Goal: Task Accomplishment & Management: Use online tool/utility

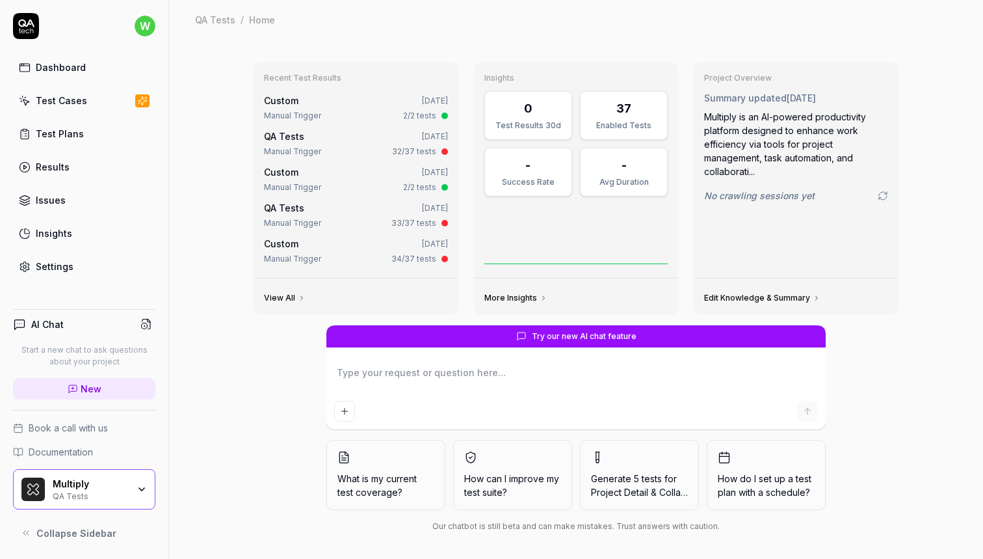
click at [96, 101] on link "Test Cases" at bounding box center [84, 100] width 142 height 25
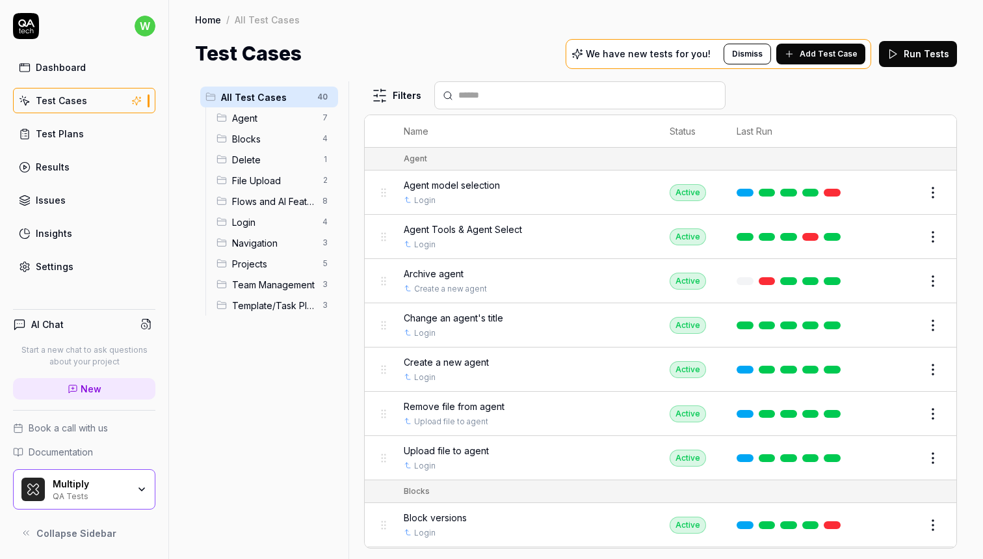
click at [126, 490] on div "QA Tests" at bounding box center [90, 495] width 75 height 10
click at [472, 53] on div "Test Cases We have new tests for you! Dismiss Add Test Case Run Tests" at bounding box center [576, 53] width 762 height 29
click at [533, 39] on div "Test Cases We have new tests for you! Dismiss Add Test Case Run Tests" at bounding box center [576, 53] width 762 height 29
click at [83, 489] on div "Multiply" at bounding box center [90, 485] width 75 height 12
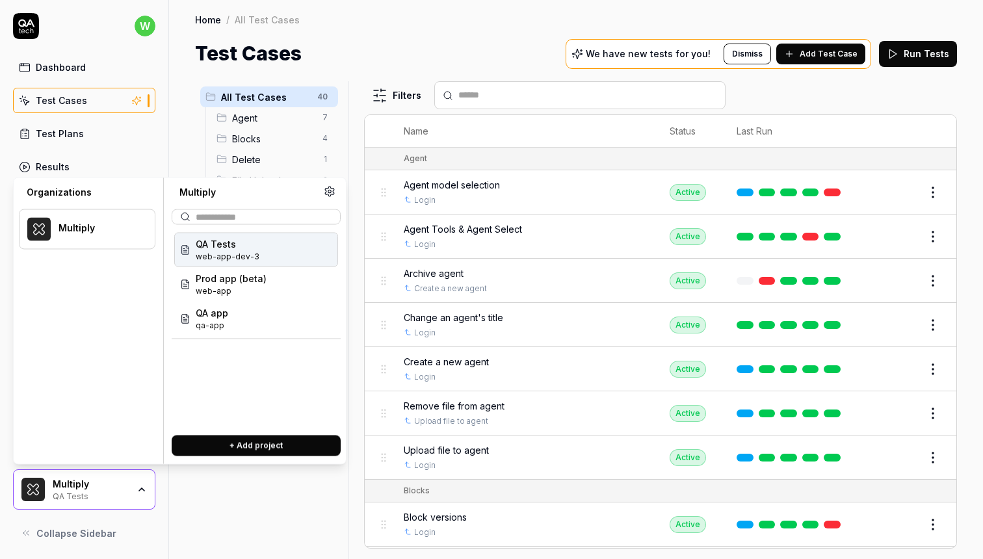
click at [269, 256] on div "QA Tests web-app-dev-3" at bounding box center [256, 250] width 164 height 34
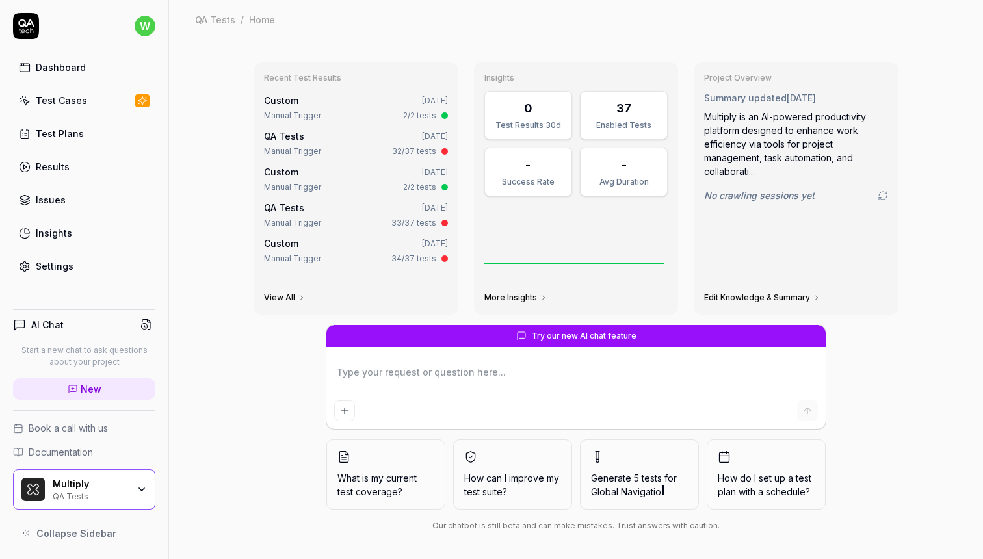
click at [123, 488] on div "Multiply" at bounding box center [90, 485] width 75 height 12
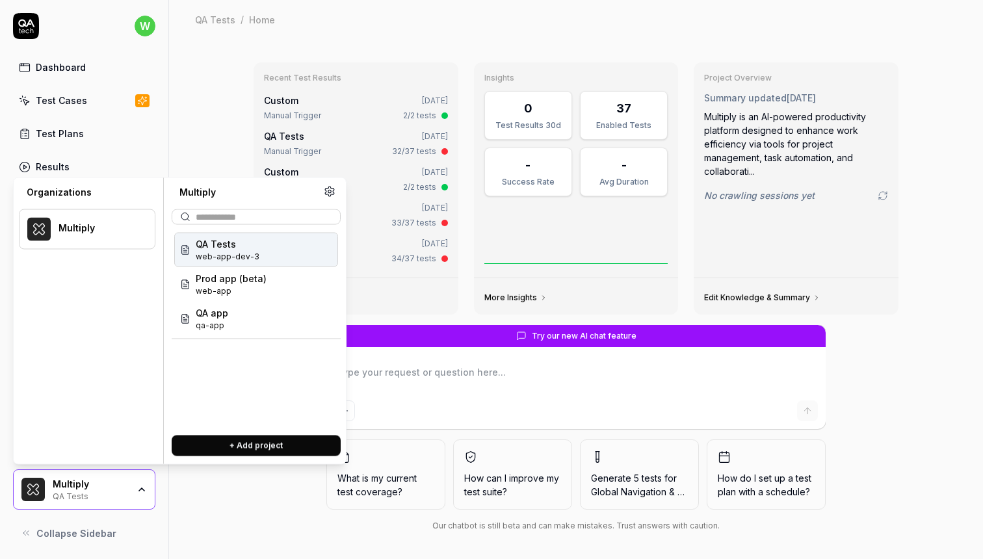
click at [336, 193] on button at bounding box center [329, 191] width 17 height 17
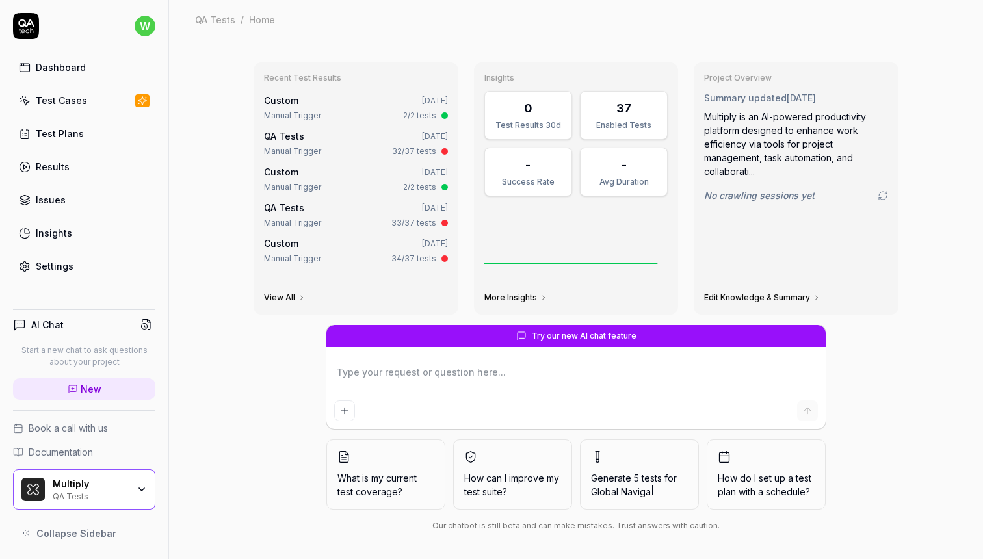
click at [135, 481] on div "Multiply QA Tests" at bounding box center [95, 490] width 84 height 22
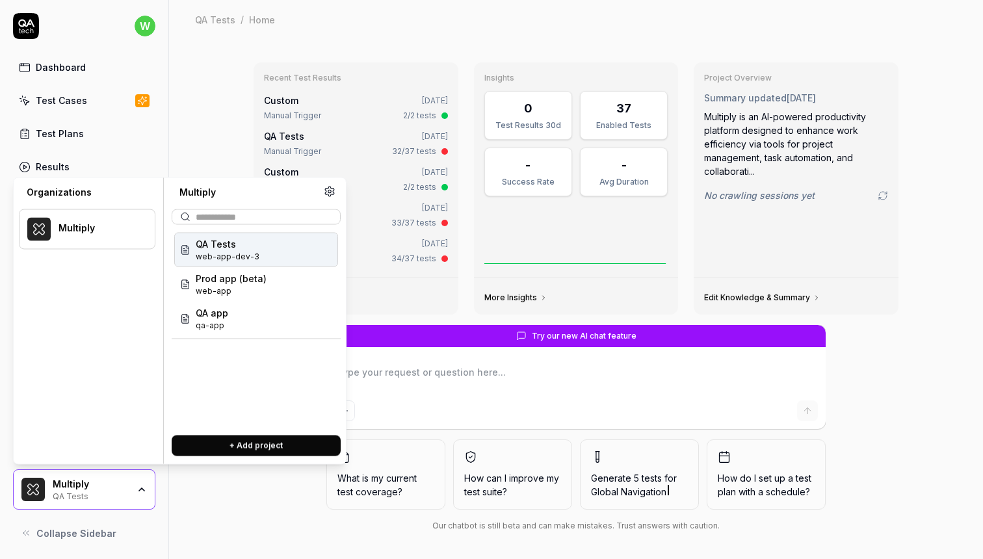
type textarea "*"
click at [259, 441] on button "+ Add project" at bounding box center [256, 446] width 169 height 21
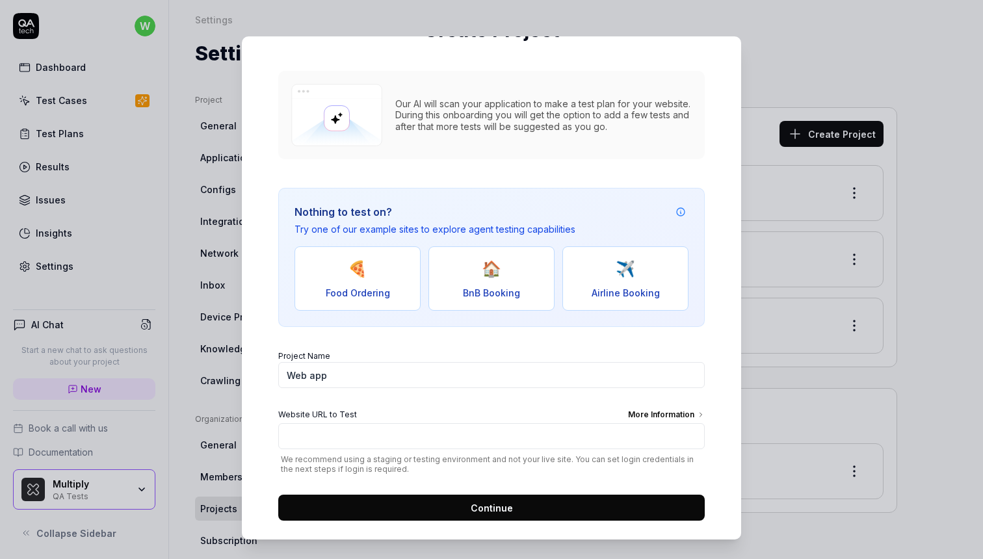
scroll to position [127, 0]
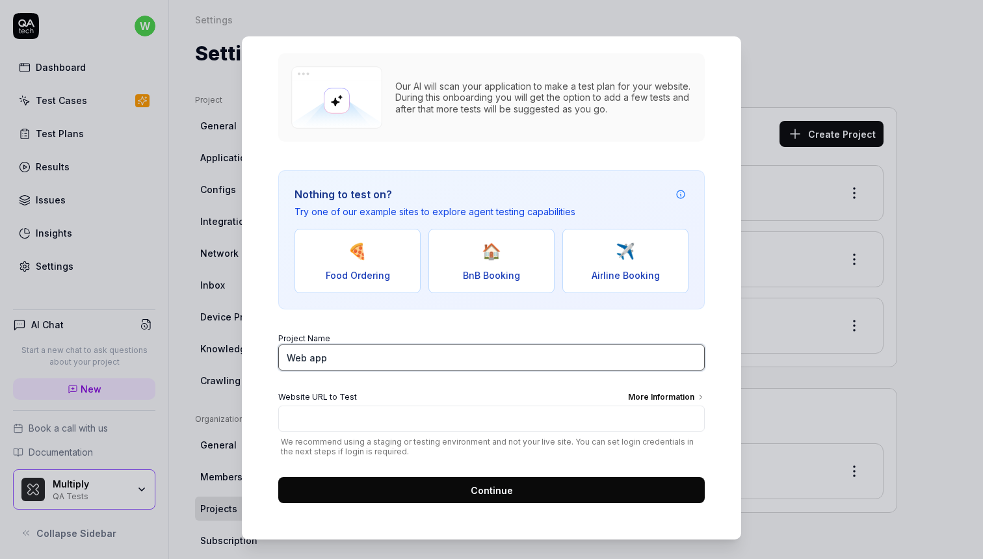
click at [398, 370] on input "Web app" at bounding box center [491, 358] width 427 height 26
type input "Staging"
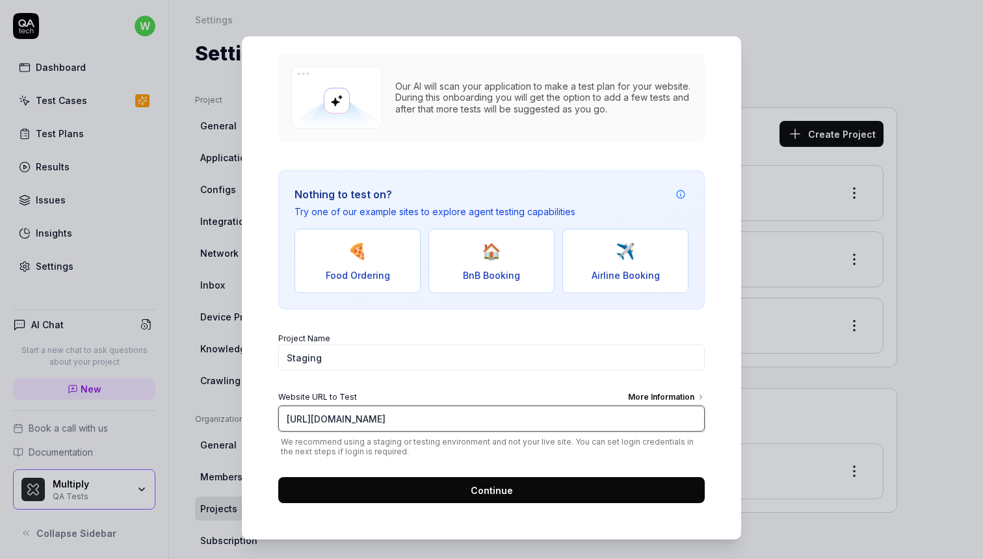
type input "https://staging.multiply.co/"
click at [669, 400] on div "More Information" at bounding box center [666, 399] width 77 height 14
click at [669, 406] on input "https://staging.multiply.co/" at bounding box center [491, 419] width 427 height 26
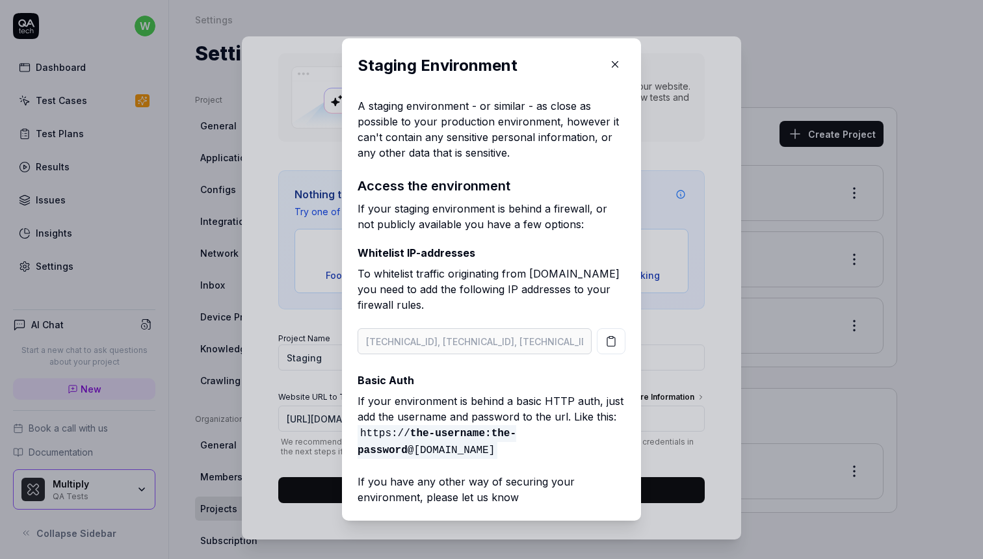
click at [688, 382] on body "w Dashboard Test Cases Test Plans Results Issues Insights Settings AI Chat Star…" at bounding box center [491, 279] width 983 height 559
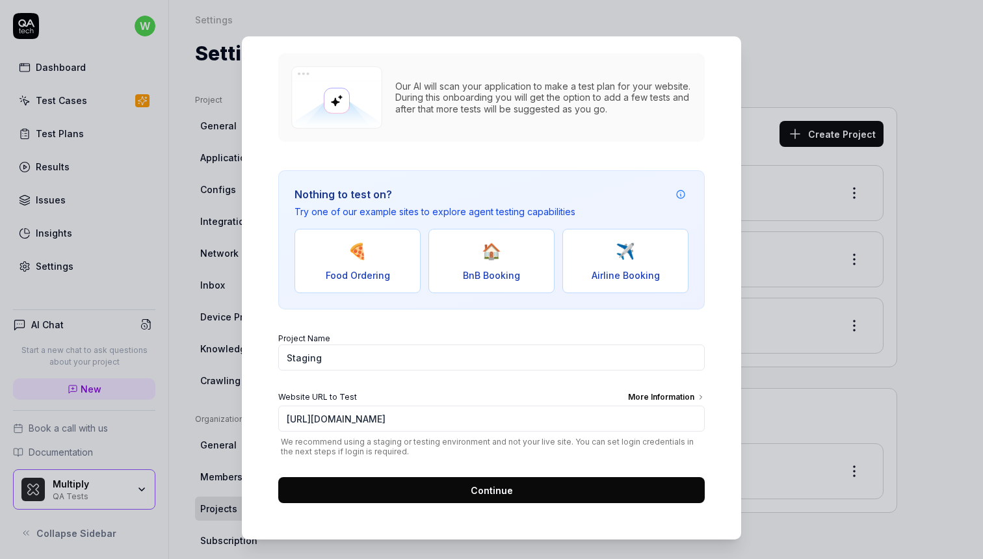
click at [538, 497] on button "Continue" at bounding box center [491, 490] width 427 height 26
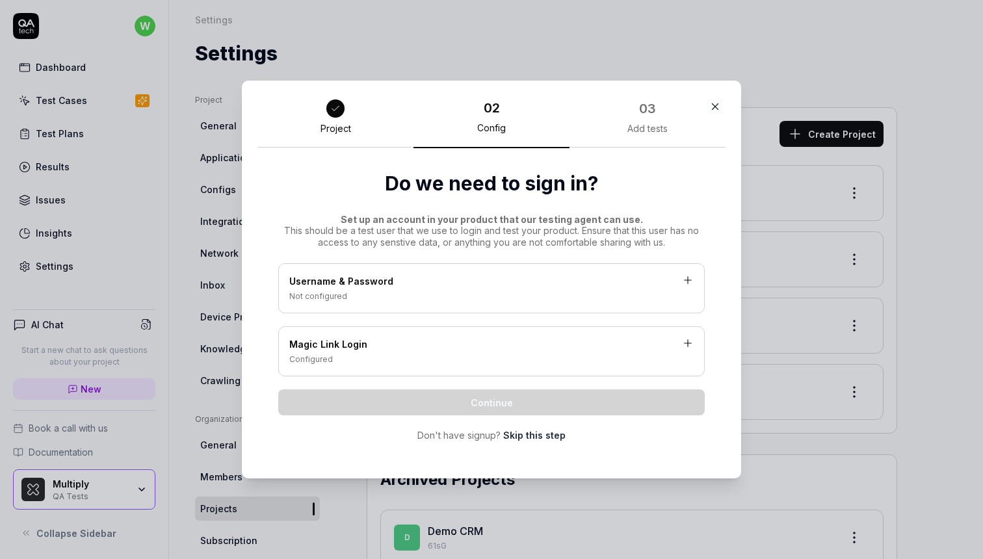
click at [516, 303] on div "Username & Password Not configured" at bounding box center [491, 288] width 427 height 50
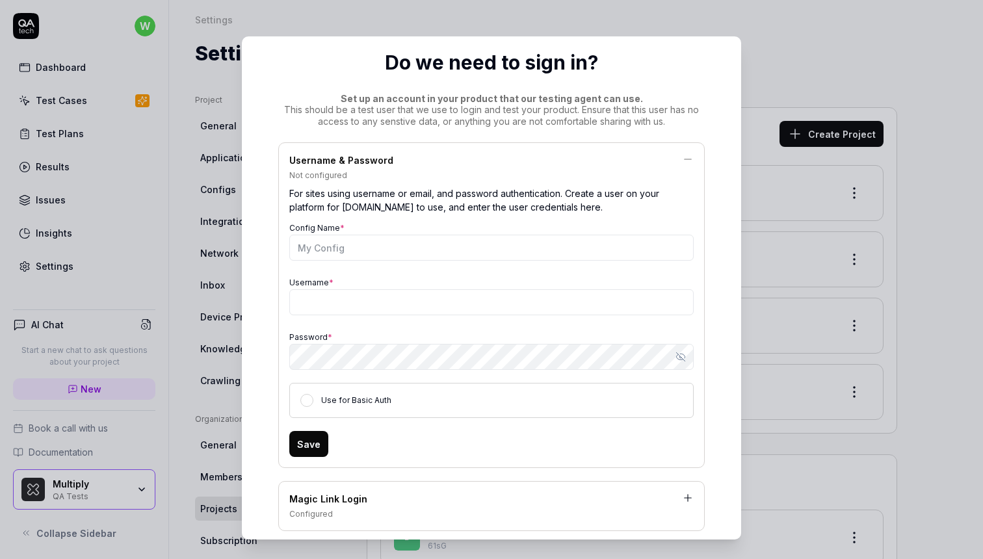
scroll to position [100, 0]
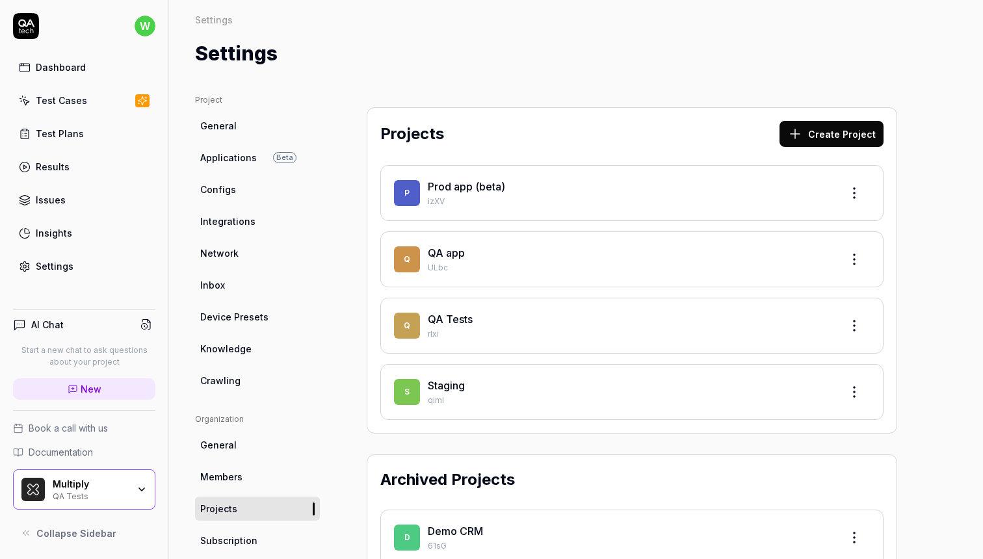
click at [768, 206] on body "w Dashboard Test Cases Test Plans Results Issues Insights Settings AI Chat Star…" at bounding box center [491, 279] width 983 height 559
click at [122, 486] on div "Multiply" at bounding box center [90, 485] width 75 height 12
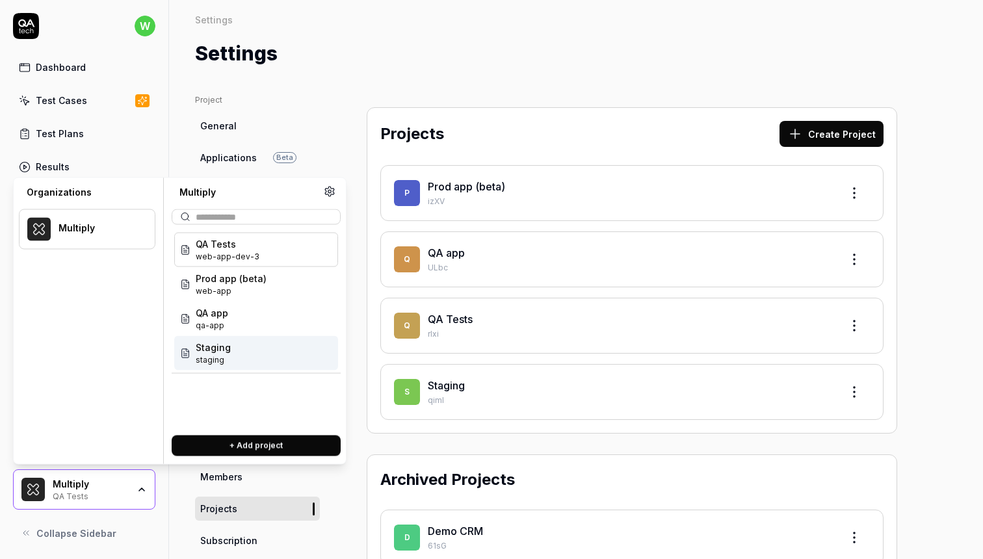
click at [630, 187] on div "Prod app (beta)" at bounding box center [629, 187] width 403 height 16
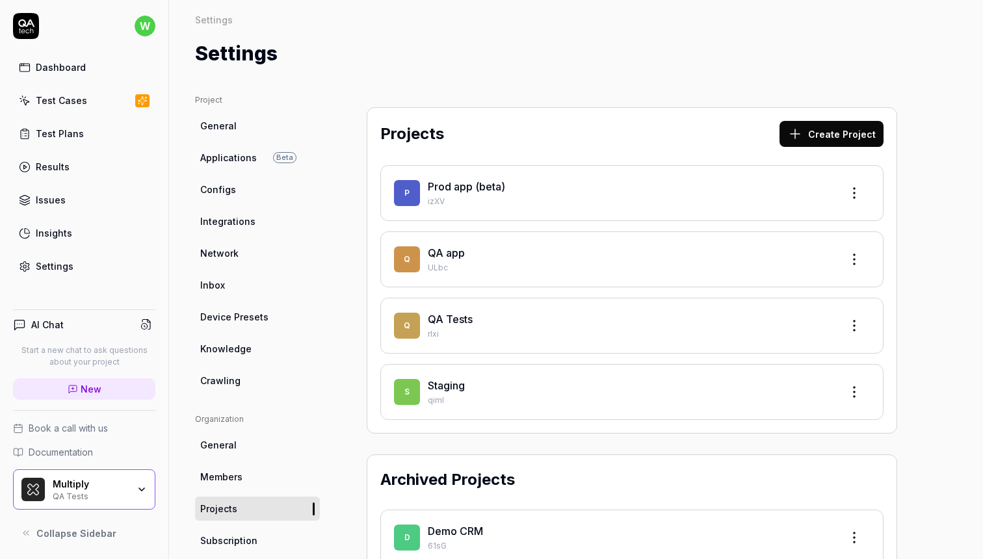
click at [863, 189] on html "w Dashboard Test Cases Test Plans Results Issues Insights Settings AI Chat Star…" at bounding box center [491, 279] width 983 height 559
click at [777, 246] on div "Edit" at bounding box center [806, 253] width 124 height 29
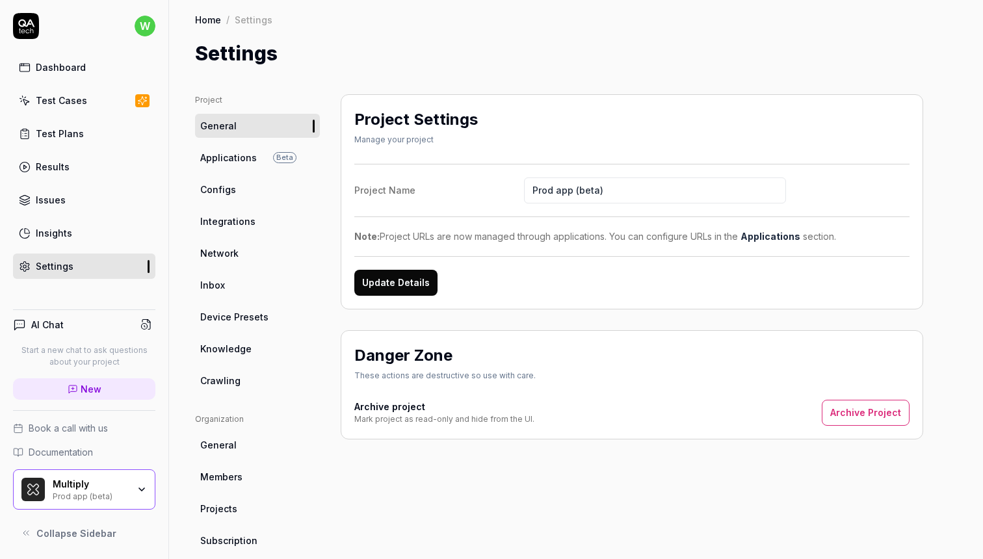
click at [250, 191] on link "Configs" at bounding box center [257, 190] width 125 height 24
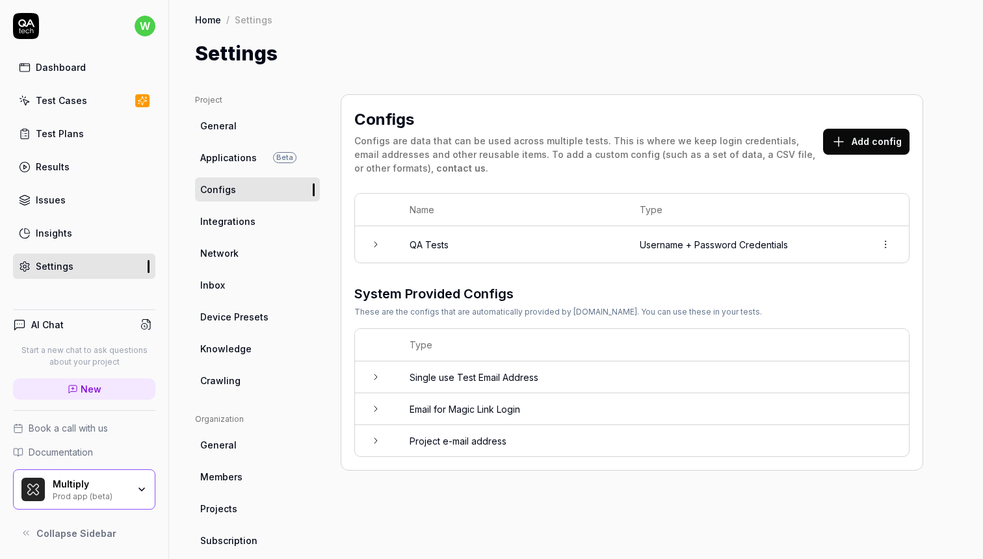
click at [486, 250] on td "QA Tests" at bounding box center [512, 244] width 230 height 36
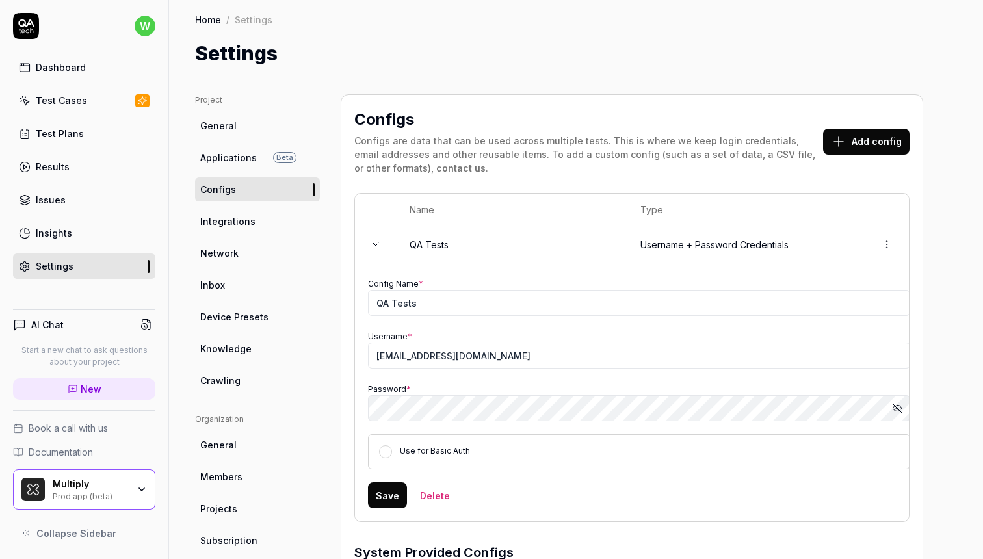
click at [896, 406] on icon "button" at bounding box center [897, 408] width 10 height 10
click at [898, 403] on icon "button" at bounding box center [897, 408] width 10 height 10
click at [114, 494] on div "Prod app (beta)" at bounding box center [90, 495] width 75 height 10
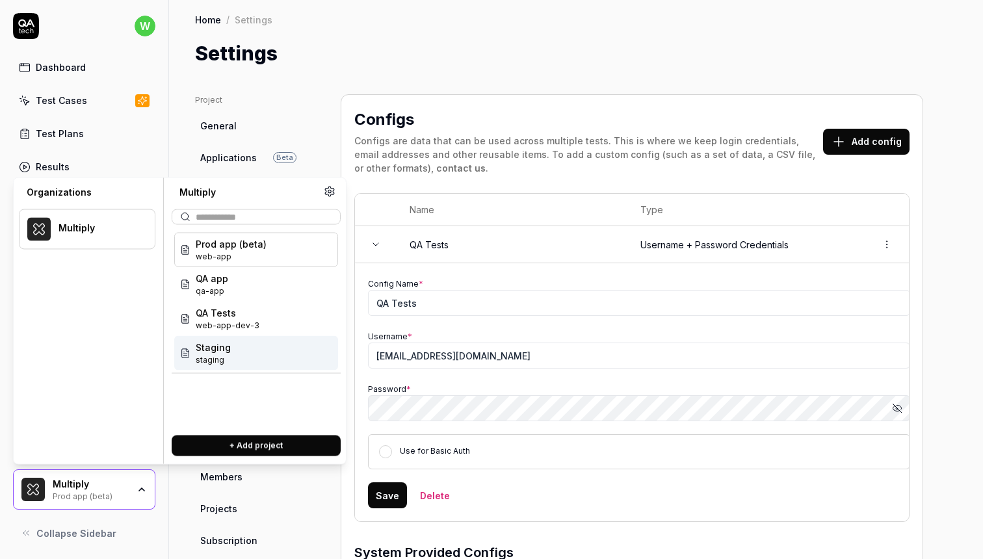
click at [234, 353] on div "Staging staging" at bounding box center [256, 353] width 164 height 34
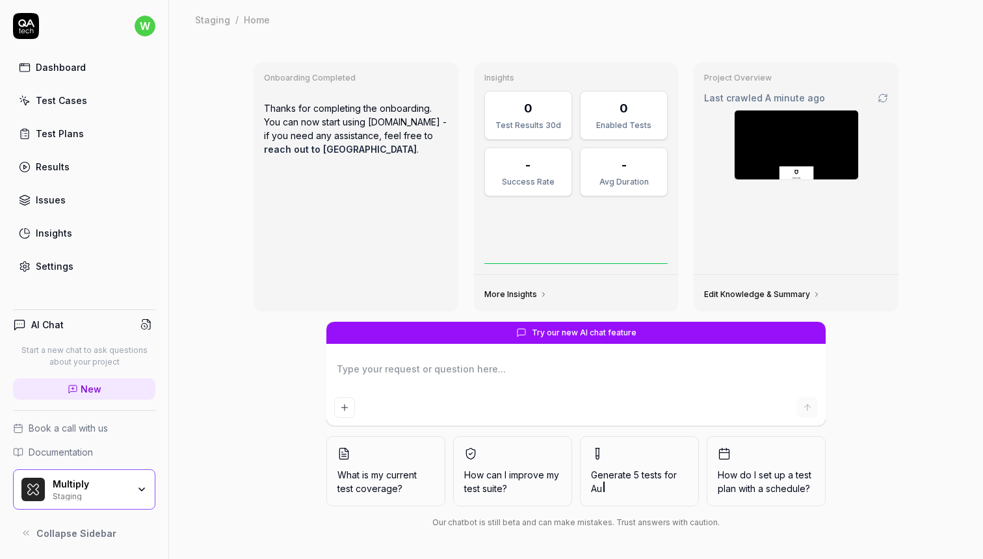
type textarea "*"
click at [85, 272] on link "Settings" at bounding box center [84, 266] width 142 height 25
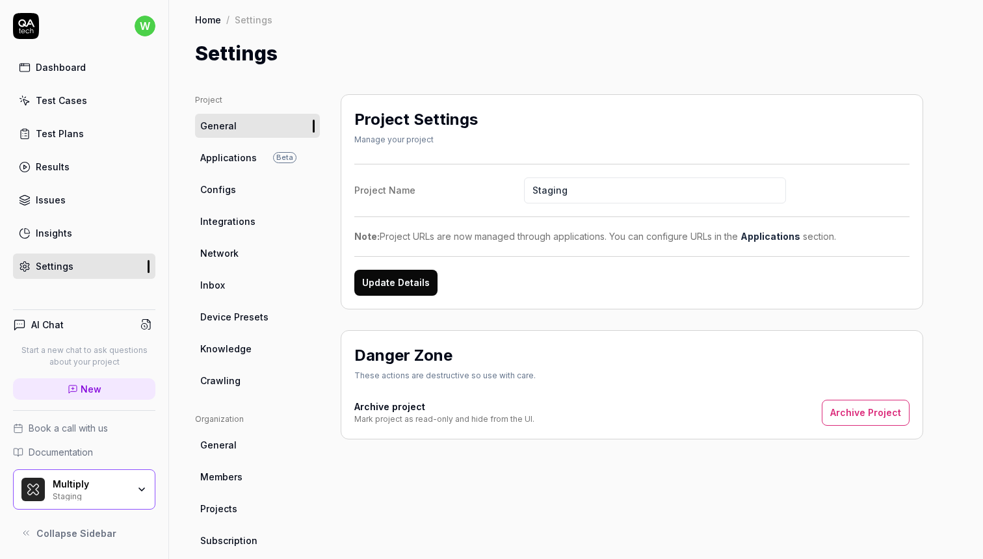
click at [262, 183] on link "Configs" at bounding box center [257, 190] width 125 height 24
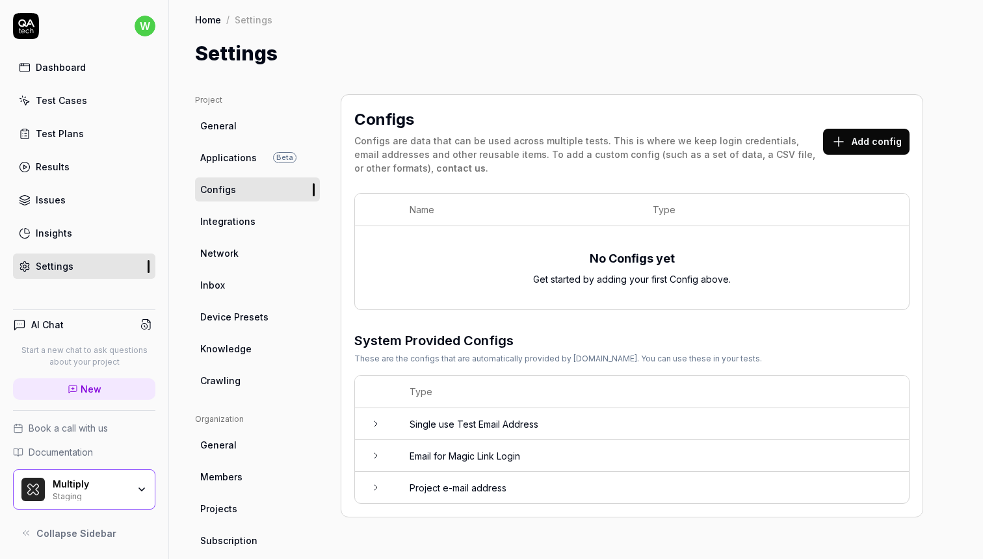
click at [895, 137] on button "Add config" at bounding box center [866, 142] width 86 height 26
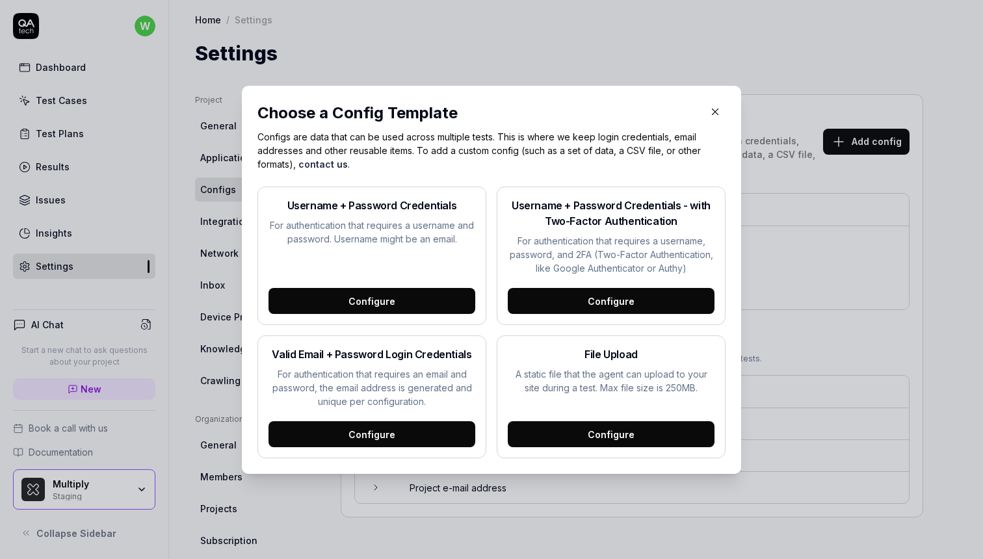
click at [390, 308] on div "Configure" at bounding box center [372, 301] width 207 height 26
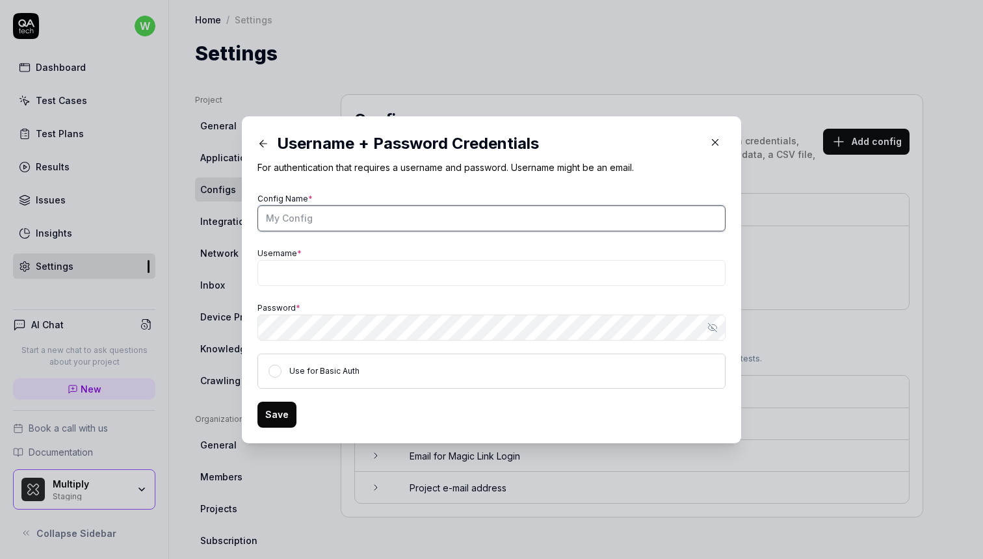
click at [428, 219] on input "Config Name *" at bounding box center [492, 219] width 468 height 26
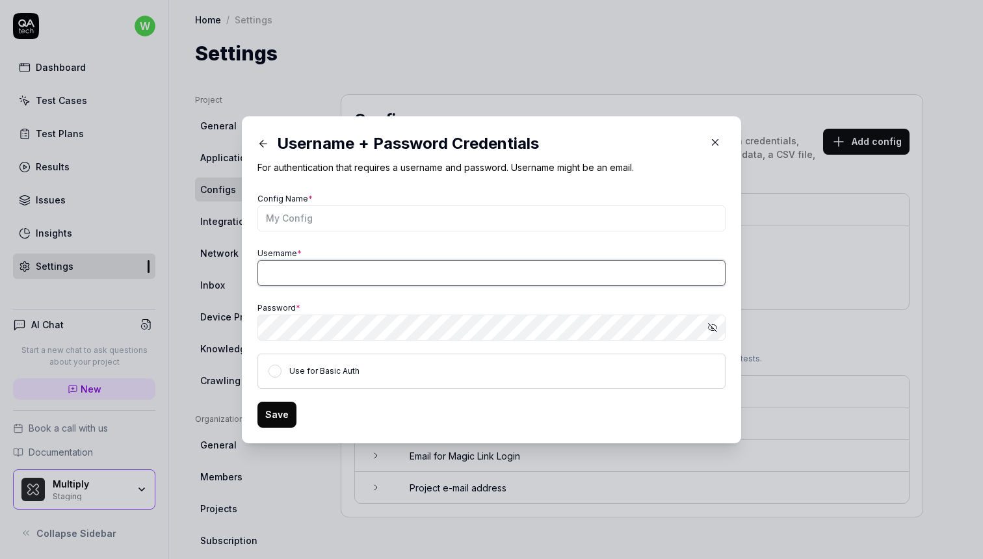
click at [387, 269] on input "Username *" at bounding box center [492, 273] width 468 height 26
type input "qa-tests@multiply.co"
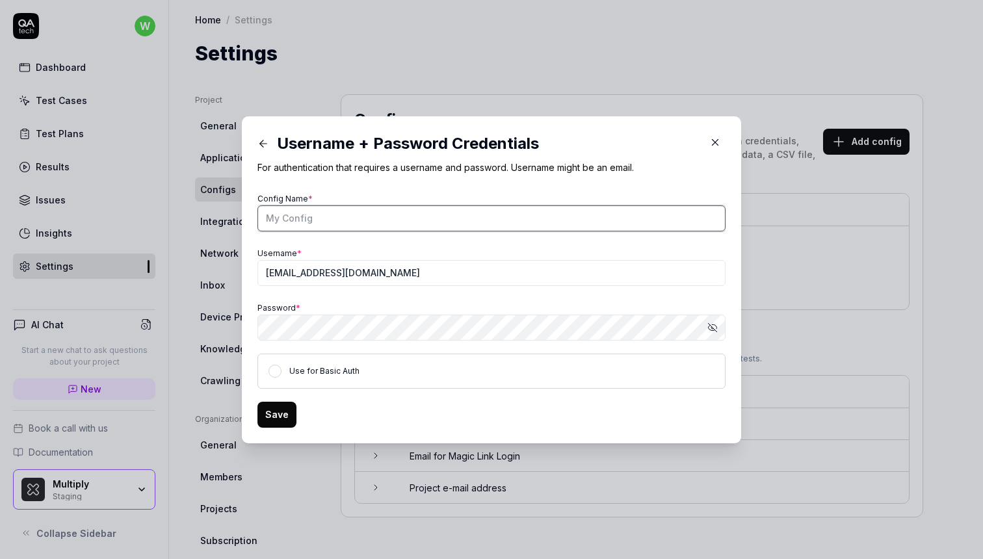
click at [330, 216] on input "Config Name *" at bounding box center [492, 219] width 468 height 26
type input "QA login"
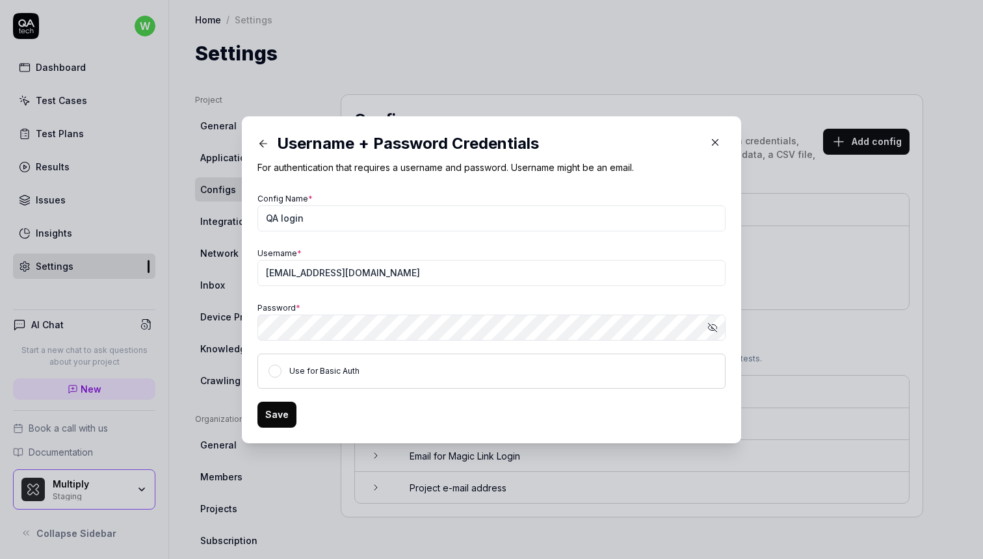
click at [287, 412] on button "Save" at bounding box center [277, 415] width 39 height 26
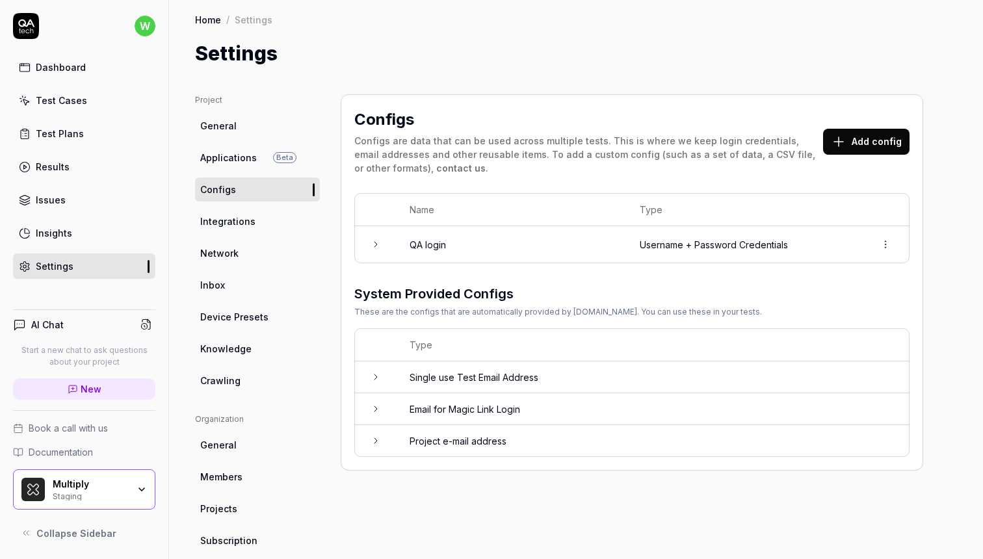
click at [100, 100] on link "Test Cases" at bounding box center [84, 100] width 142 height 25
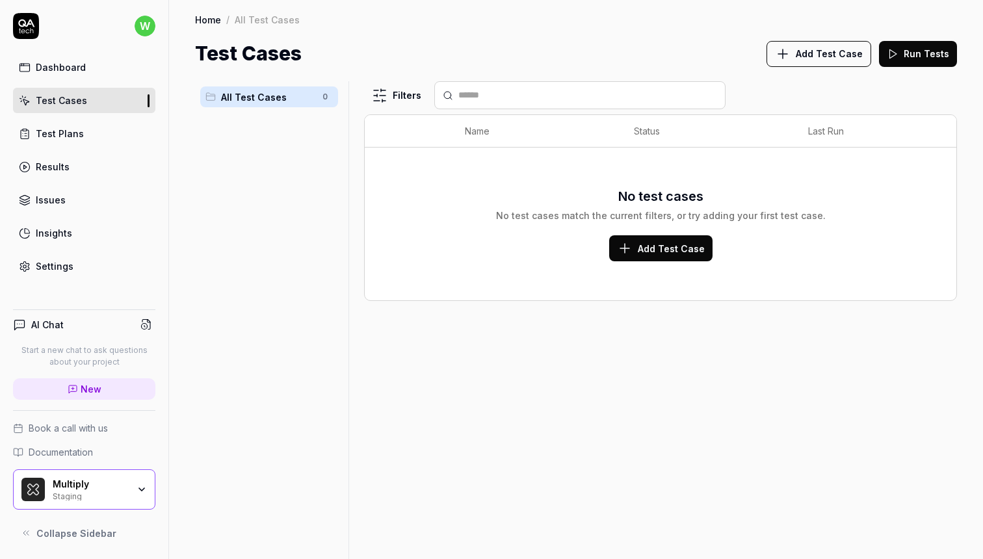
click at [82, 122] on link "Test Plans" at bounding box center [84, 133] width 142 height 25
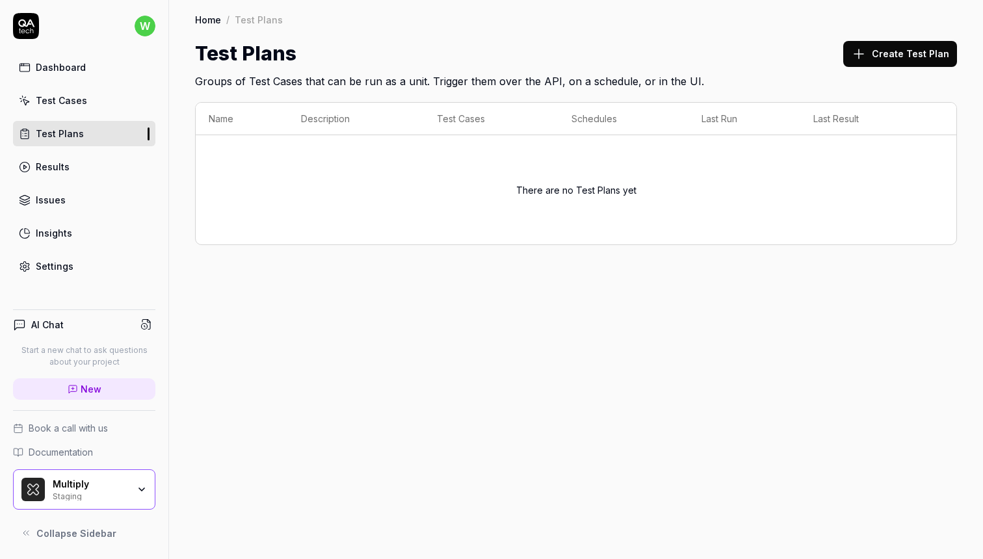
click at [112, 481] on div "Multiply" at bounding box center [90, 485] width 75 height 12
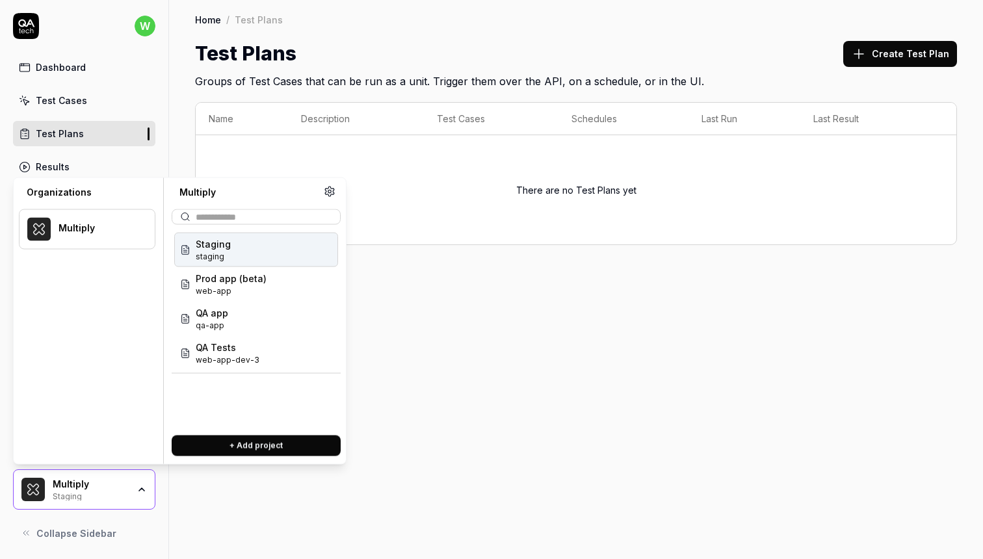
click at [114, 479] on div "Multiply" at bounding box center [90, 485] width 75 height 12
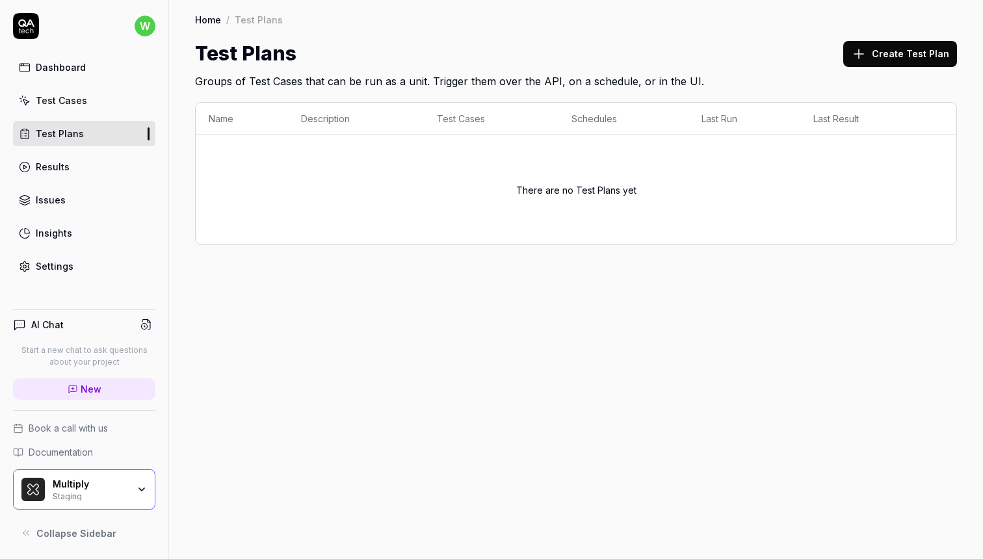
click at [101, 168] on link "Results" at bounding box center [84, 166] width 142 height 25
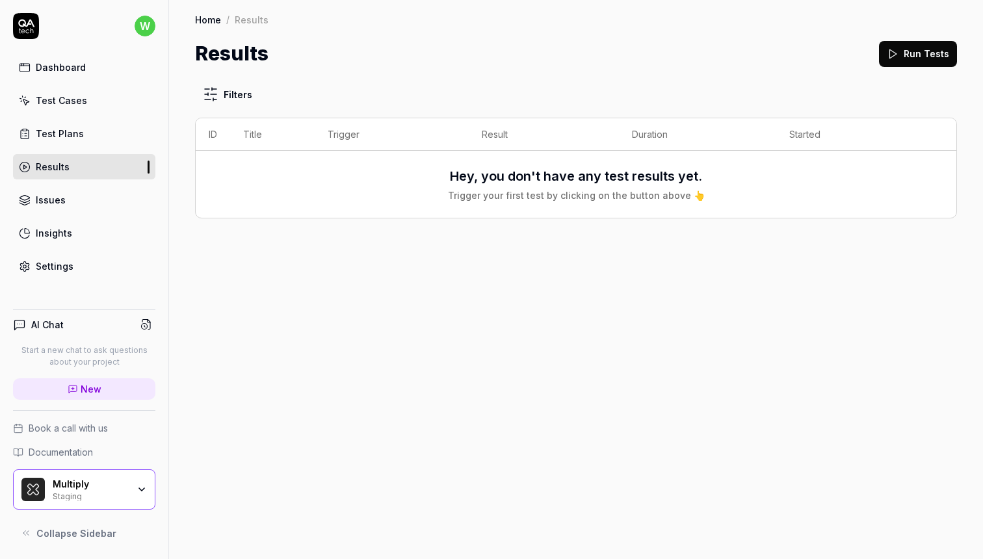
click at [137, 486] on icon "button" at bounding box center [142, 490] width 10 height 10
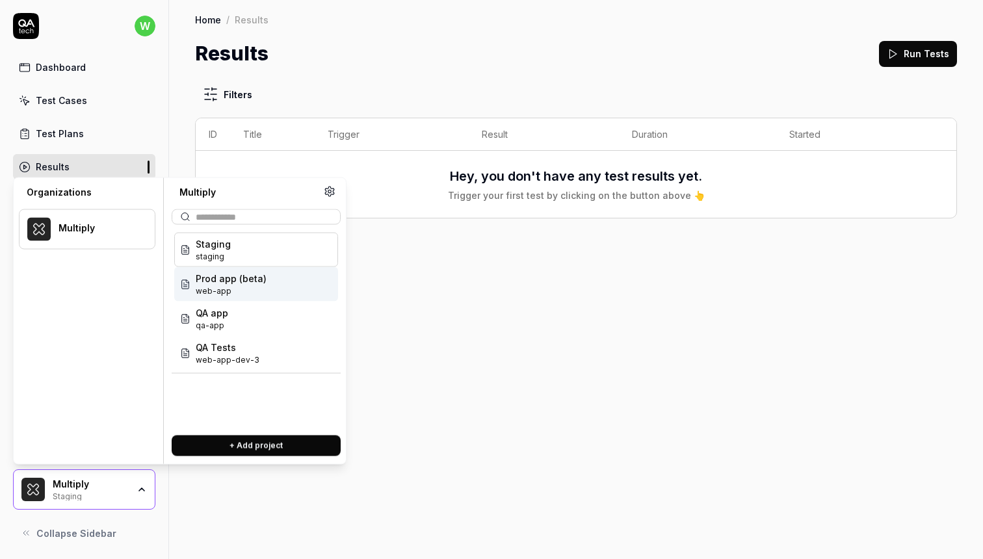
click at [252, 289] on span "web-app" at bounding box center [231, 292] width 71 height 12
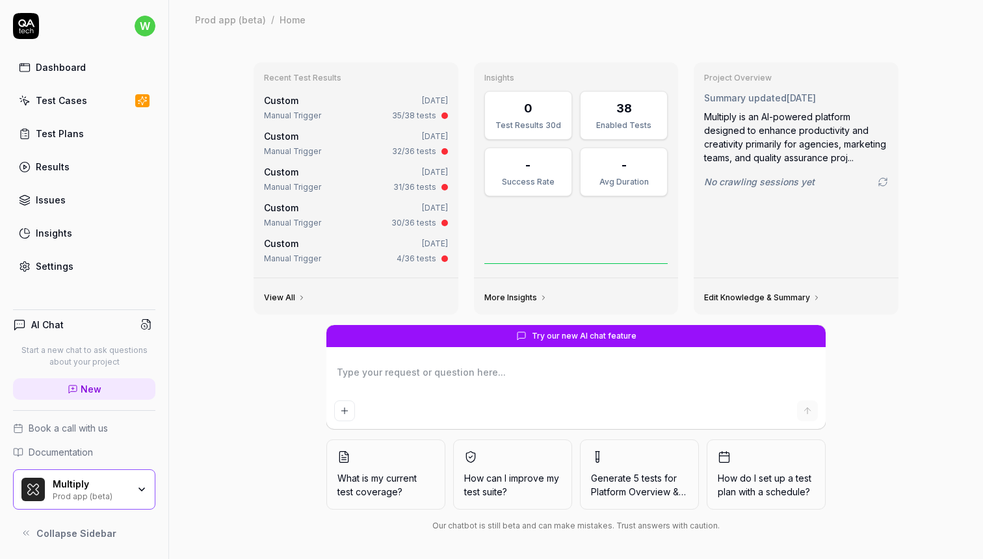
click at [144, 486] on icon "button" at bounding box center [142, 490] width 10 height 10
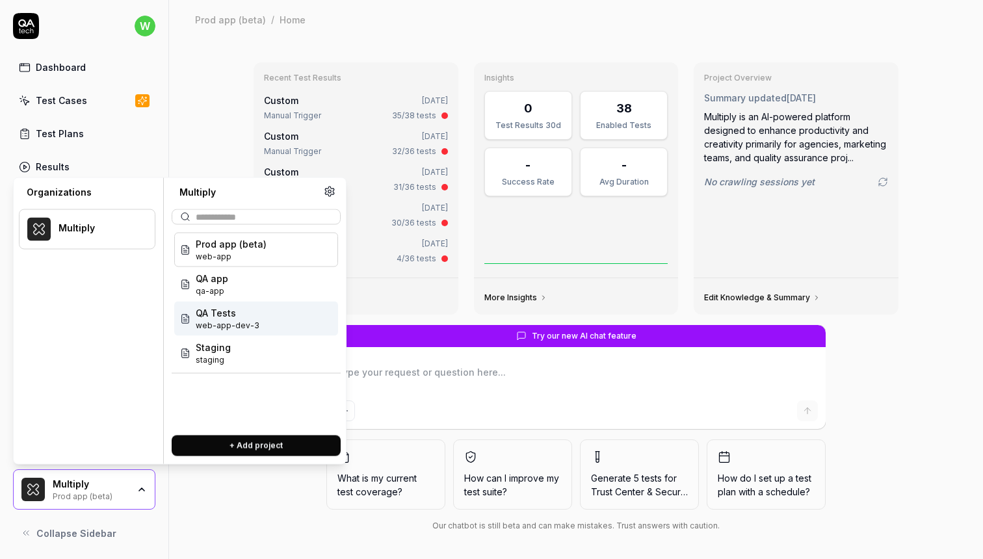
click at [258, 315] on div "QA Tests web-app-dev-3" at bounding box center [256, 319] width 164 height 34
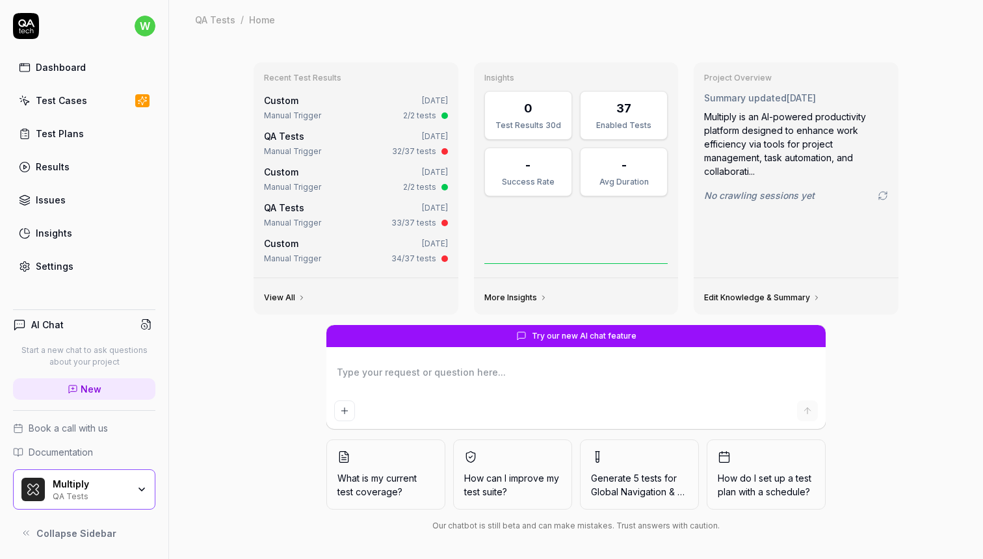
click at [256, 325] on div "Recent Test Results Custom Jul 15, 2025 Manual Trigger 2/2 tests QA Tests Jul 1…" at bounding box center [576, 188] width 666 height 273
click at [124, 482] on div "Multiply" at bounding box center [90, 485] width 75 height 12
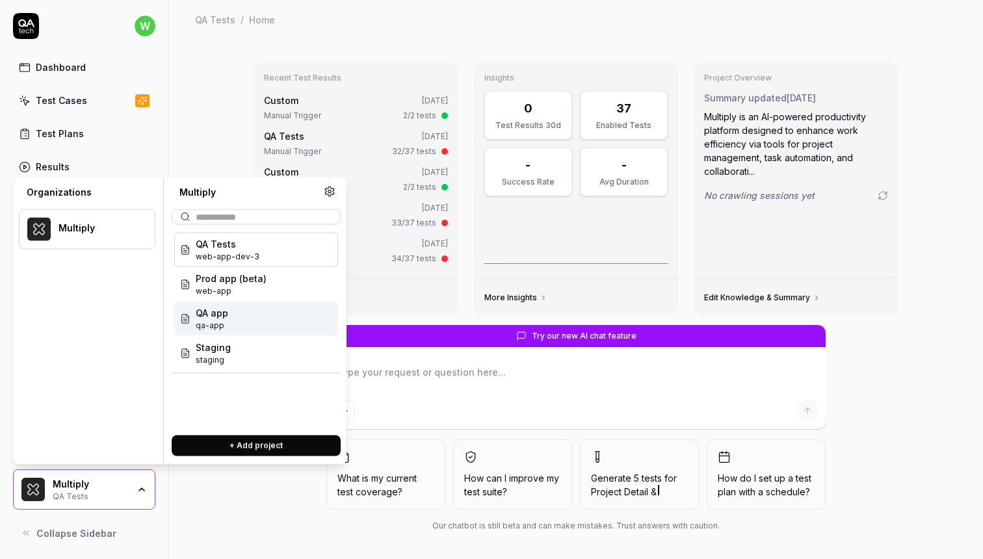
click at [269, 485] on div "Try our new AI chat feature What is my current test coverage? How can I improve…" at bounding box center [576, 431] width 666 height 212
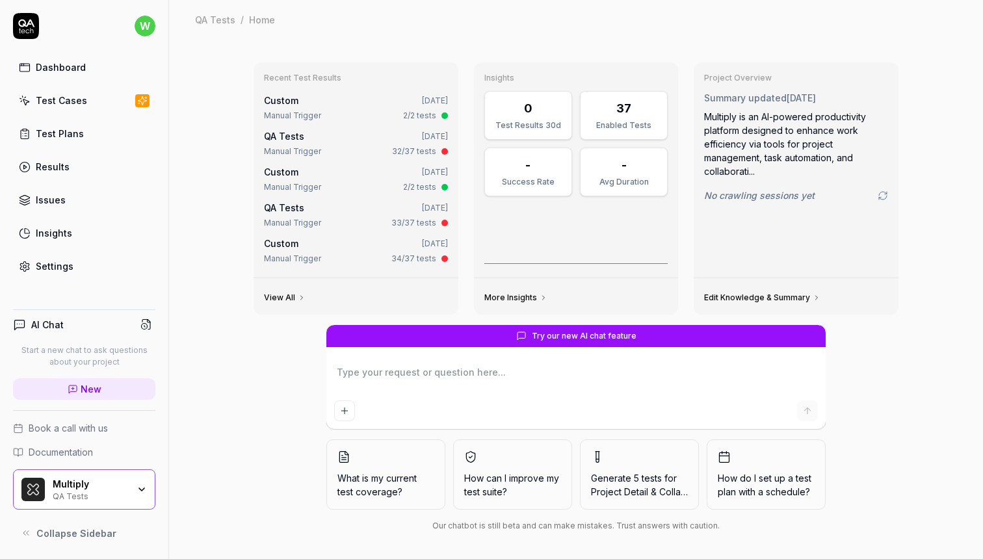
click at [98, 135] on link "Test Plans" at bounding box center [84, 133] width 142 height 25
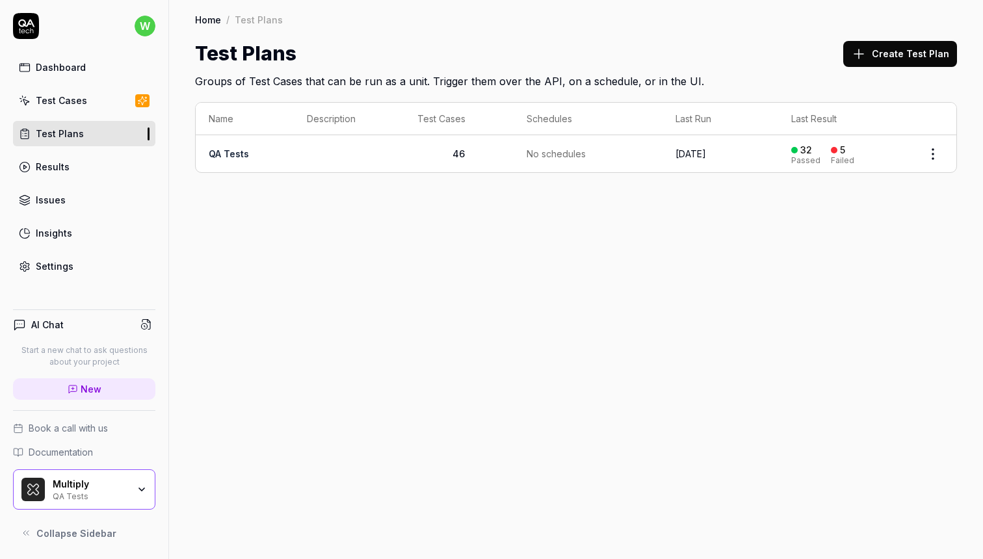
click at [509, 171] on td "46" at bounding box center [459, 153] width 109 height 37
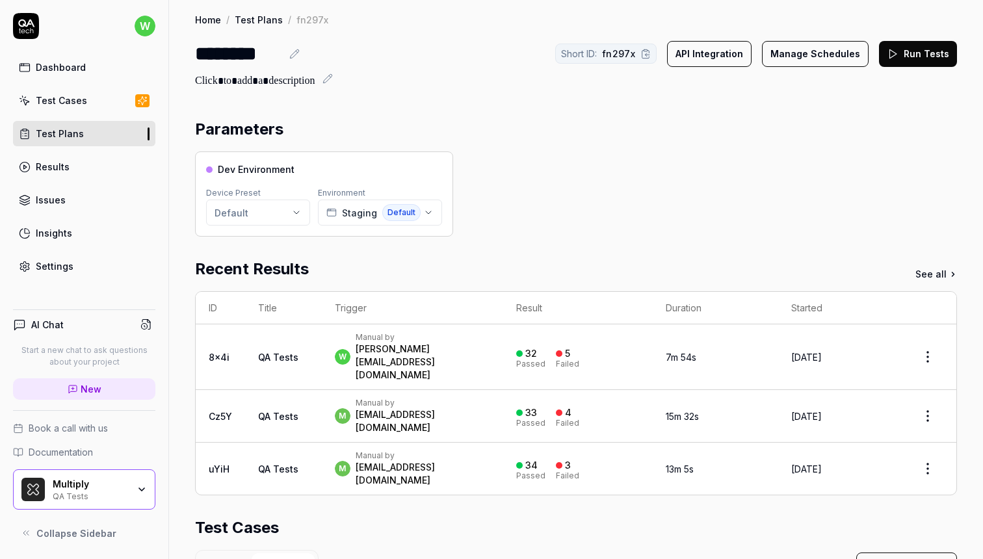
click at [90, 99] on link "Test Cases" at bounding box center [84, 100] width 142 height 25
click at [405, 219] on span "Default" at bounding box center [401, 212] width 38 height 17
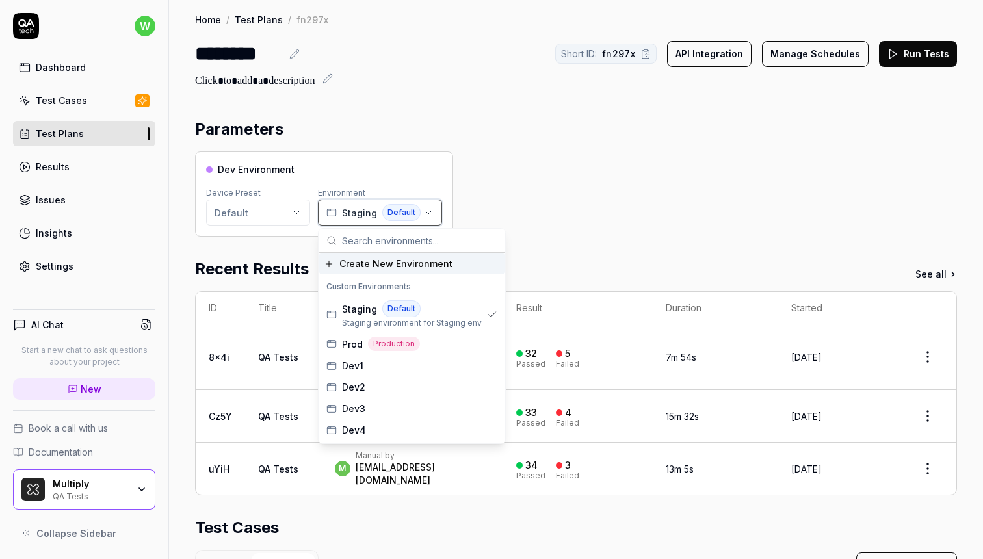
click at [405, 219] on span "Default" at bounding box center [401, 212] width 38 height 17
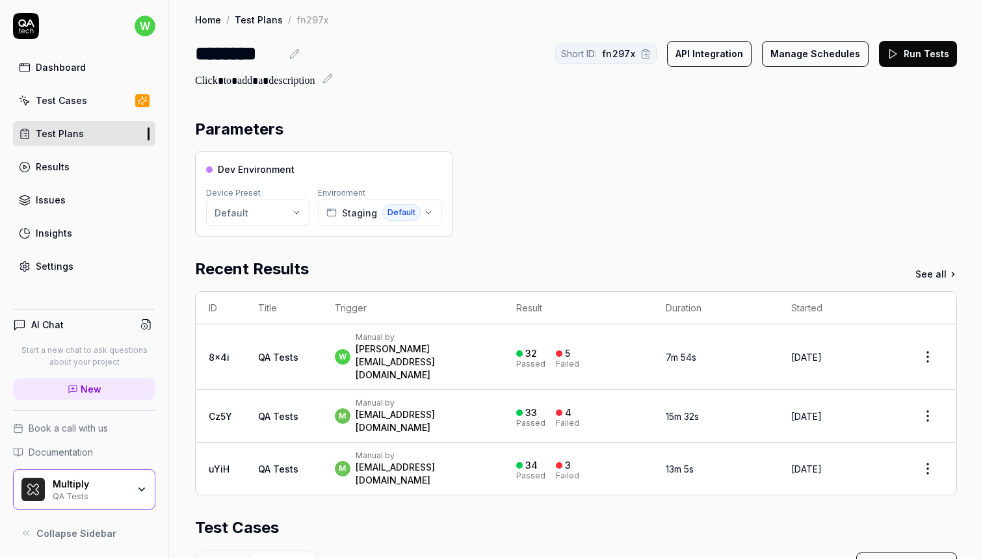
click at [119, 487] on div "Multiply" at bounding box center [90, 485] width 75 height 12
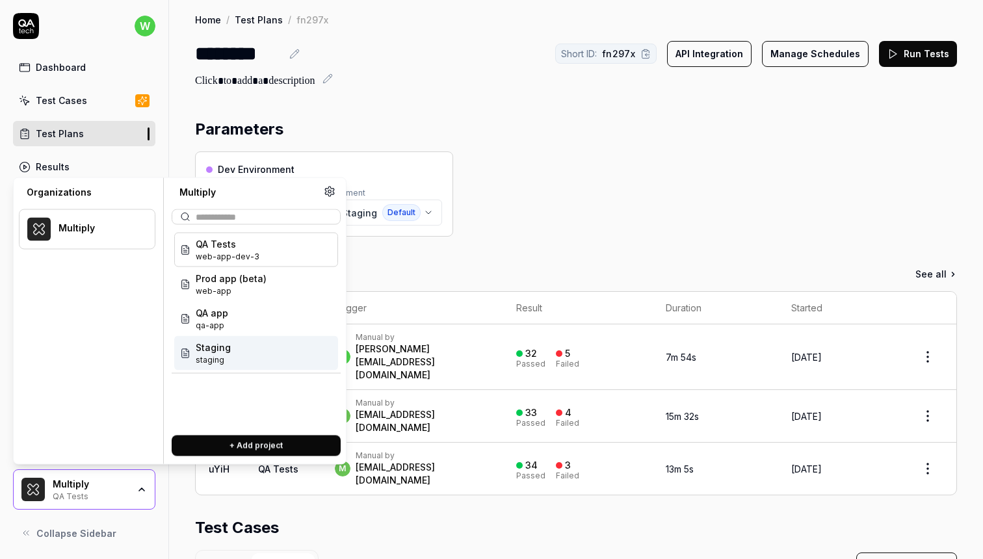
click at [271, 356] on div "Staging staging" at bounding box center [256, 353] width 164 height 34
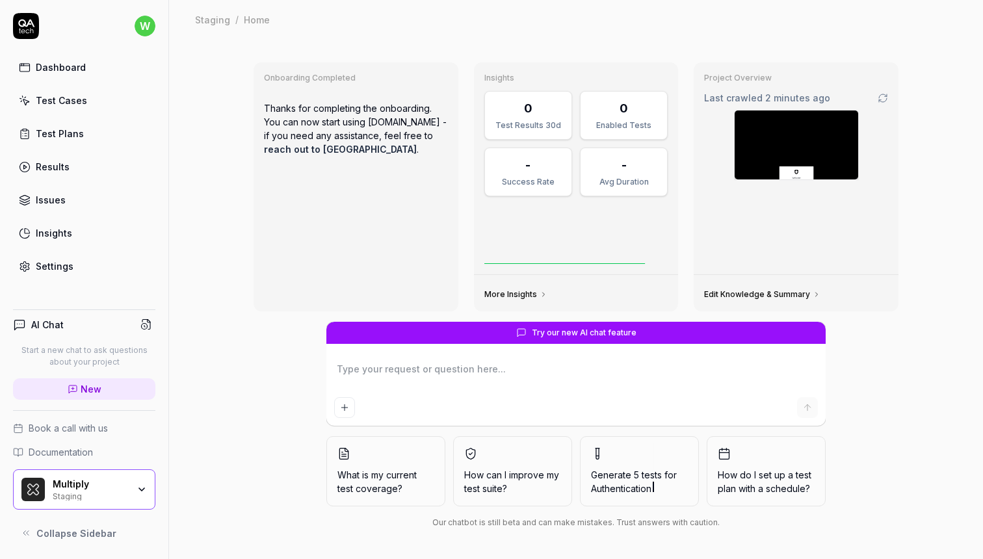
click at [55, 265] on div "Settings" at bounding box center [55, 266] width 38 height 14
type textarea "*"
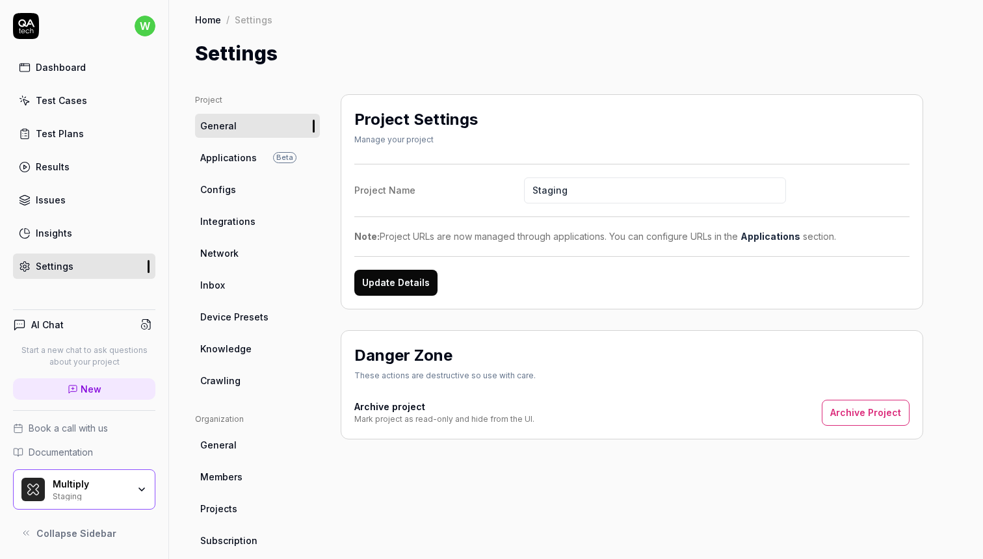
click at [889, 413] on button "Archive Project" at bounding box center [866, 413] width 88 height 26
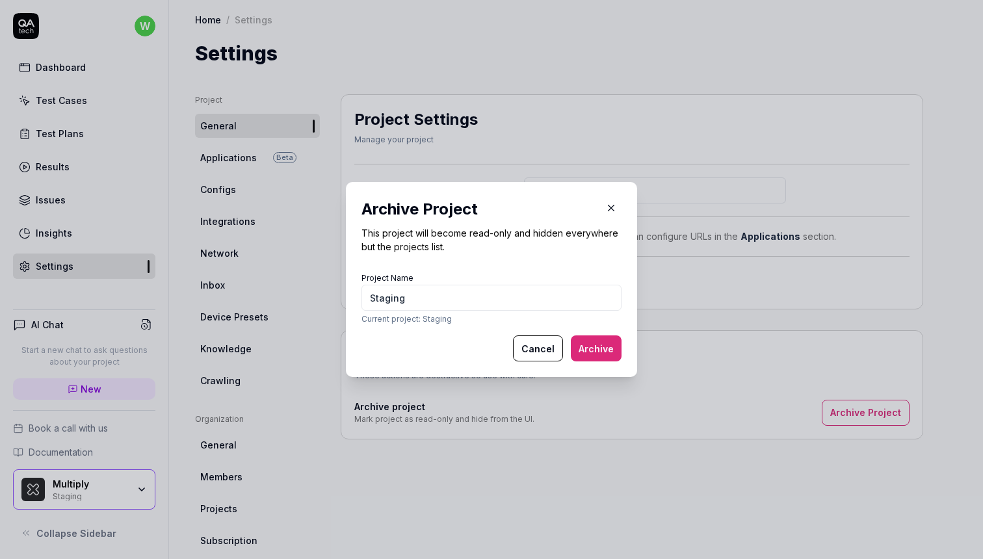
type input "Staging"
click at [591, 350] on button "Archive" at bounding box center [596, 349] width 51 height 26
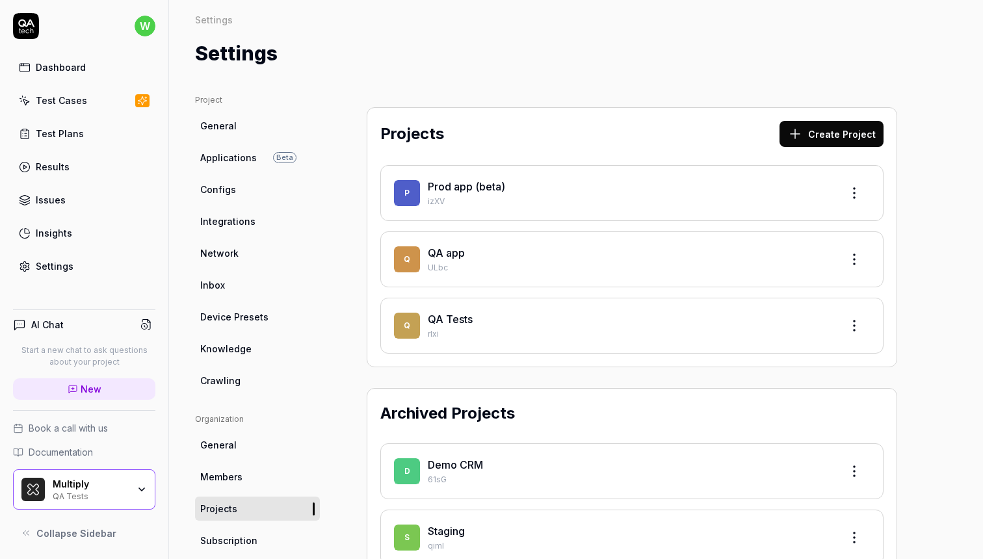
click at [92, 484] on div "Multiply" at bounding box center [90, 485] width 75 height 12
click at [368, 103] on div "Projects Create Project P Prod app (beta) izXV Q QA app ULbc Q QA Tests rlxi Ar…" at bounding box center [632, 349] width 583 height 511
click at [38, 137] on div "Test Plans" at bounding box center [60, 134] width 48 height 14
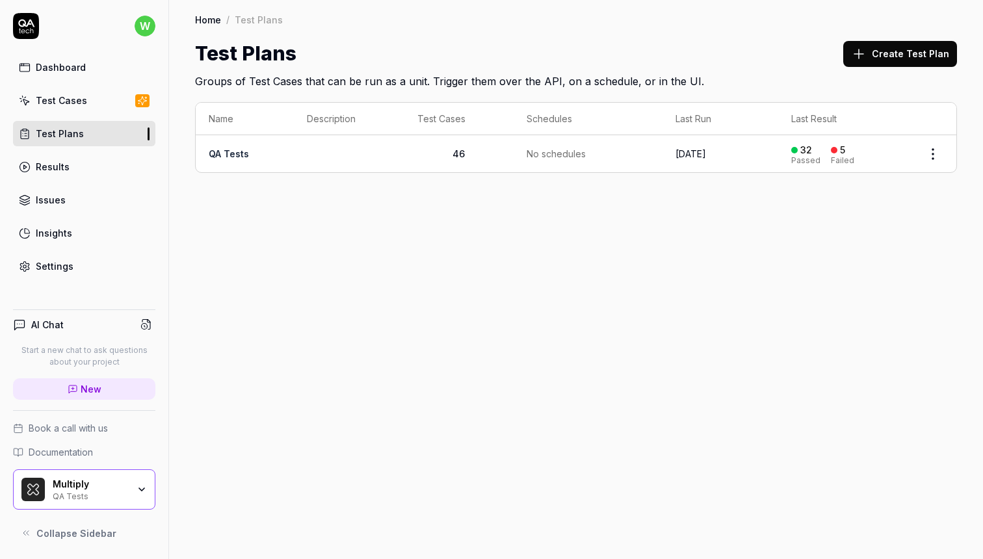
click at [102, 108] on link "Test Cases" at bounding box center [84, 100] width 142 height 25
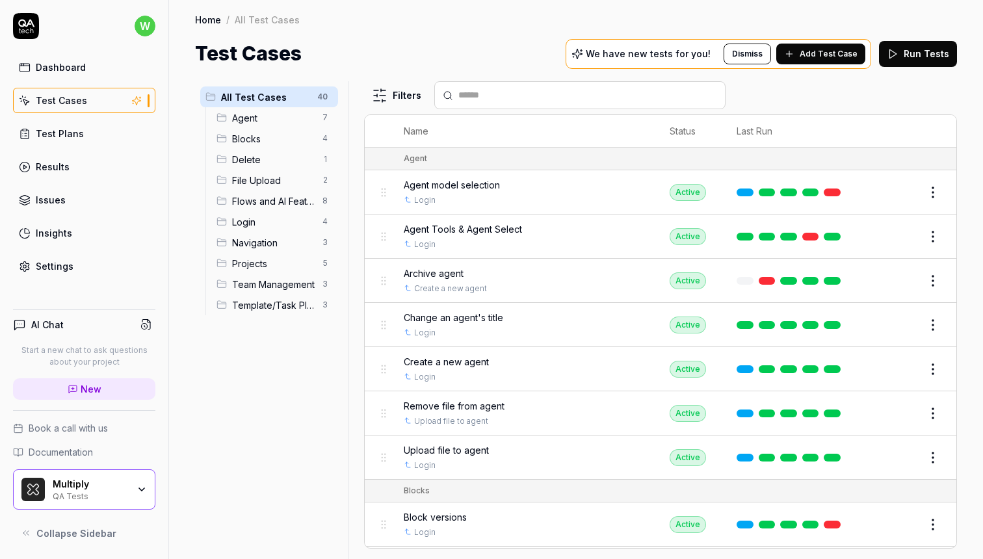
click at [65, 168] on div "Results" at bounding box center [53, 167] width 34 height 14
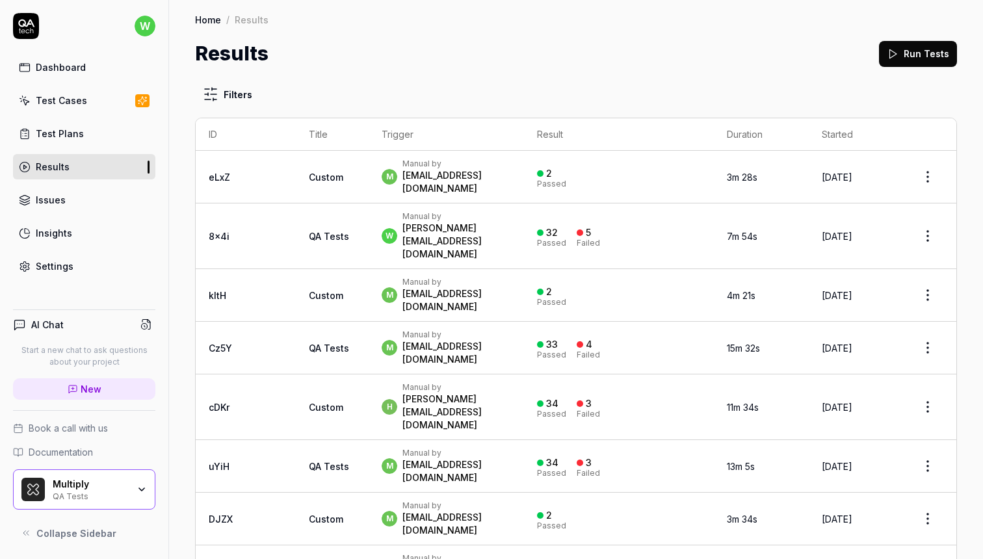
click at [77, 142] on link "Test Plans" at bounding box center [84, 133] width 142 height 25
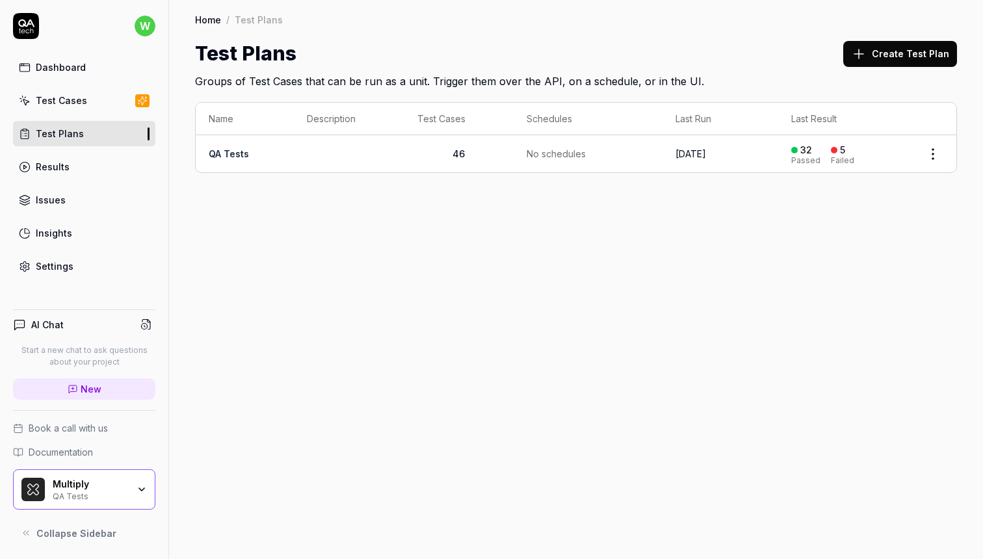
click at [53, 163] on div "Results" at bounding box center [53, 167] width 34 height 14
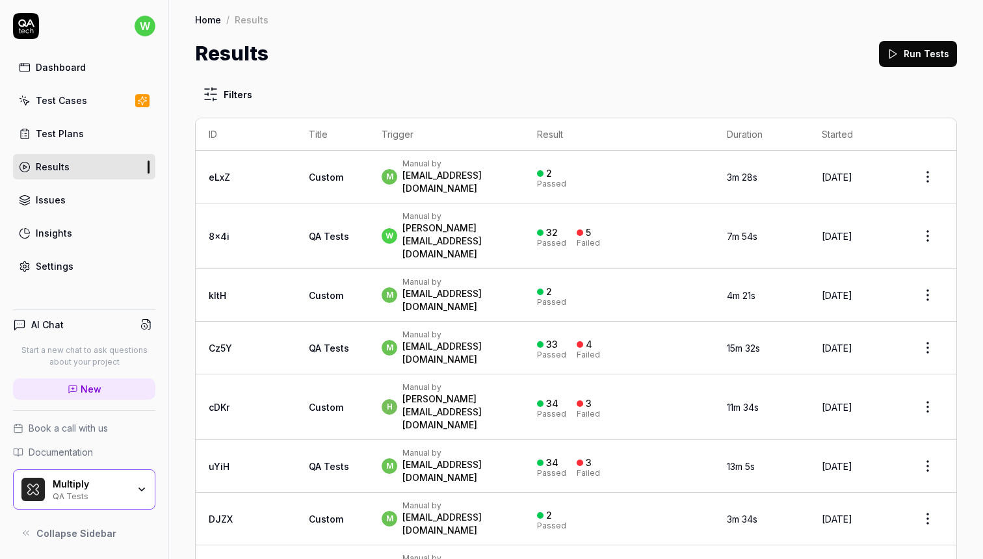
click at [80, 134] on div "Test Plans" at bounding box center [60, 134] width 48 height 14
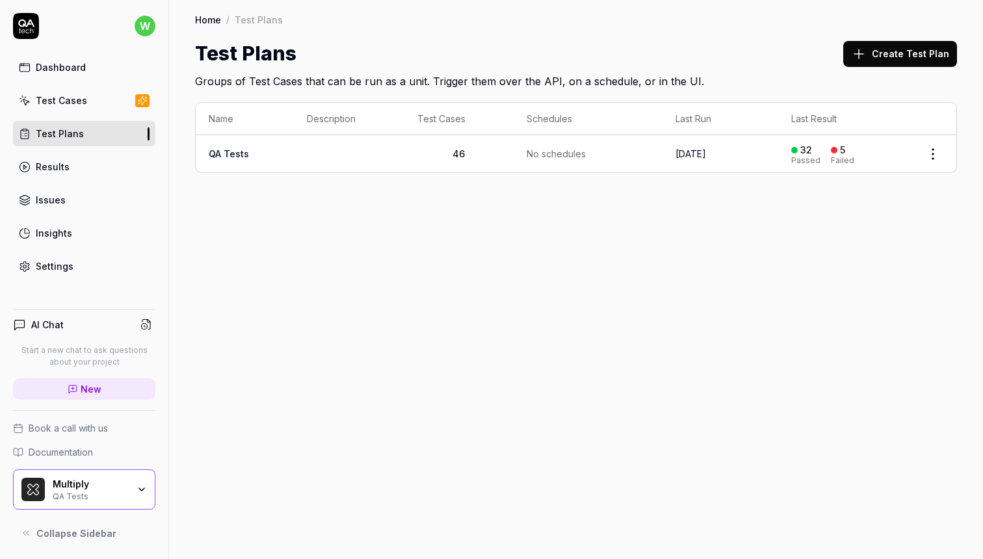
click at [256, 146] on td "QA Tests" at bounding box center [245, 153] width 98 height 37
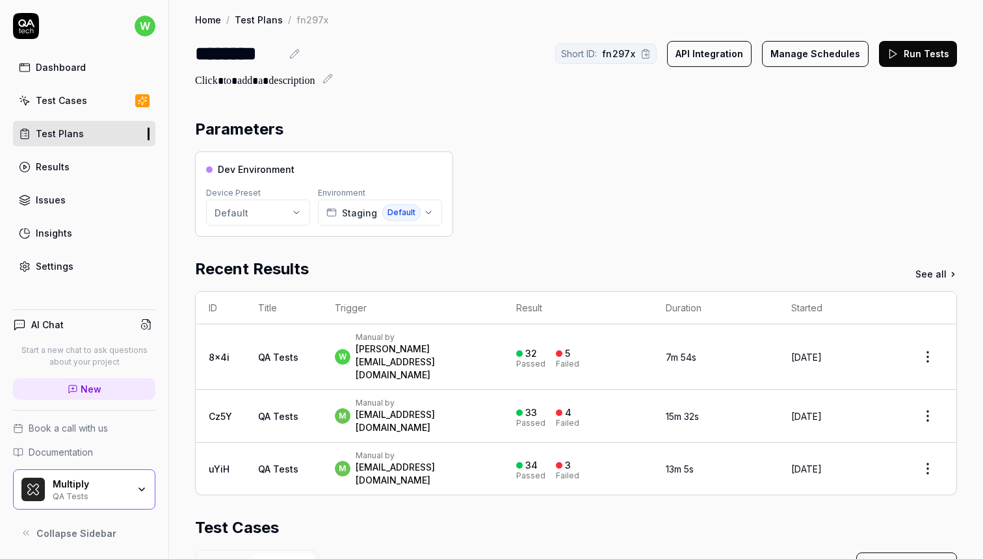
click at [282, 216] on html "w Dashboard Test Cases Test Plans Results Issues Insights Settings AI Chat Star…" at bounding box center [491, 279] width 983 height 559
click at [283, 60] on html "w Dashboard Test Cases Test Plans Results Issues Insights Settings AI Chat Star…" at bounding box center [491, 279] width 983 height 559
click at [300, 59] on icon at bounding box center [294, 54] width 10 height 10
click at [429, 81] on div at bounding box center [576, 81] width 762 height 16
click at [921, 60] on button "Run Tests" at bounding box center [918, 54] width 78 height 26
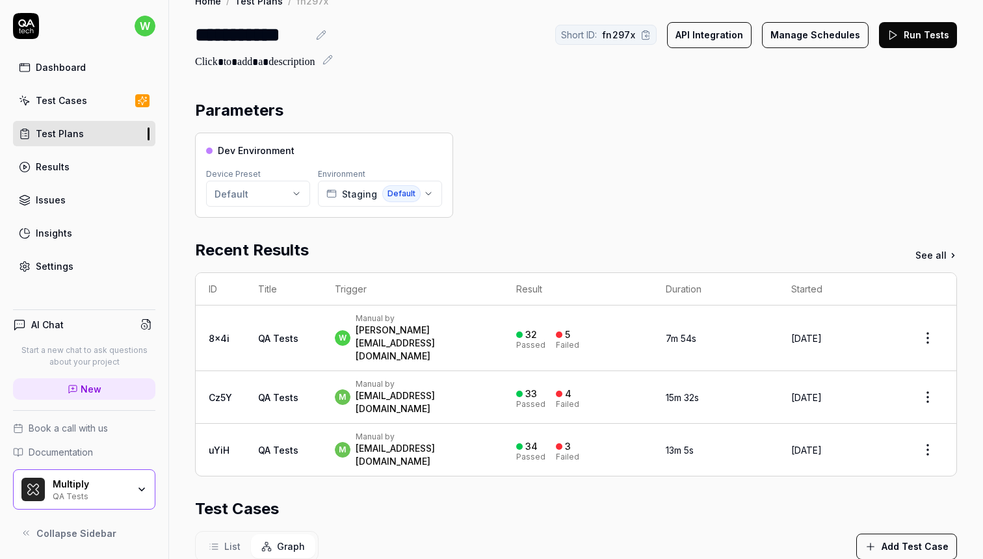
scroll to position [20, 0]
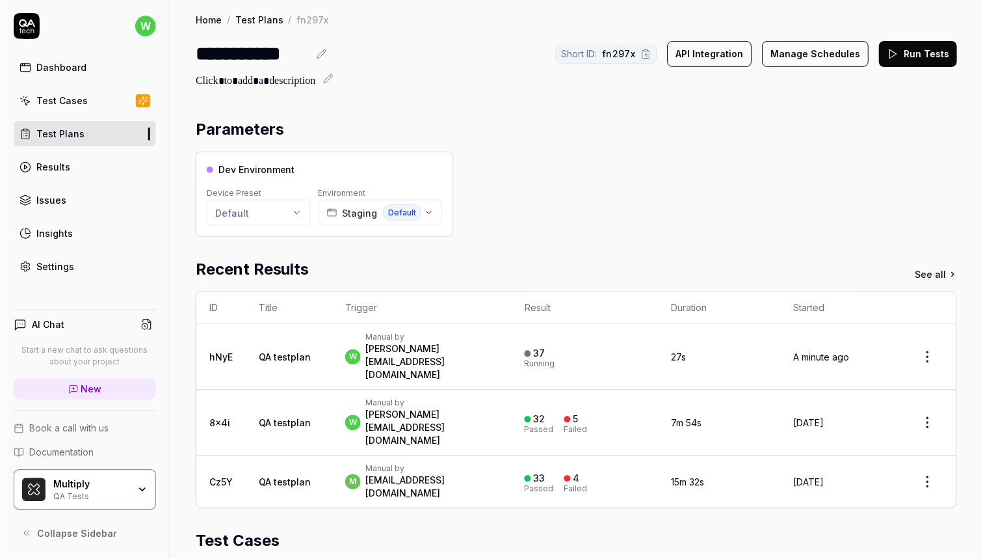
scroll to position [34, 0]
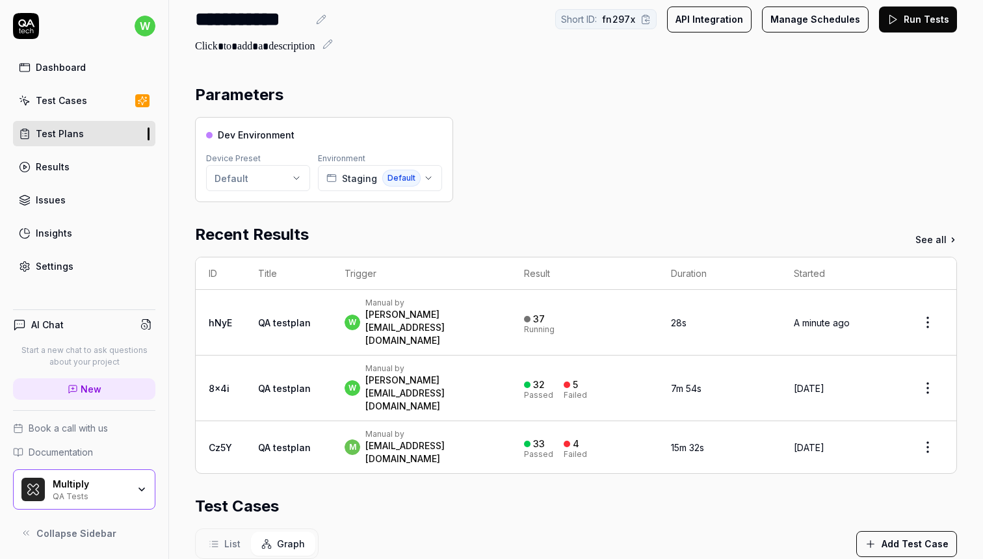
click at [583, 184] on div "Dev Environment Device Preset Default Environment Staging Default" at bounding box center [576, 159] width 762 height 85
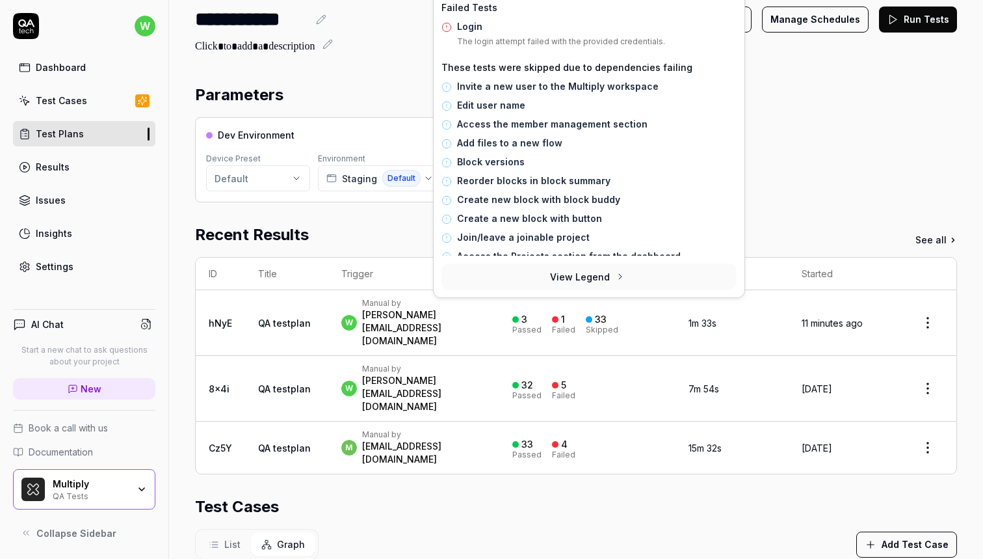
click at [486, 314] on div "w Manual by william@multiply.co" at bounding box center [413, 322] width 145 height 49
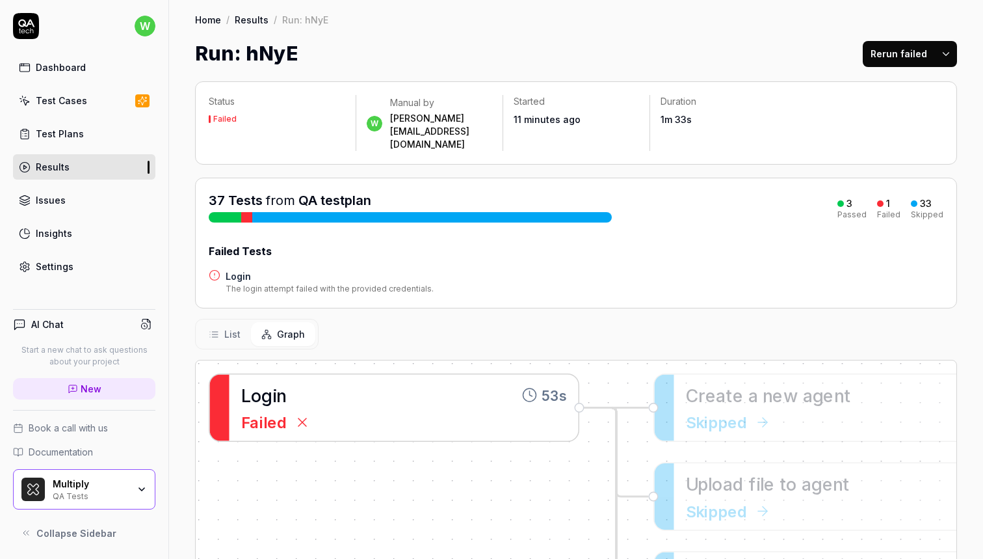
click at [443, 382] on div "L o g i n 53s" at bounding box center [404, 395] width 326 height 27
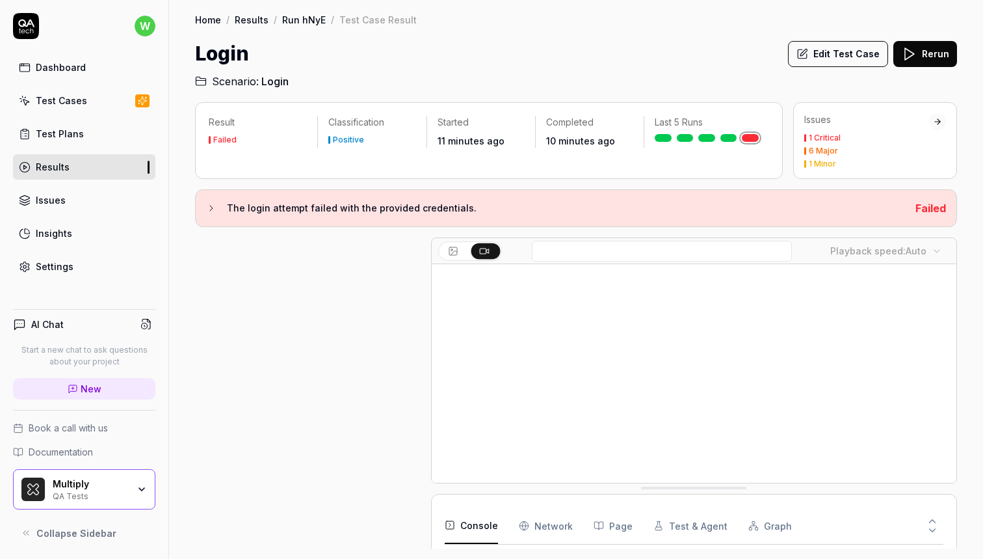
scroll to position [152, 0]
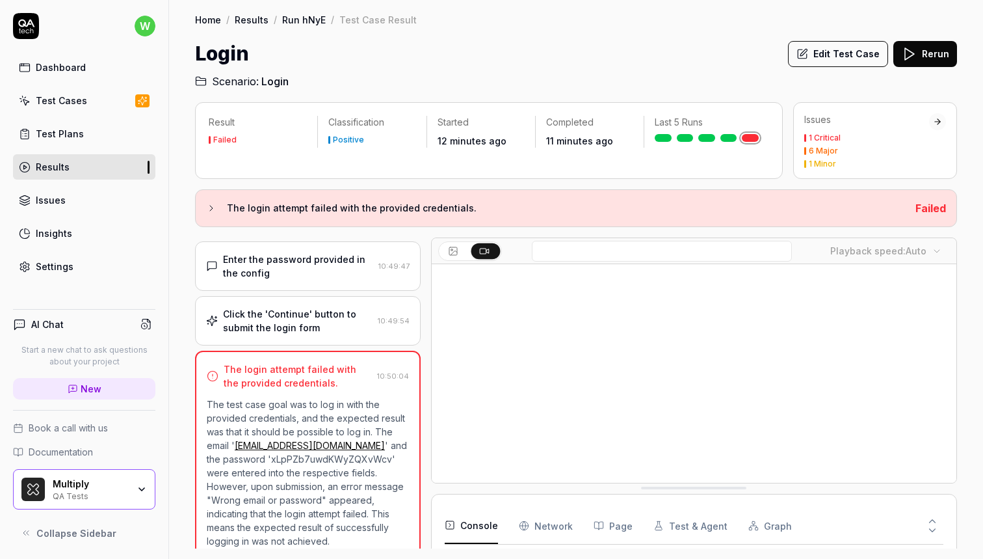
click at [416, 455] on div "The login attempt failed with the provided credentials. 10:50:04 The test case …" at bounding box center [308, 456] width 226 height 211
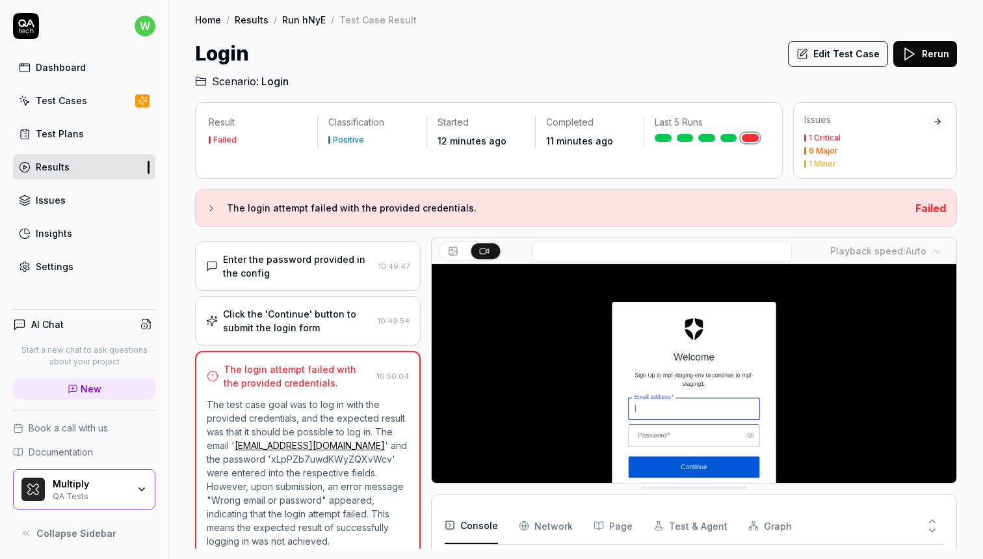
click at [315, 454] on p "The test case goal was to log in with the provided credentials, and the expecte…" at bounding box center [308, 472] width 202 height 150
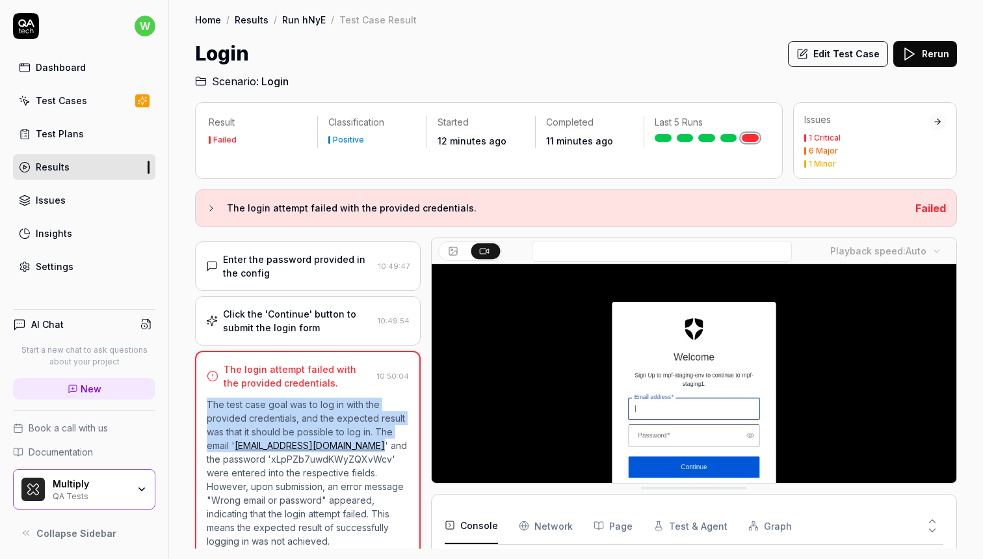
click at [315, 453] on p "The test case goal was to log in with the provided credentials, and the expecte…" at bounding box center [308, 472] width 202 height 150
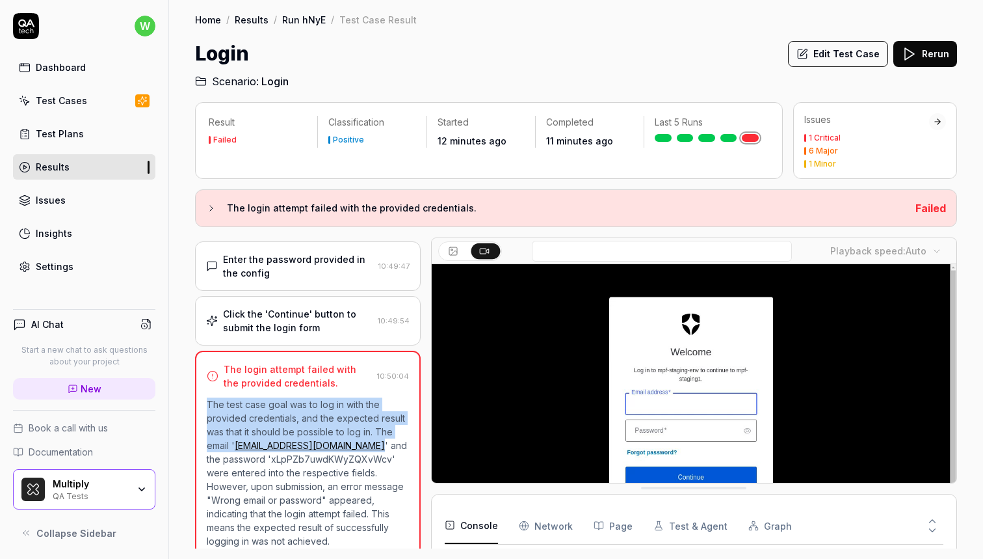
click at [299, 459] on p "The test case goal was to log in with the provided credentials, and the expecte…" at bounding box center [308, 472] width 202 height 150
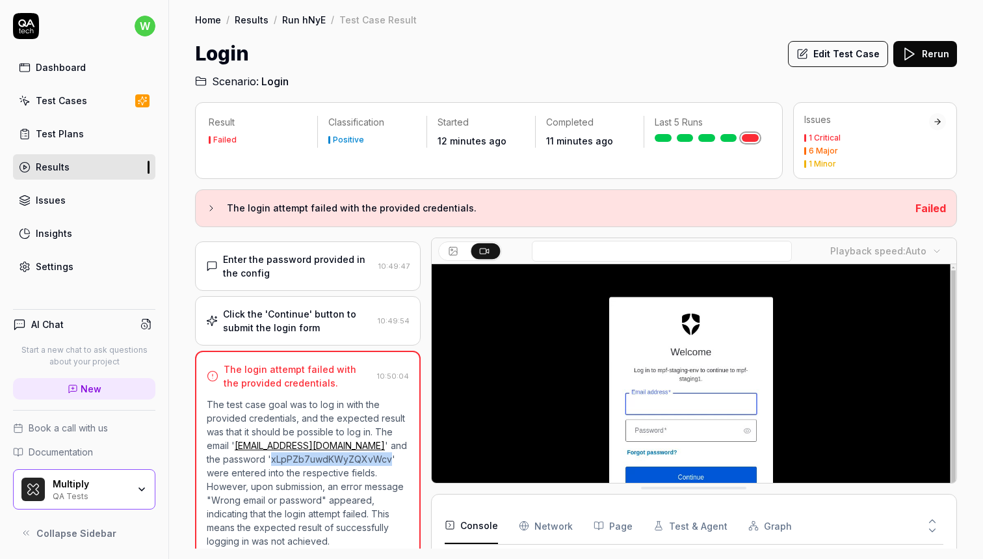
drag, startPoint x: 328, startPoint y: 457, endPoint x: 209, endPoint y: 458, distance: 119.0
click at [209, 458] on p "The test case goal was to log in with the provided credentials, and the expecte…" at bounding box center [308, 472] width 202 height 150
copy p "xLpPZb7uwdKWyZQXvWcv"
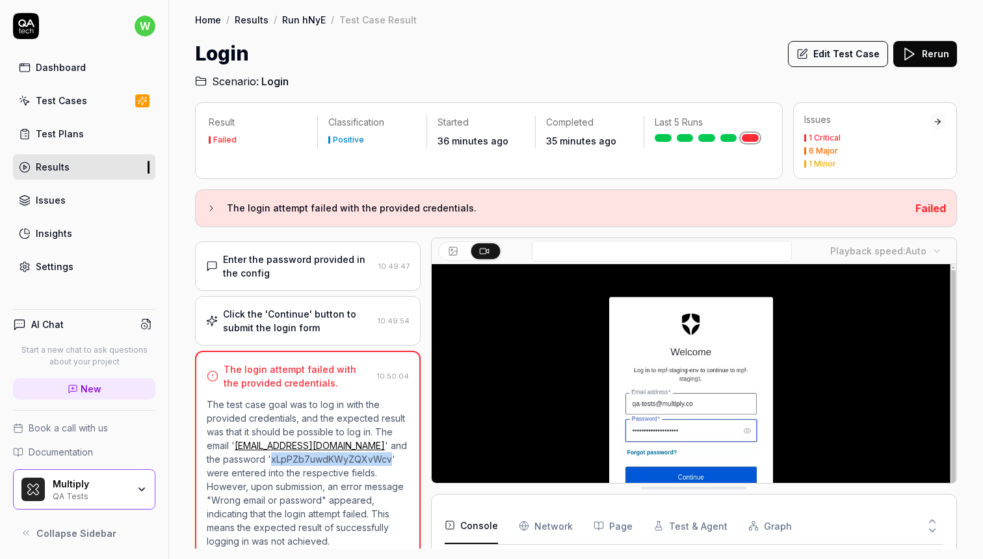
copy p "xLpPZb7uwdKWyZQXvWcv"
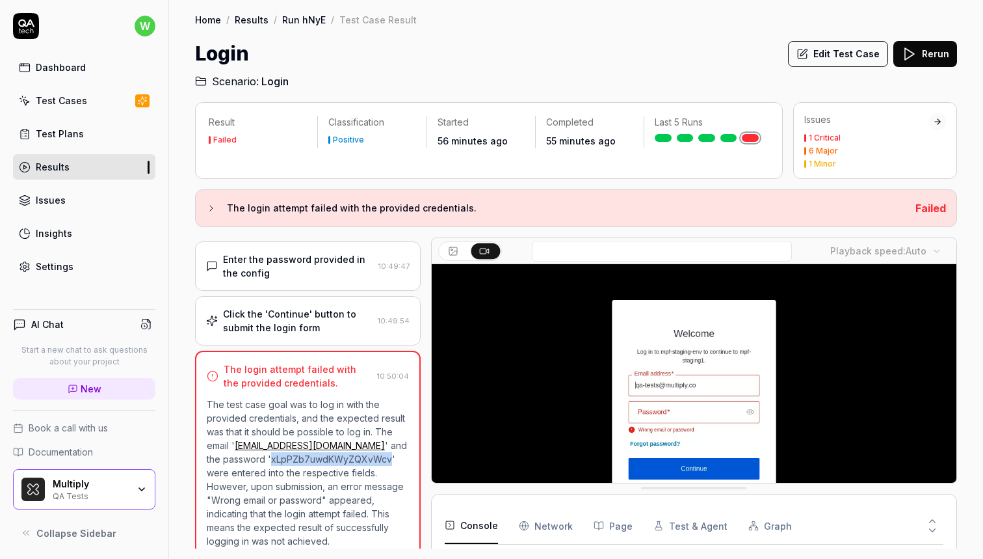
click at [927, 56] on button "Rerun" at bounding box center [926, 54] width 64 height 26
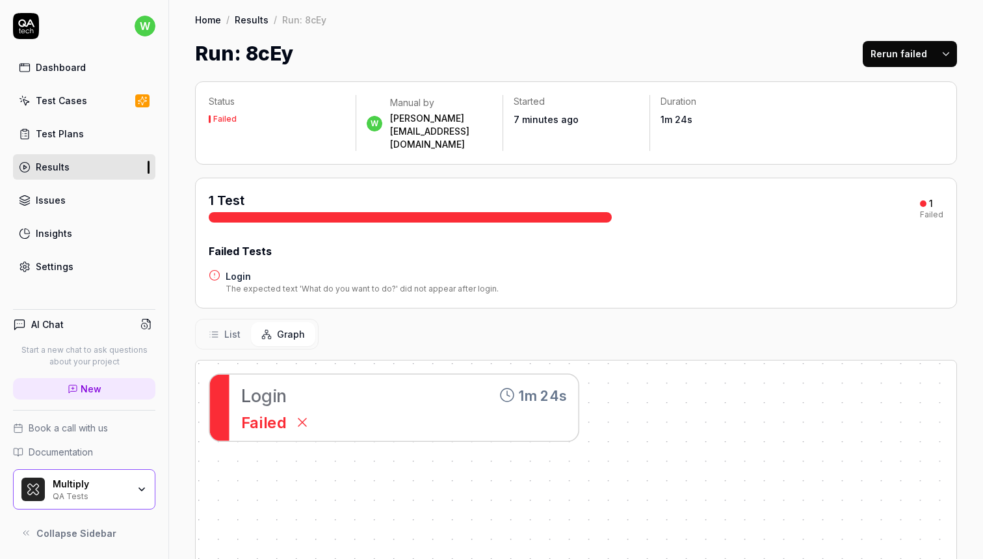
click at [417, 382] on div "L o g i n 1m 24s" at bounding box center [404, 395] width 326 height 27
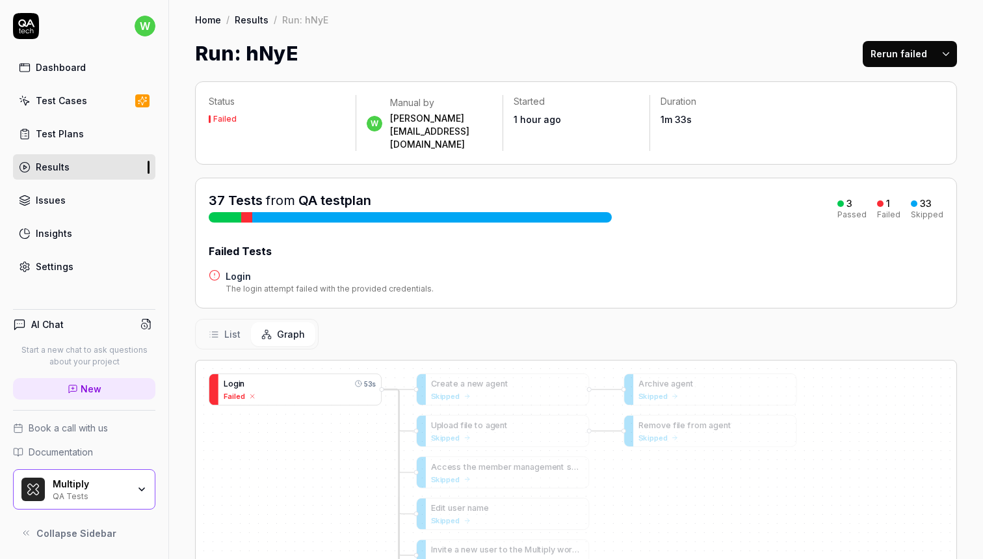
click at [318, 377] on div "L o g i n 53s" at bounding box center [300, 383] width 152 height 12
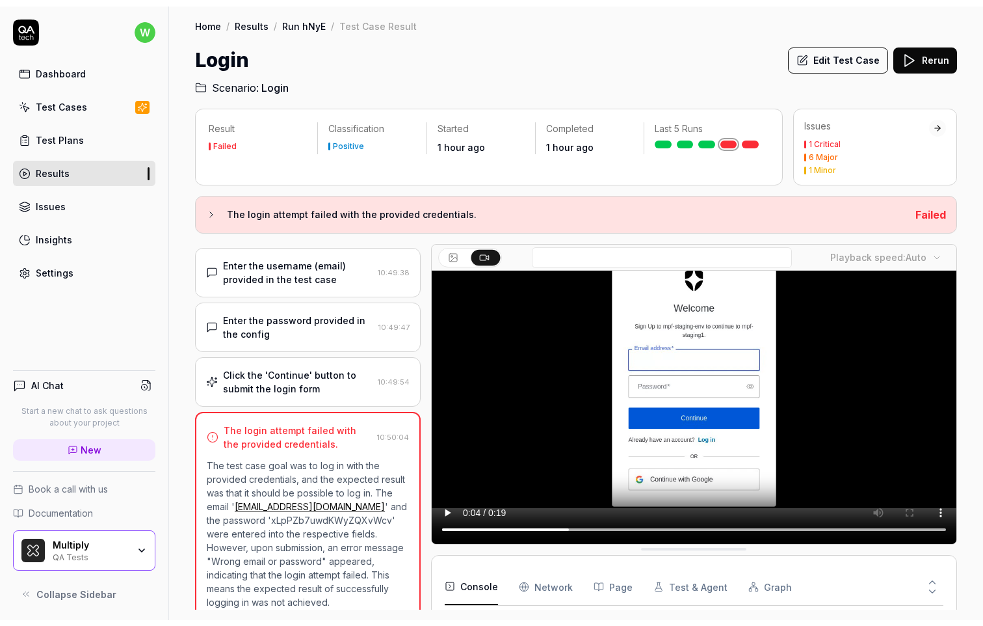
scroll to position [43, 0]
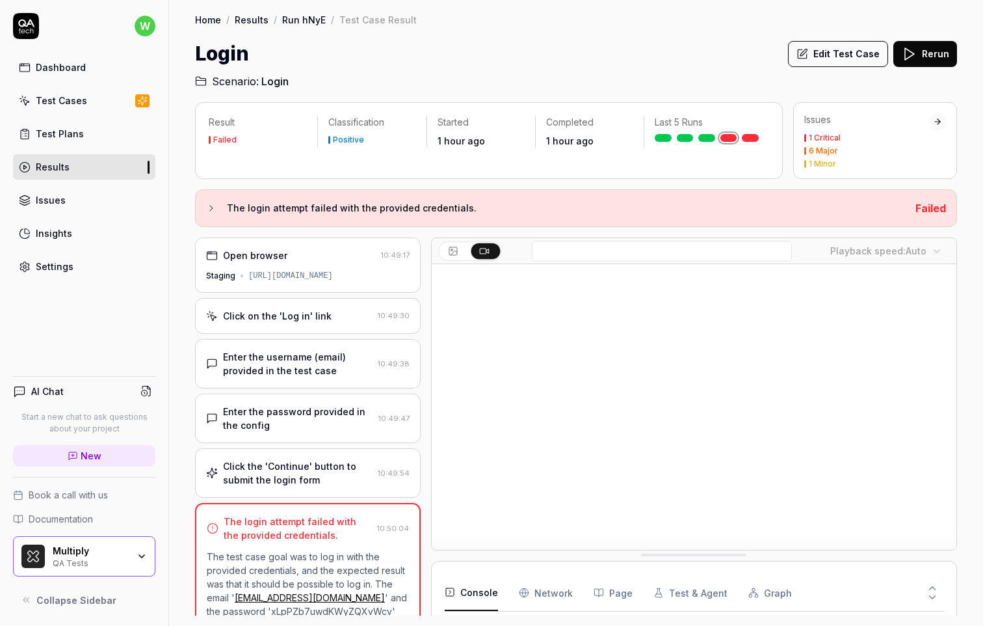
scroll to position [43, 0]
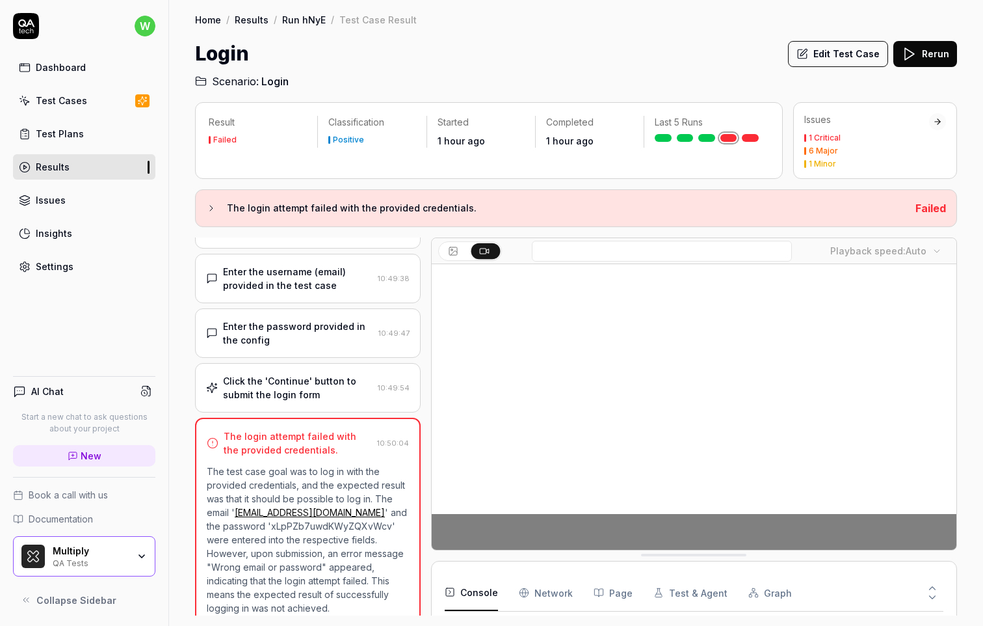
click at [930, 585] on icon at bounding box center [933, 588] width 12 height 12
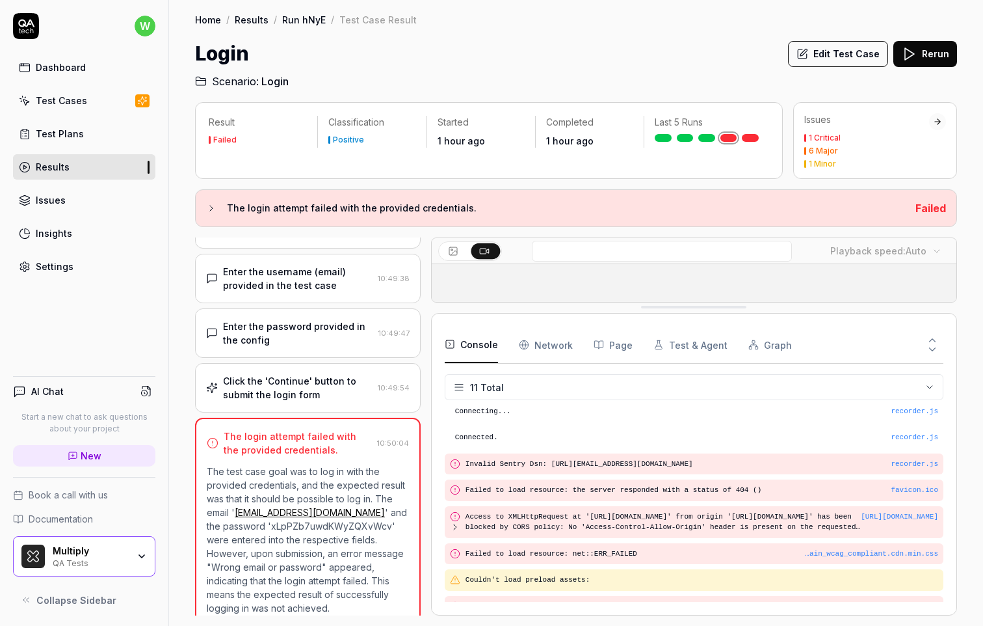
scroll to position [120, 0]
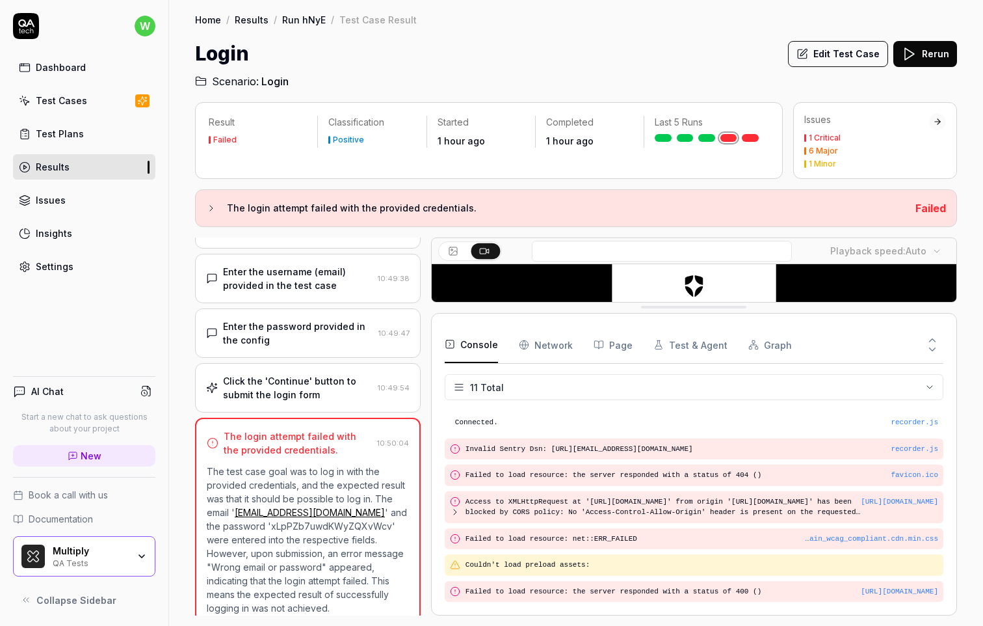
click at [259, 522] on p "The test case goal was to log in with the provided credentials, and the expecte…" at bounding box center [308, 539] width 202 height 150
copy p "xLpPZb7uwdKWyZQXvWcv"
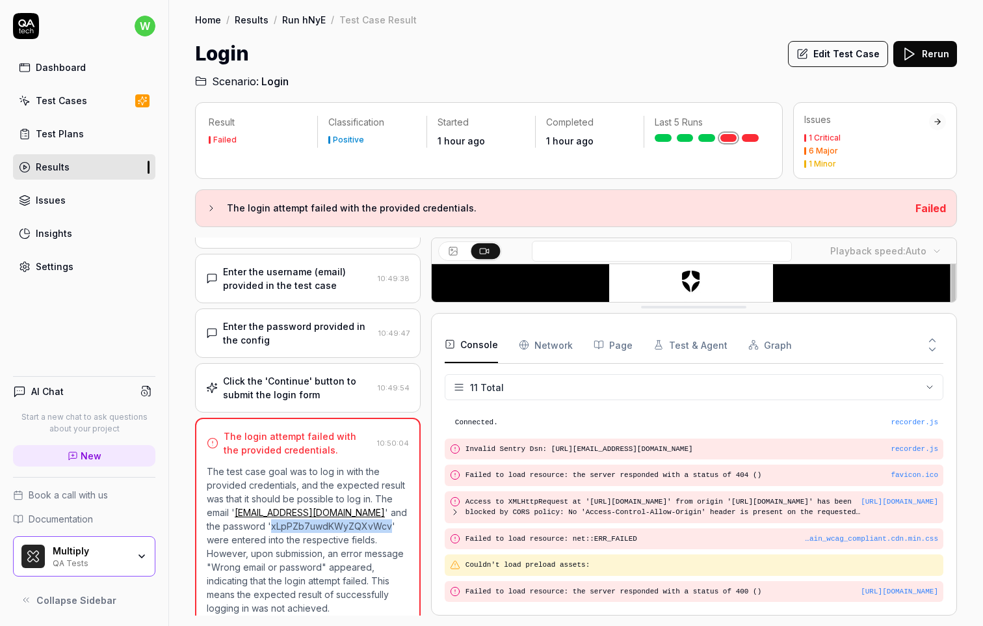
click at [254, 524] on p "The test case goal was to log in with the provided credentials, and the expecte…" at bounding box center [308, 539] width 202 height 150
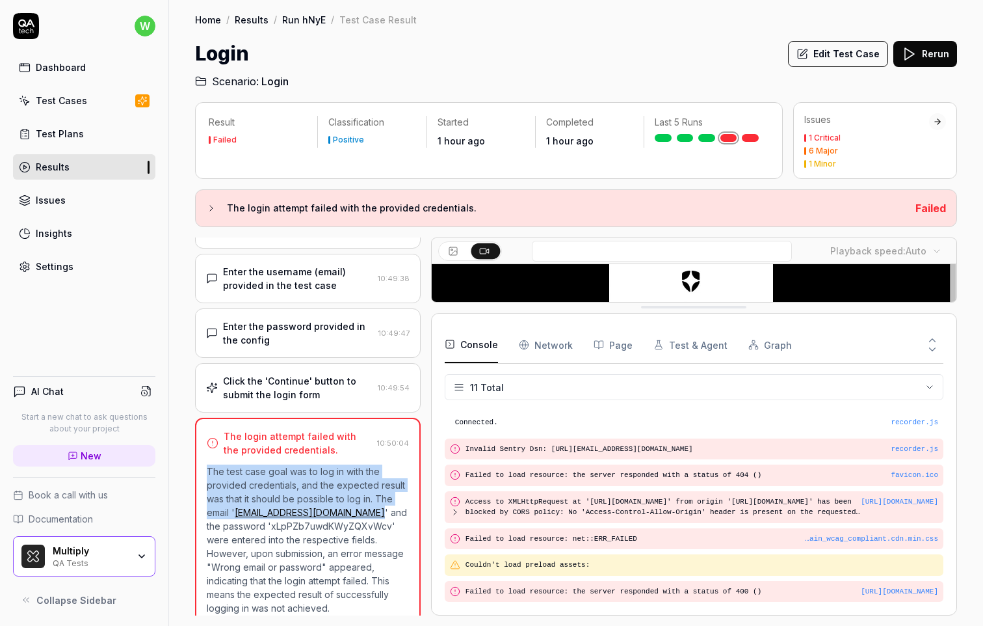
click at [254, 524] on p "The test case goal was to log in with the provided credentials, and the expecte…" at bounding box center [308, 539] width 202 height 150
click at [269, 524] on p "The test case goal was to log in with the provided credentials, and the expecte…" at bounding box center [308, 539] width 202 height 150
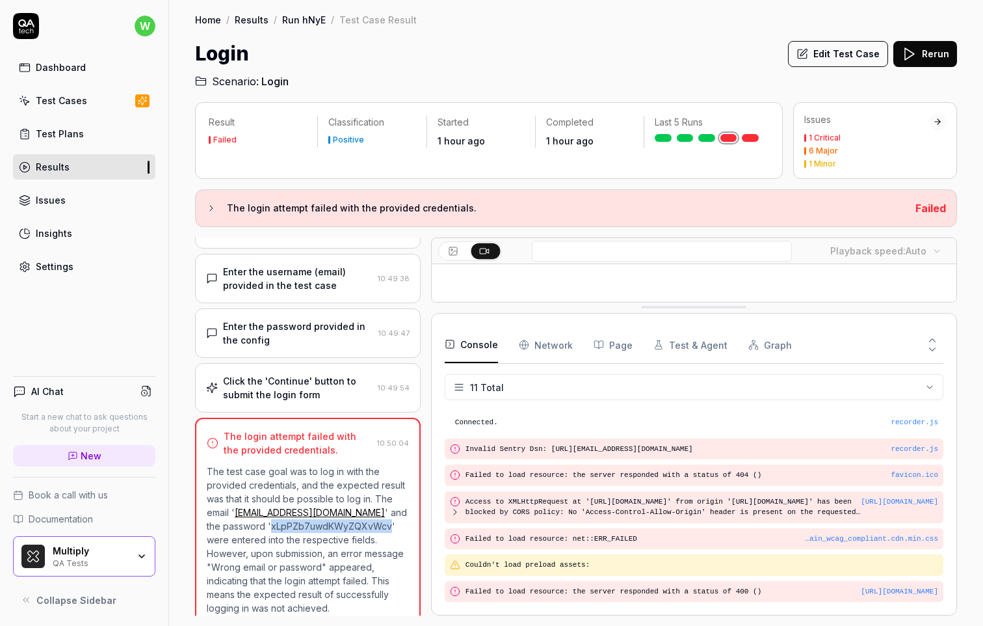
click at [269, 524] on p "The test case goal was to log in with the provided credentials, and the expecte…" at bounding box center [308, 539] width 202 height 150
copy p "xLpPZb7uwdKWyZQXvWcv"
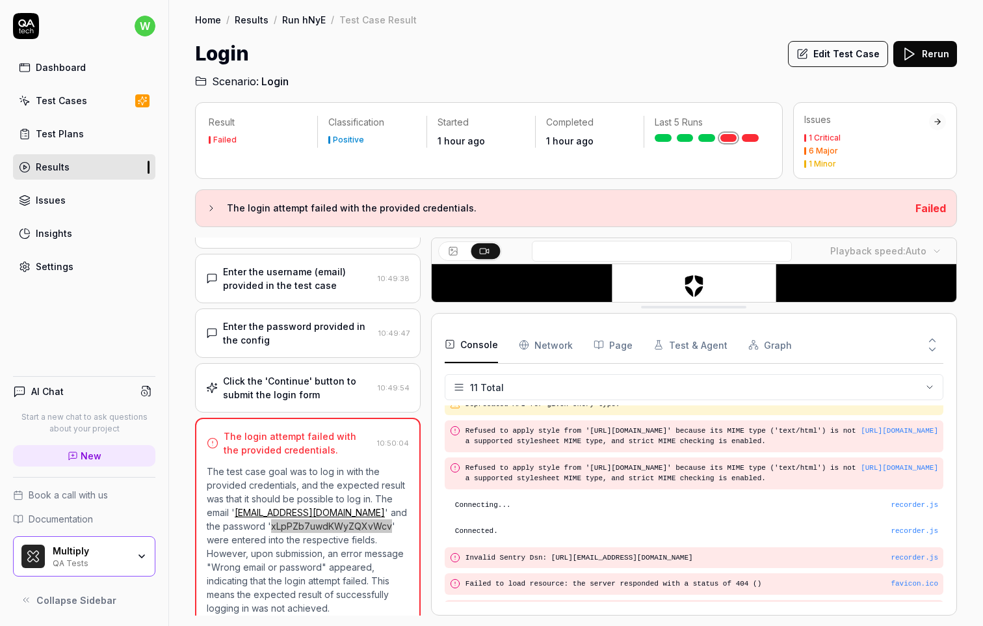
scroll to position [0, 0]
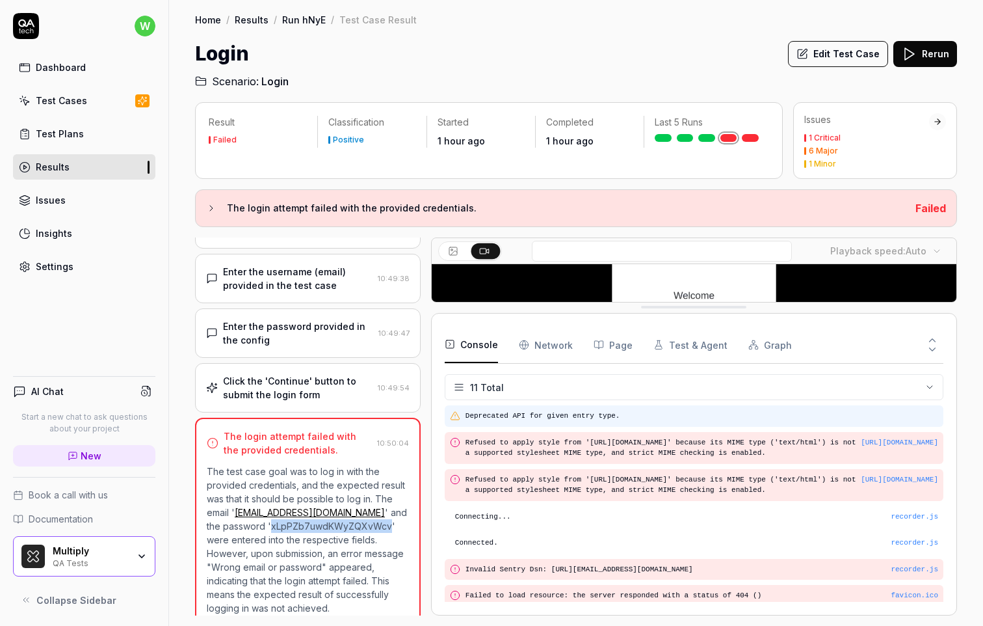
click at [637, 416] on pre "Deprecated API for given entry type." at bounding box center [702, 415] width 473 height 11
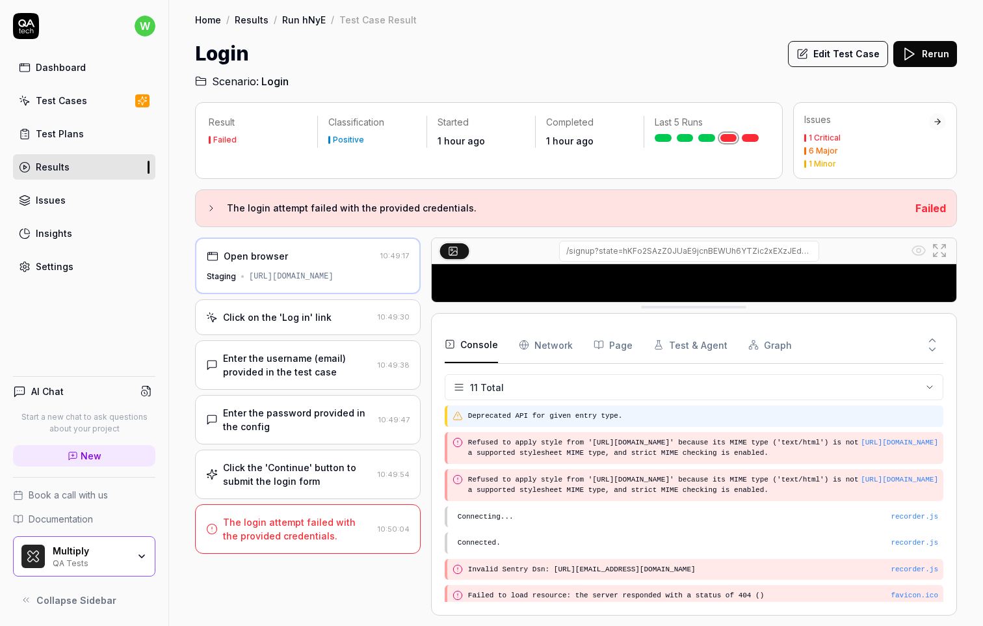
click at [637, 416] on pre "Deprecated API for given entry type." at bounding box center [703, 415] width 470 height 11
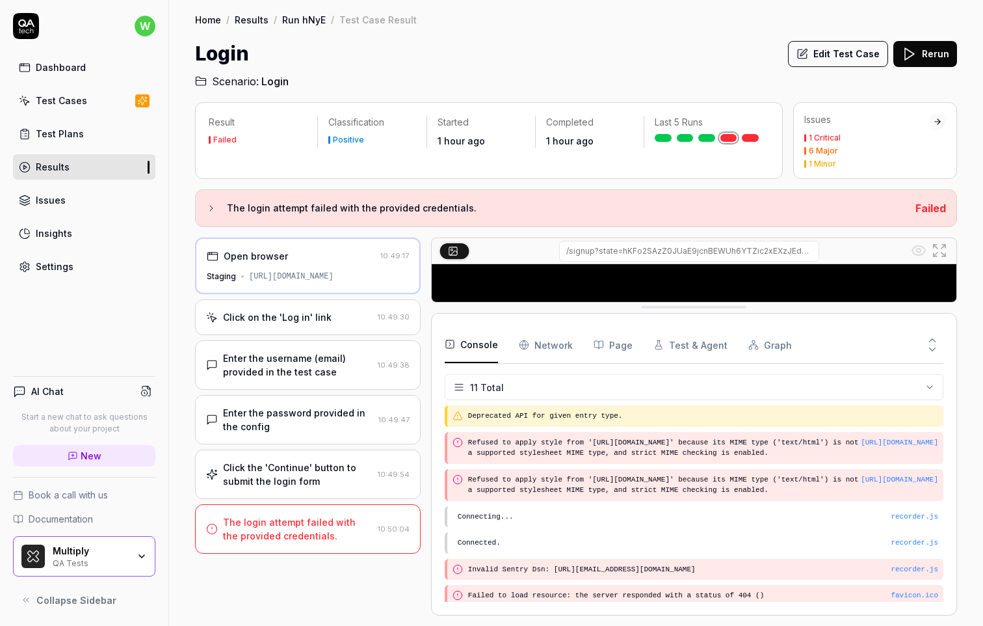
click at [315, 413] on div "Enter the password provided in the config" at bounding box center [298, 419] width 150 height 27
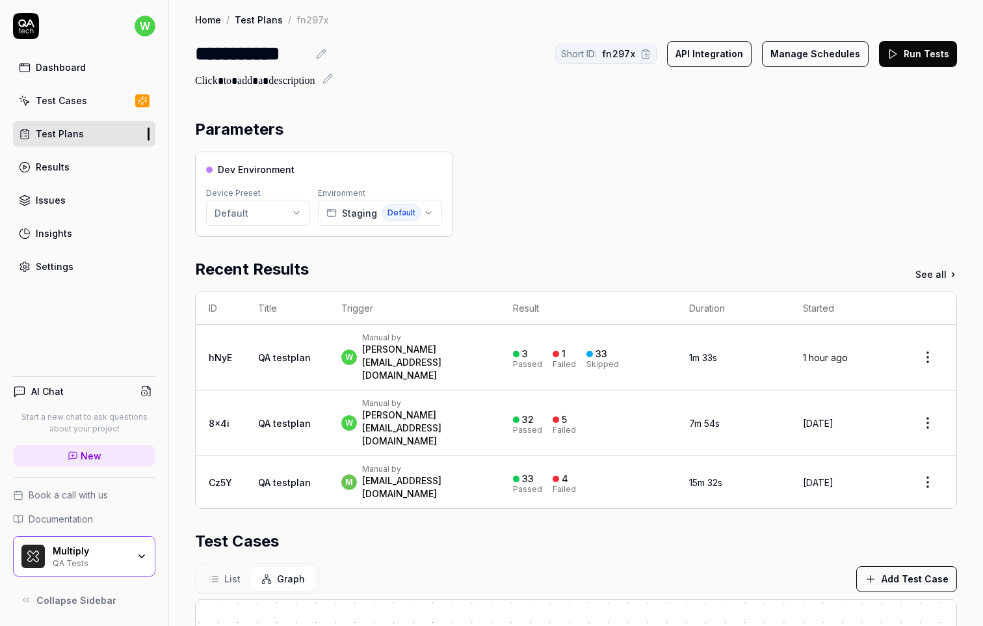
click at [73, 258] on link "Settings" at bounding box center [84, 266] width 142 height 25
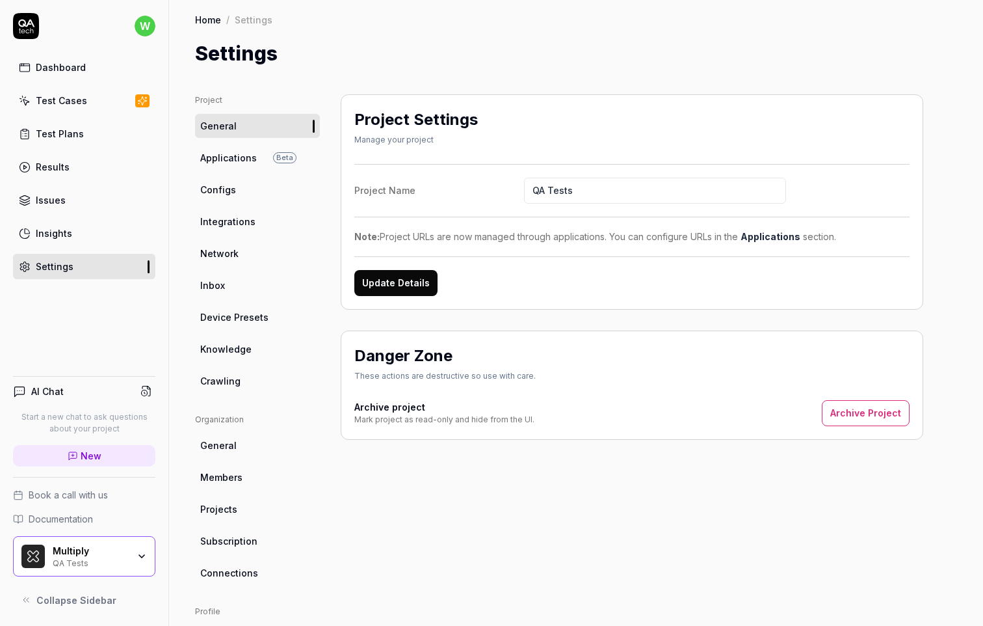
click at [235, 197] on link "Configs" at bounding box center [257, 190] width 125 height 24
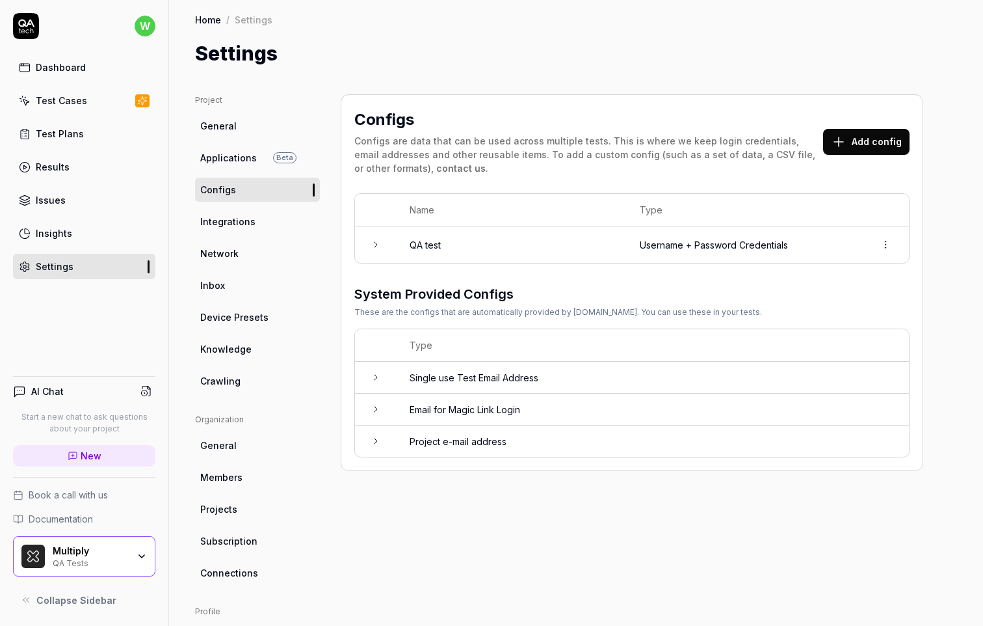
click at [370, 253] on td at bounding box center [376, 244] width 42 height 36
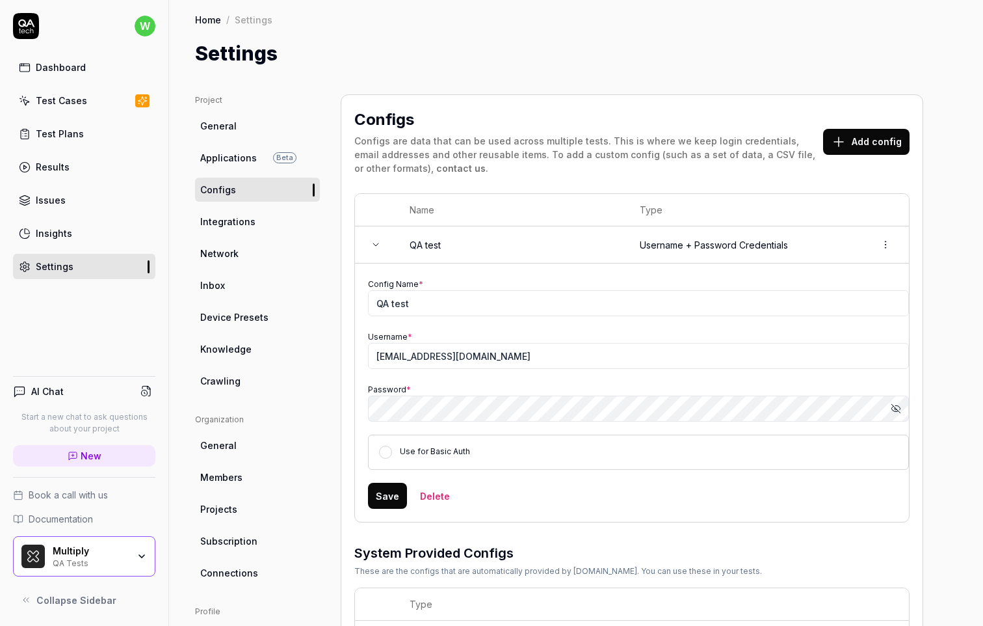
click at [900, 408] on icon "button" at bounding box center [896, 408] width 10 height 10
click at [900, 408] on icon "button" at bounding box center [896, 408] width 8 height 6
click at [919, 401] on div "Configs Configs are data that can be used across multiple tests. This is where …" at bounding box center [632, 411] width 583 height 635
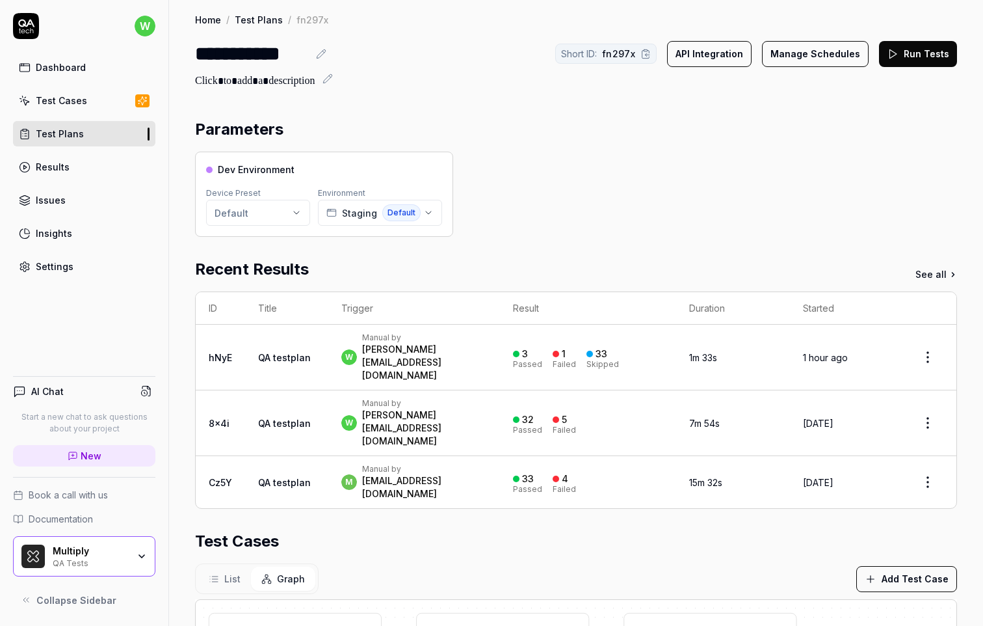
click at [427, 354] on div "[PERSON_NAME][EMAIL_ADDRESS][DOMAIN_NAME]" at bounding box center [424, 362] width 125 height 39
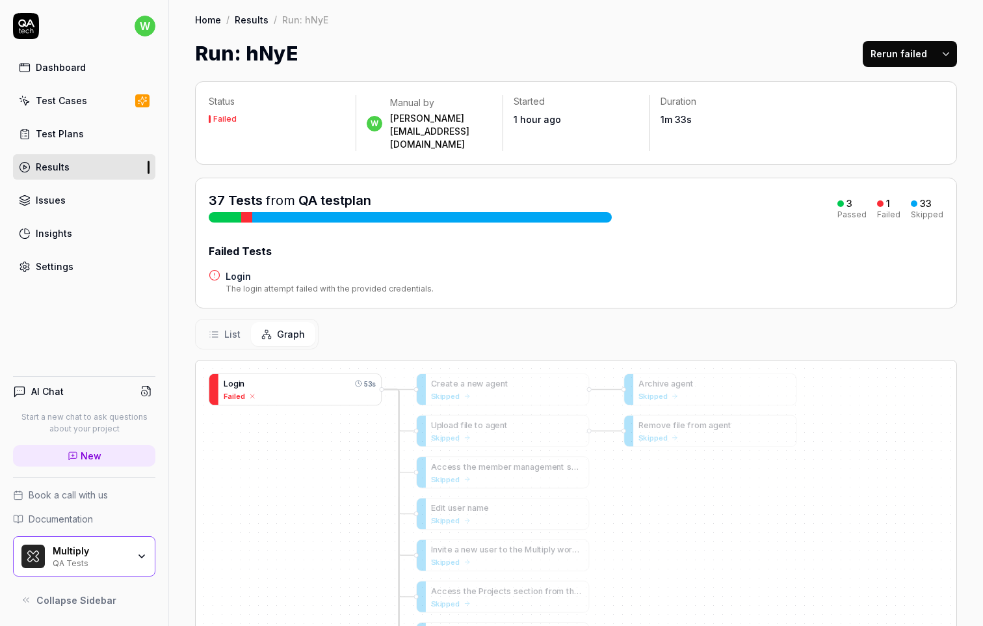
click at [320, 390] on div "Failed" at bounding box center [300, 395] width 152 height 11
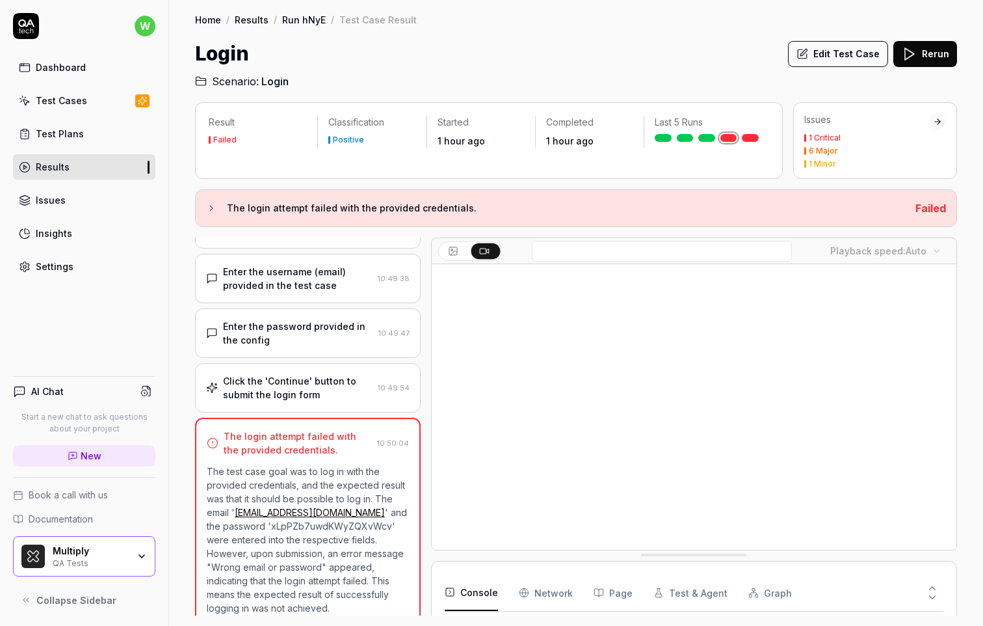
scroll to position [43, 0]
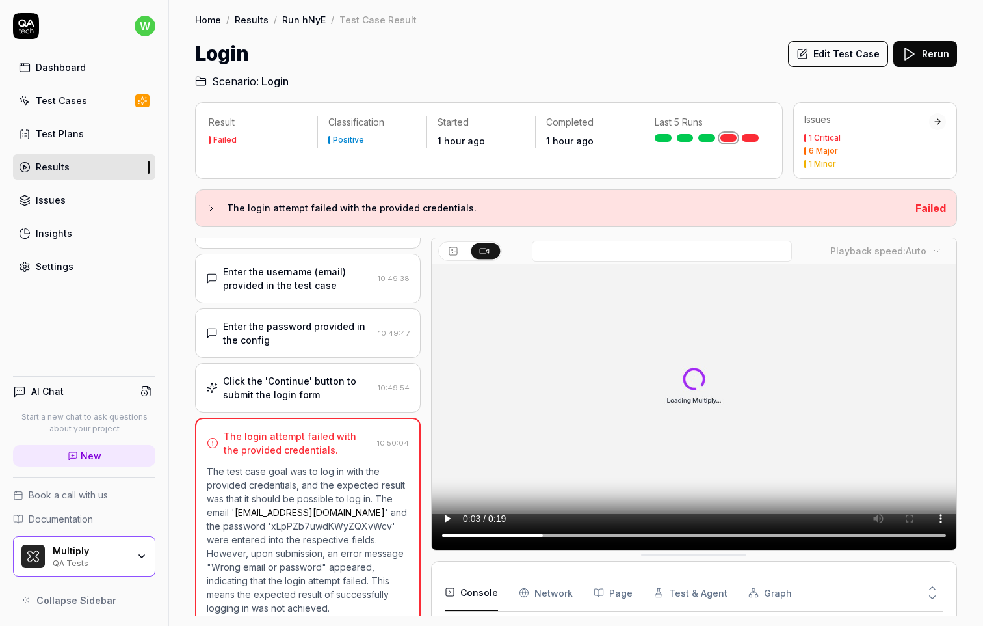
click at [313, 22] on link "Run hNyE" at bounding box center [304, 19] width 44 height 13
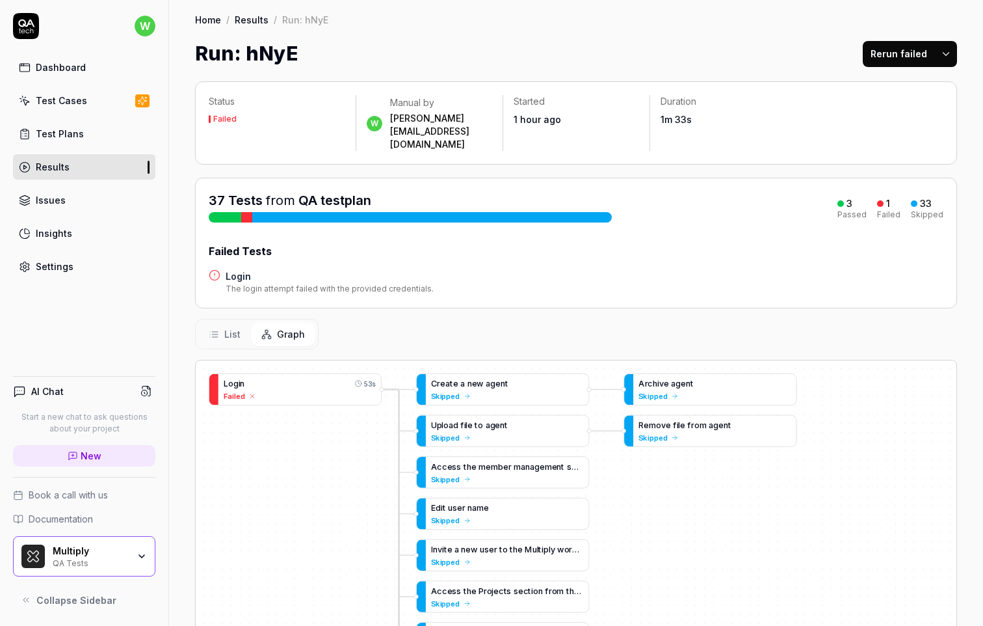
click at [258, 21] on link "Results" at bounding box center [252, 19] width 34 height 13
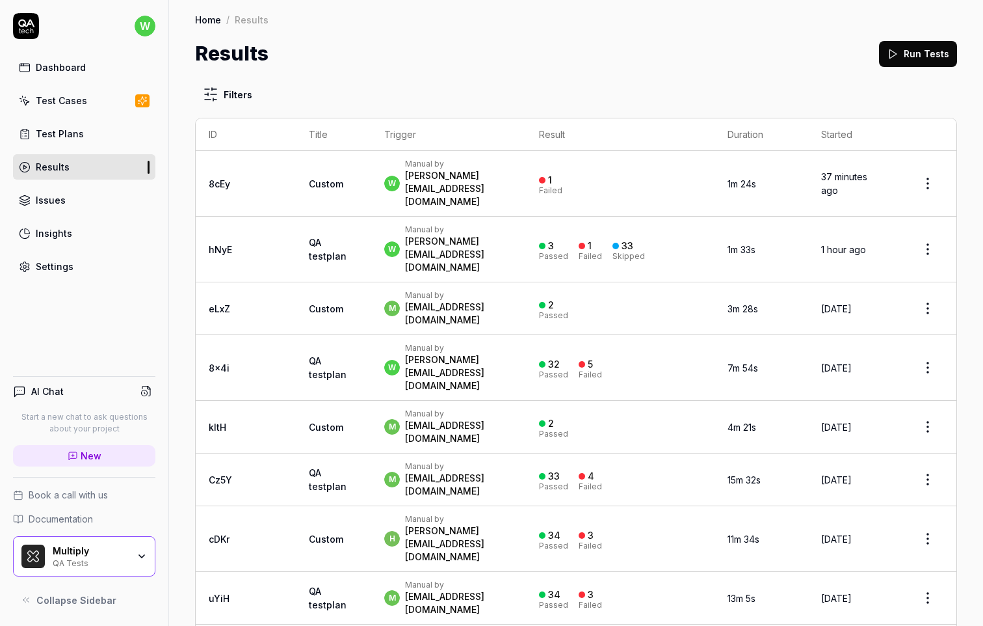
click at [467, 182] on div "w Manual by william@multiply.co" at bounding box center [448, 183] width 128 height 49
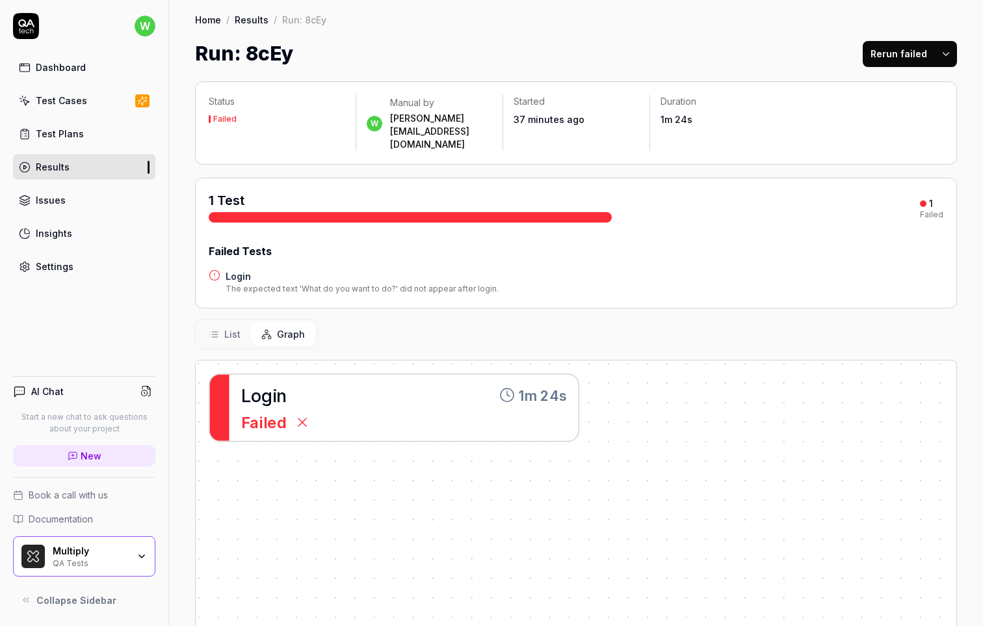
click at [479, 382] on div "L o g i n 1m 24s" at bounding box center [404, 395] width 326 height 27
click at [367, 382] on div "L o g i n 1m 24s" at bounding box center [404, 395] width 326 height 27
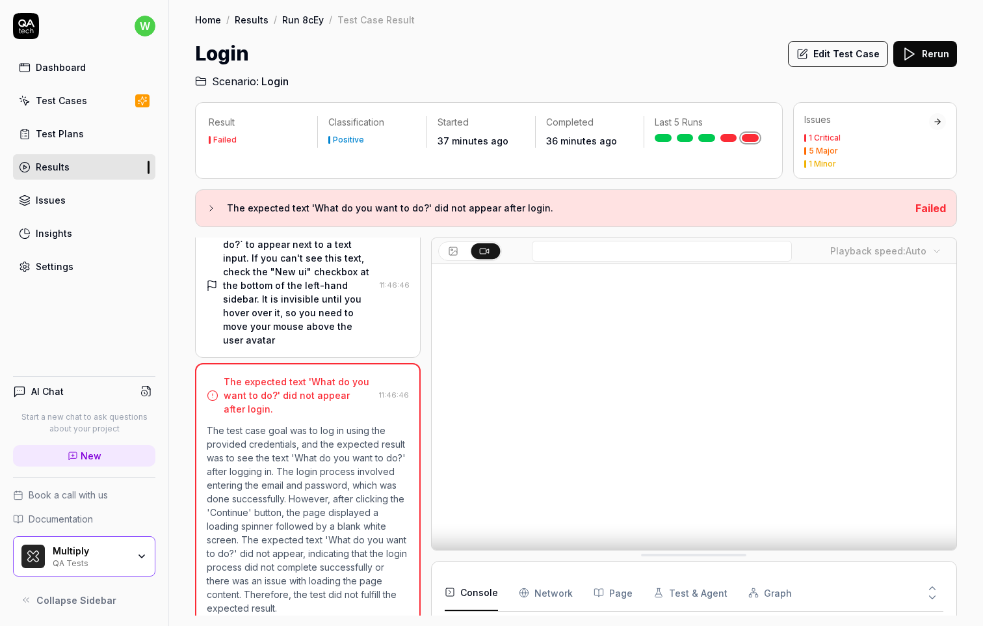
scroll to position [43, 0]
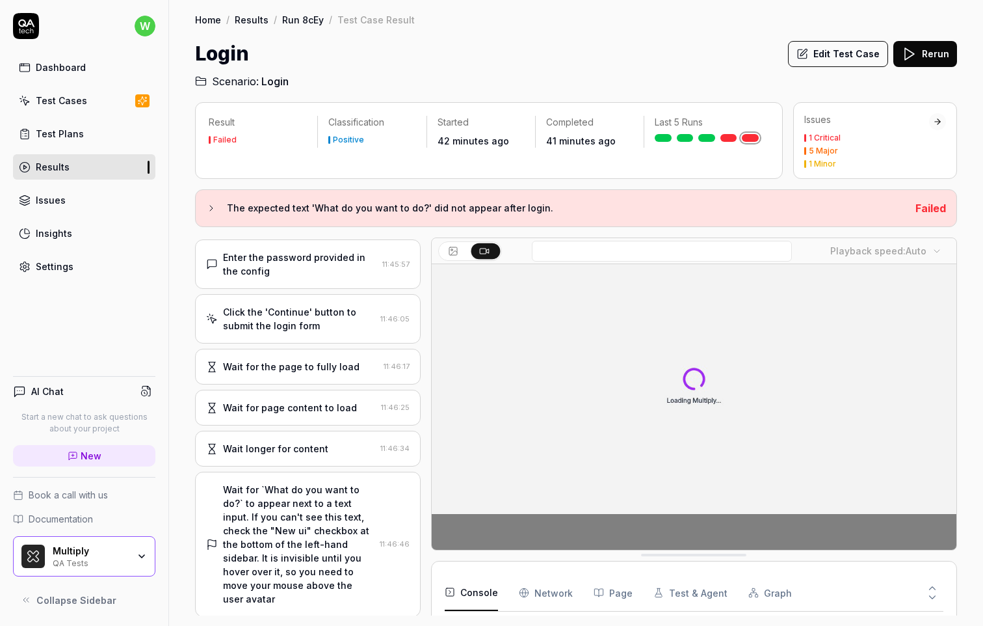
click at [321, 336] on div "Click the 'Continue' button to submit the login form 11:46:05" at bounding box center [308, 318] width 226 height 49
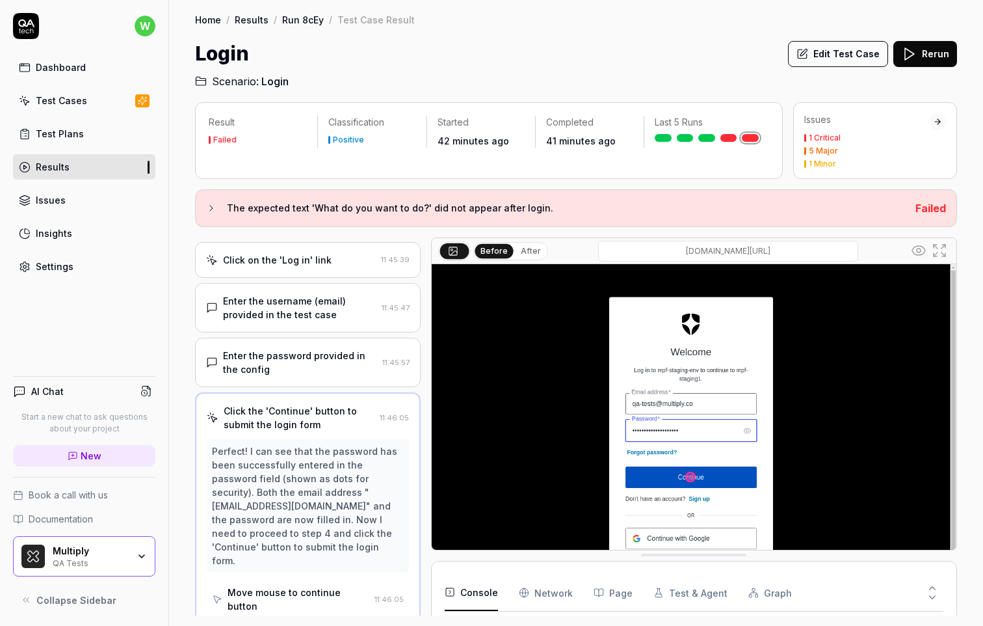
click at [326, 323] on div "Enter the username (email) provided in the test case 11:45:47" at bounding box center [308, 307] width 226 height 49
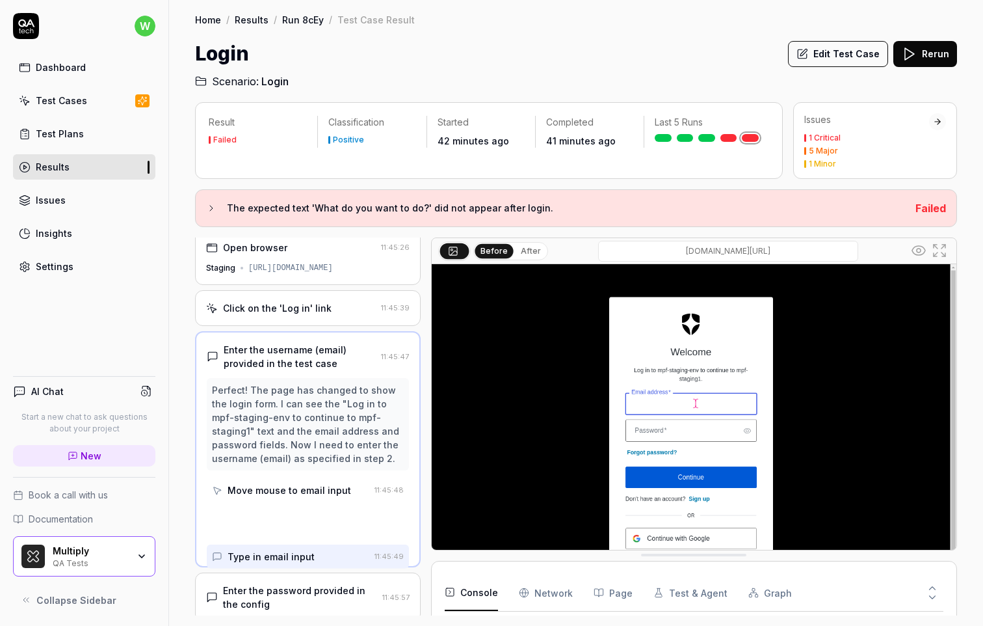
scroll to position [0, 0]
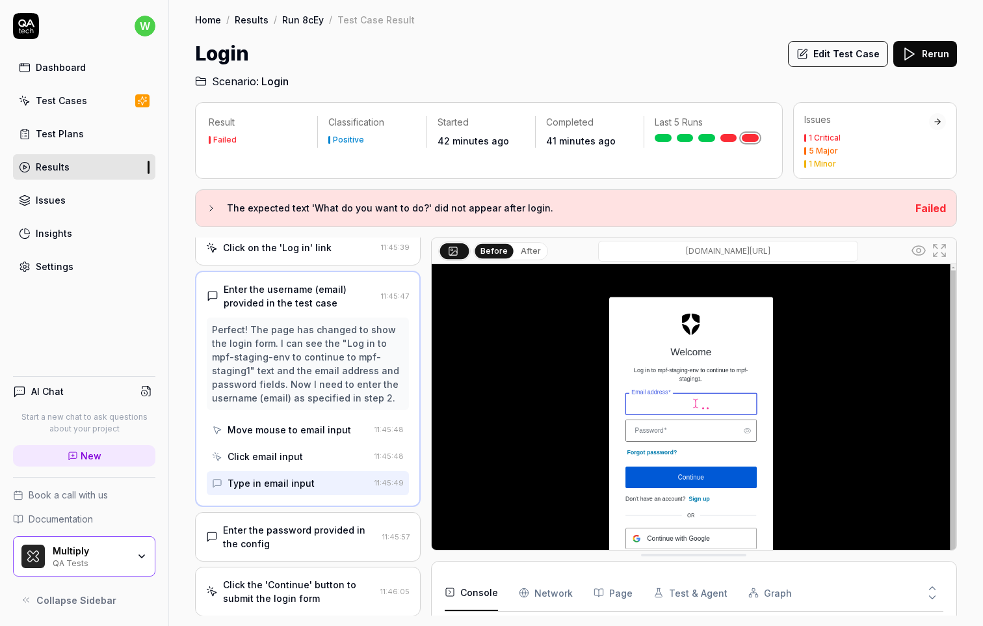
click at [293, 526] on div "Enter the password provided in the config" at bounding box center [300, 536] width 154 height 27
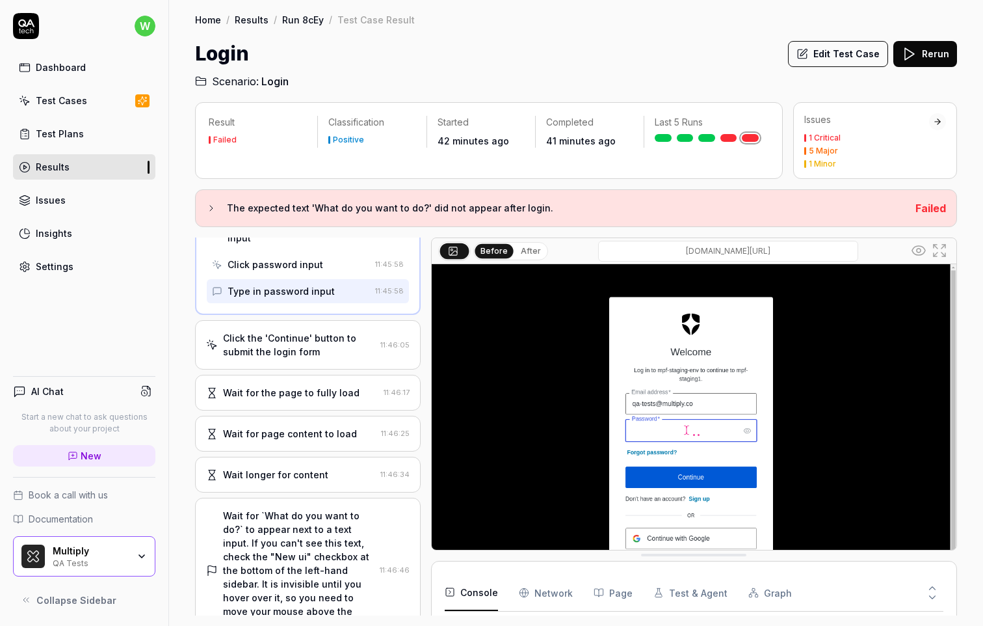
scroll to position [383, 0]
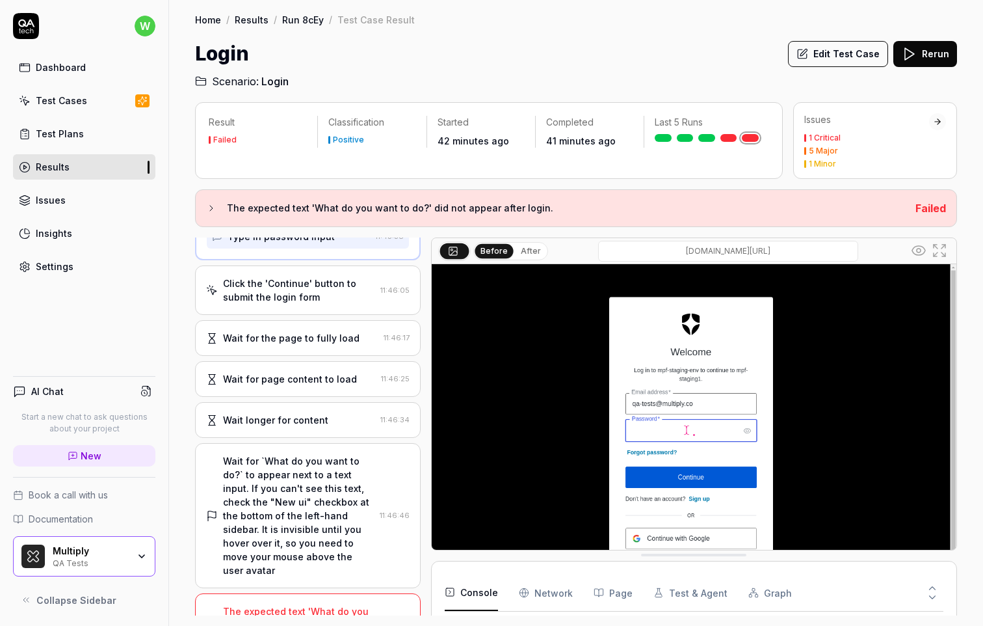
click at [326, 604] on div "The expected text 'What do you want to do?' did not appear after login." at bounding box center [299, 624] width 152 height 41
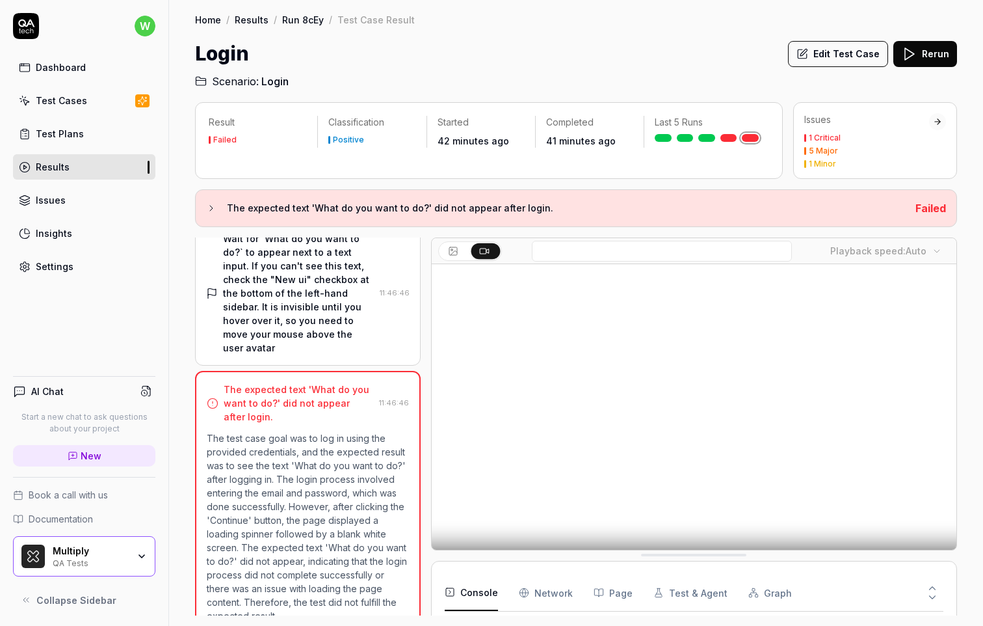
scroll to position [413, 0]
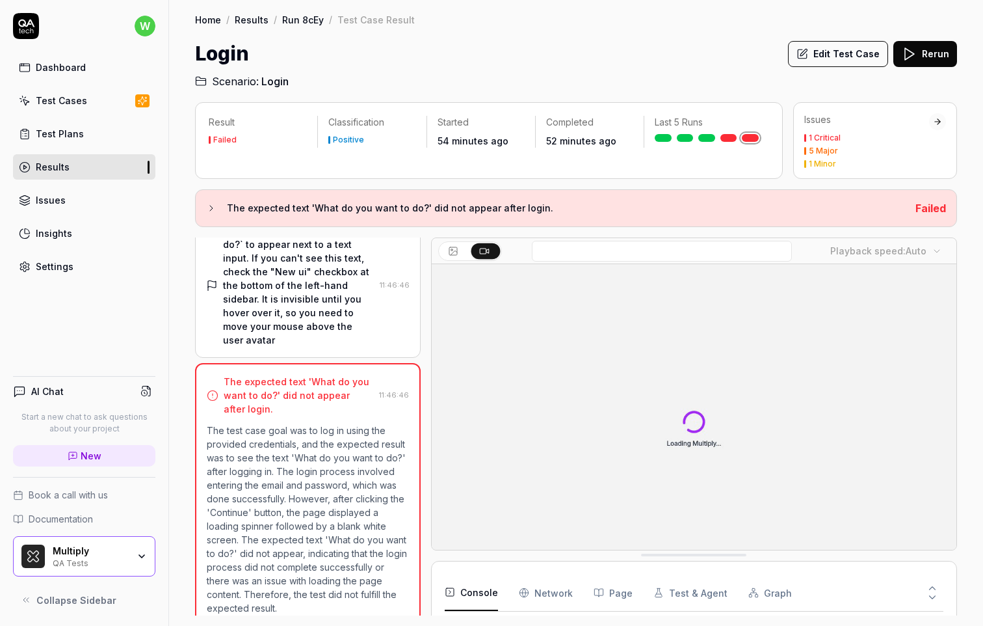
click at [917, 60] on icon at bounding box center [909, 54] width 16 height 16
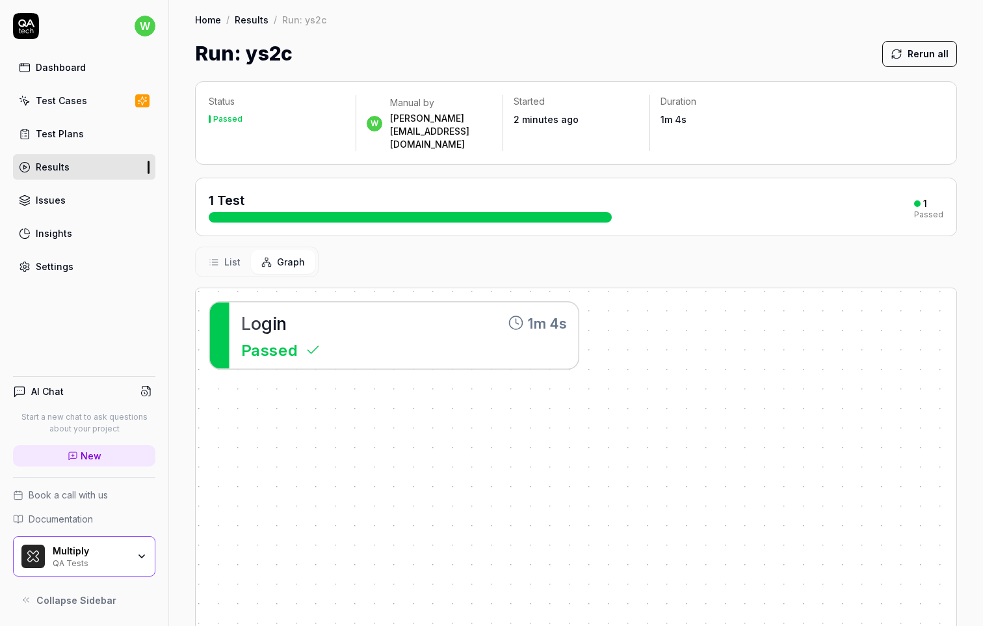
click at [399, 310] on div "L o g i n 1m 4s" at bounding box center [404, 323] width 326 height 27
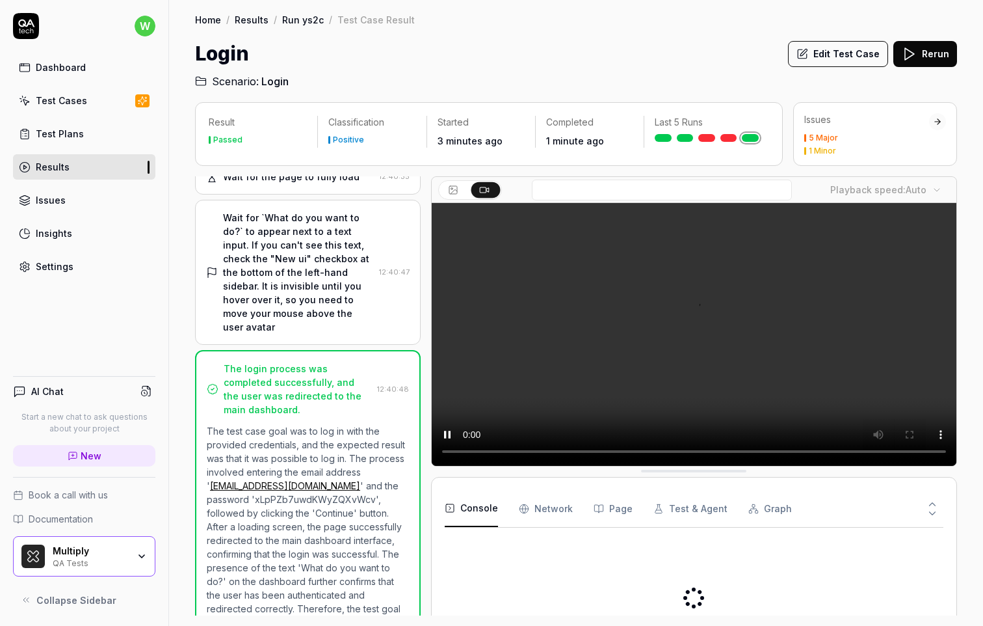
scroll to position [284, 0]
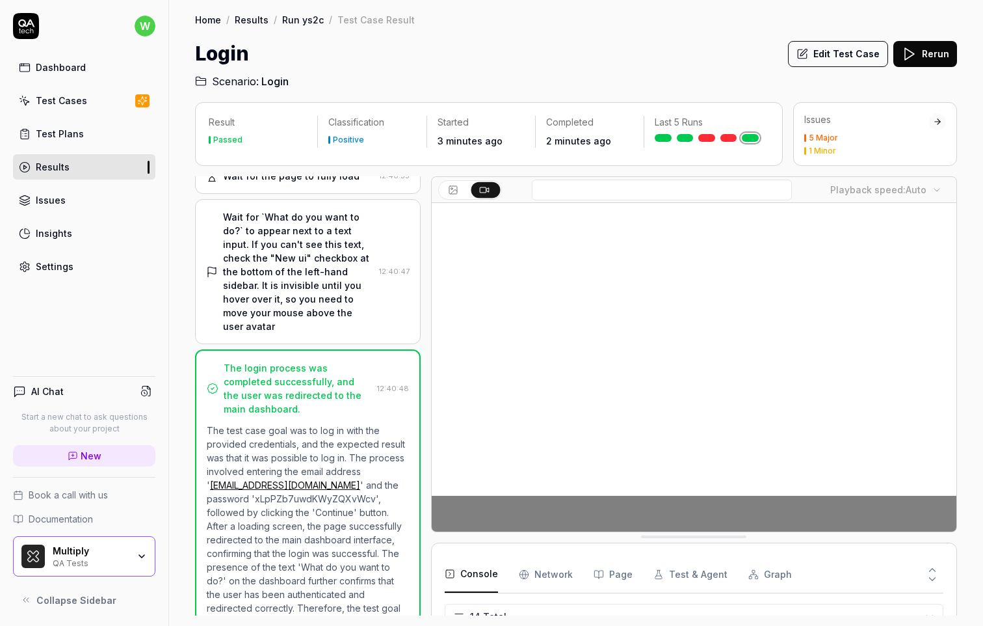
click at [75, 134] on div "Test Plans" at bounding box center [60, 134] width 48 height 14
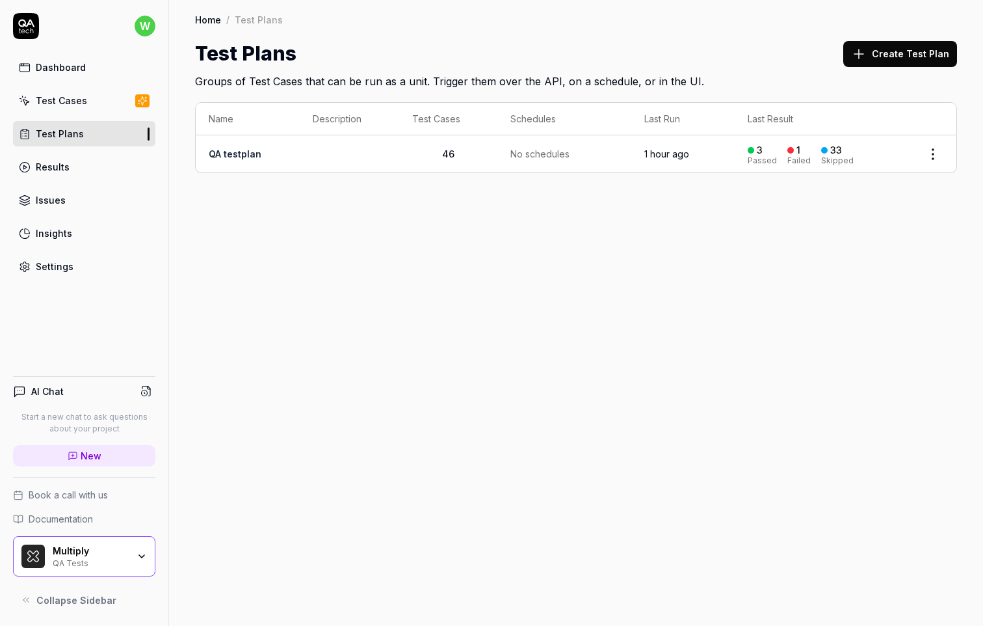
click at [319, 154] on td at bounding box center [350, 153] width 100 height 37
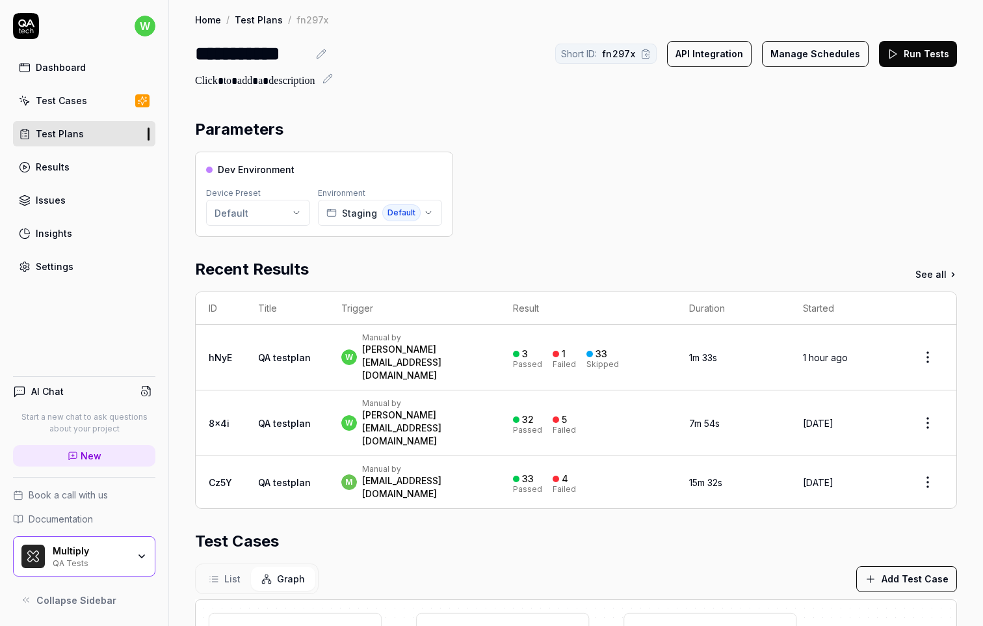
click at [318, 53] on icon at bounding box center [321, 54] width 10 height 10
click at [475, 98] on div "**********" at bounding box center [576, 495] width 814 height 990
click at [393, 209] on span "Default" at bounding box center [401, 212] width 38 height 17
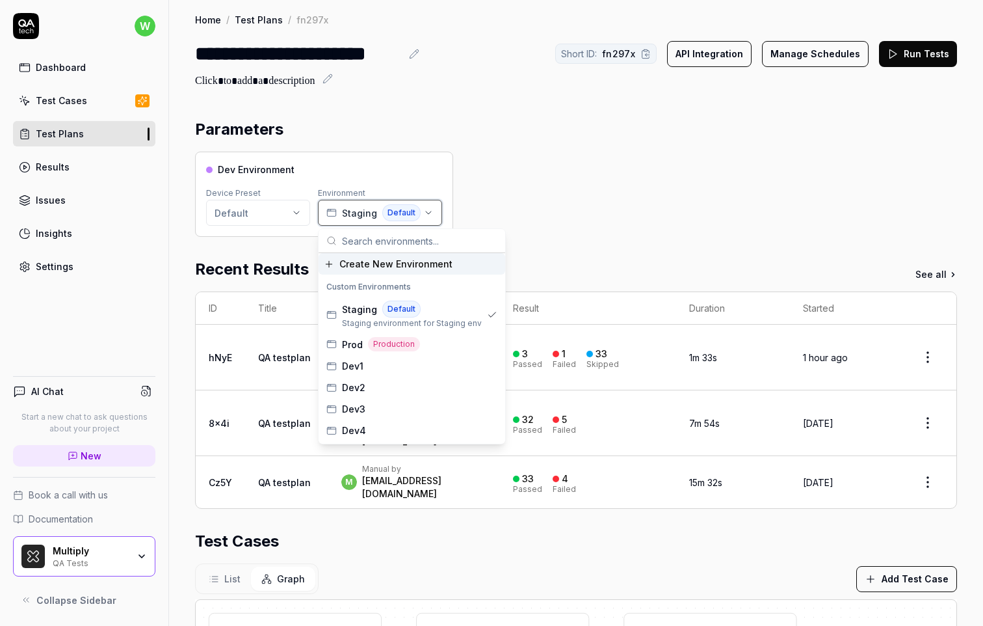
click at [393, 209] on span "Default" at bounding box center [401, 212] width 38 height 17
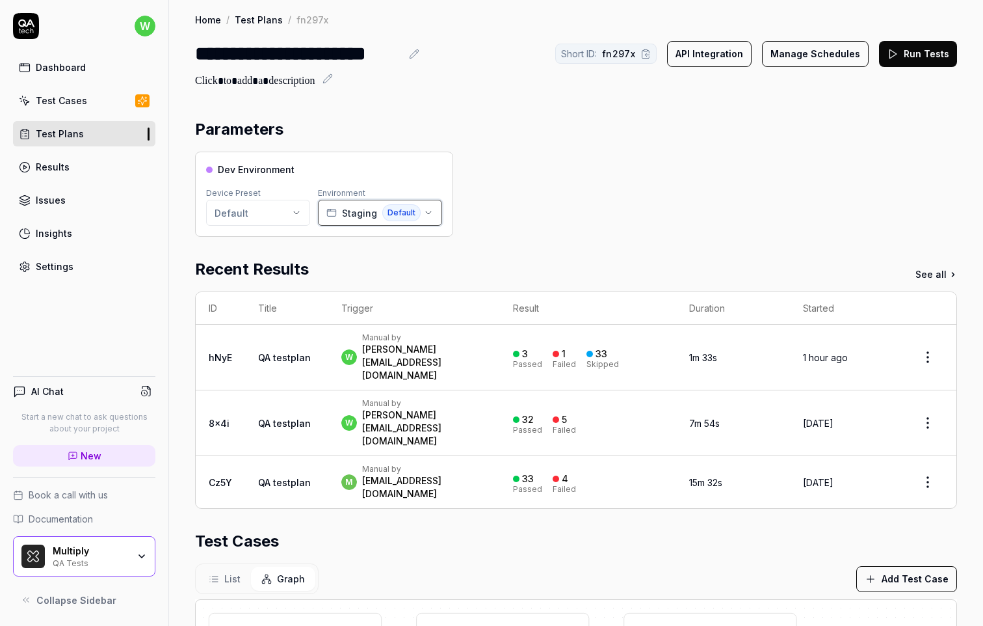
click at [408, 211] on span "Default" at bounding box center [401, 212] width 38 height 17
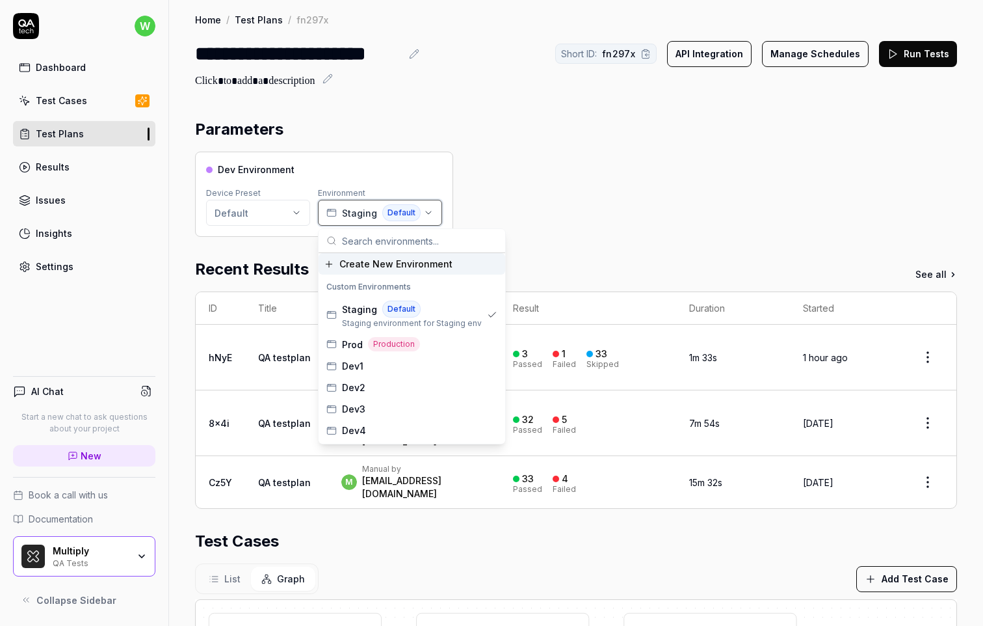
click at [408, 211] on span "Default" at bounding box center [401, 212] width 38 height 17
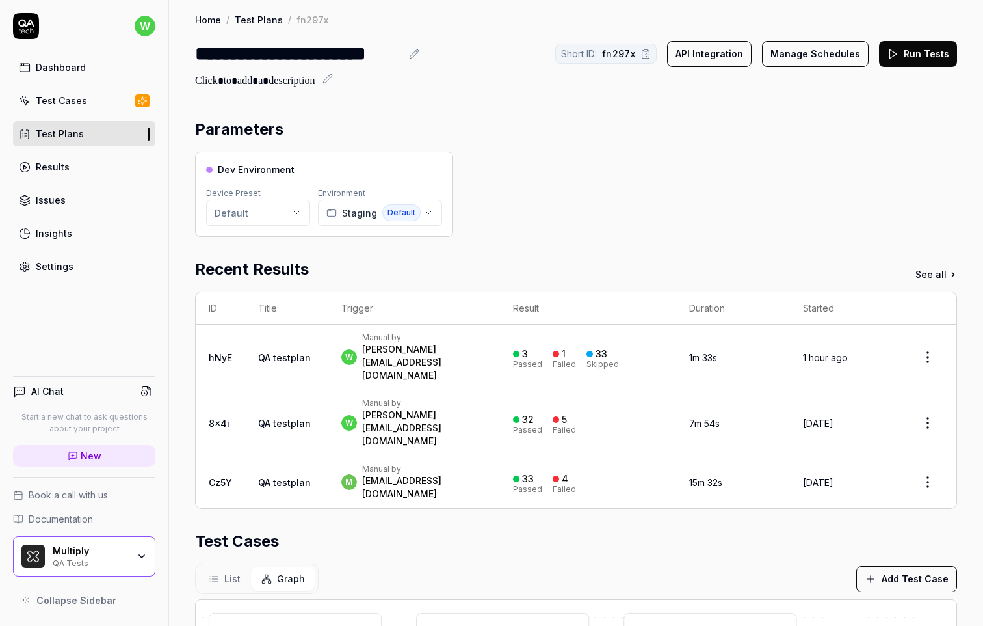
click at [901, 55] on button "Run Tests" at bounding box center [918, 54] width 78 height 26
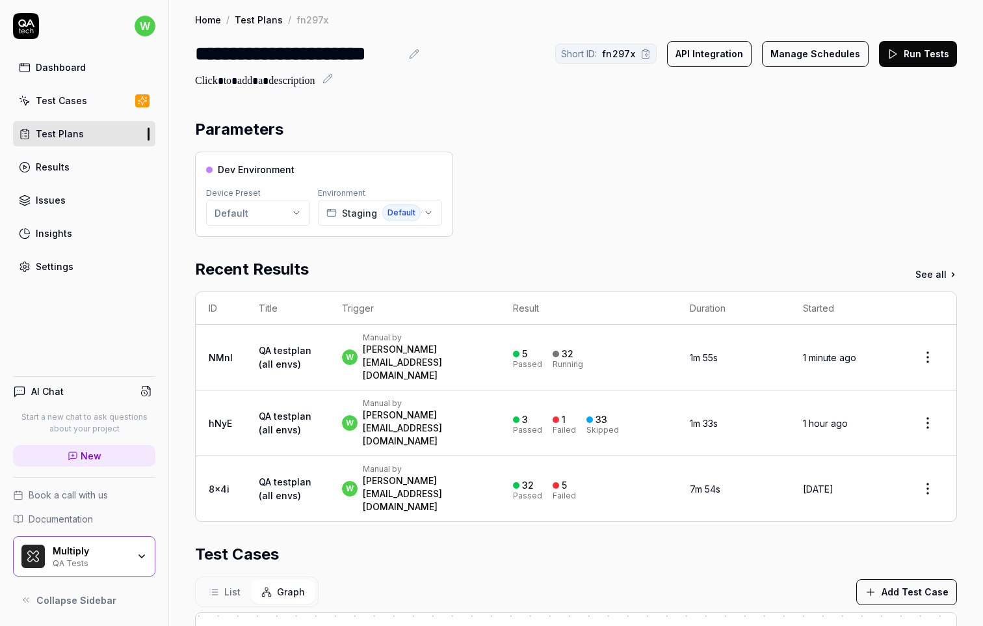
click at [750, 244] on div "Parameters Dev Environment Device Preset Default Environment Staging Default Re…" at bounding box center [576, 548] width 762 height 860
click at [331, 341] on td "w Manual by [PERSON_NAME][EMAIL_ADDRESS][DOMAIN_NAME]" at bounding box center [414, 358] width 171 height 66
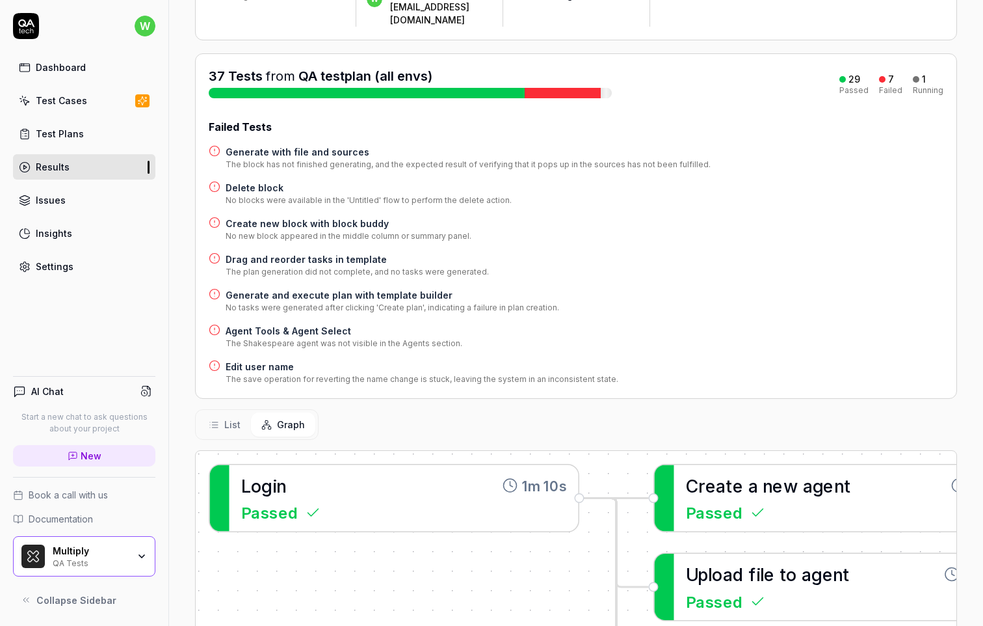
scroll to position [123, 0]
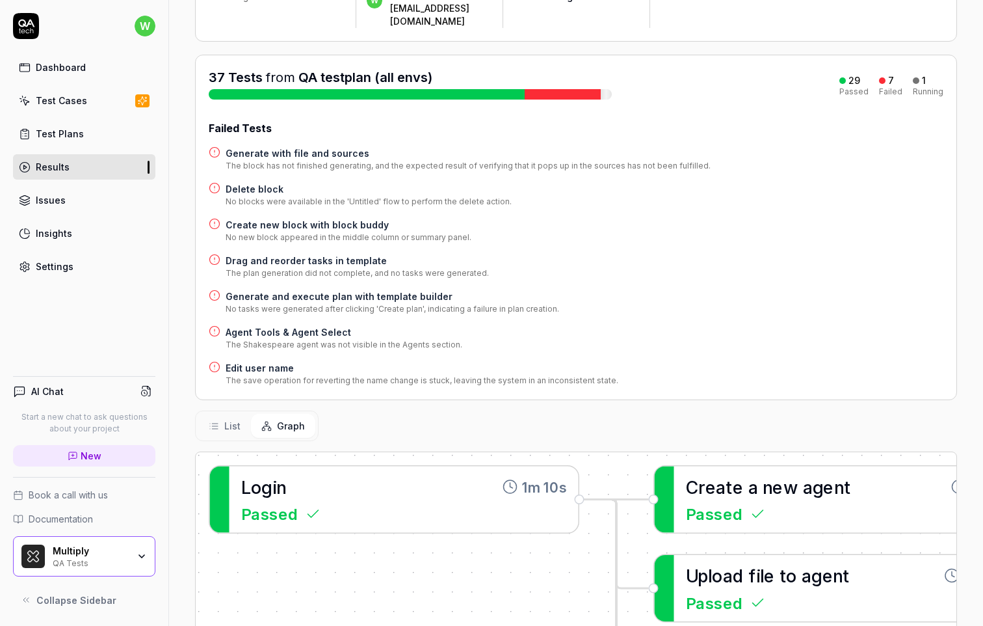
click at [279, 361] on h4 "Edit user name" at bounding box center [422, 368] width 393 height 14
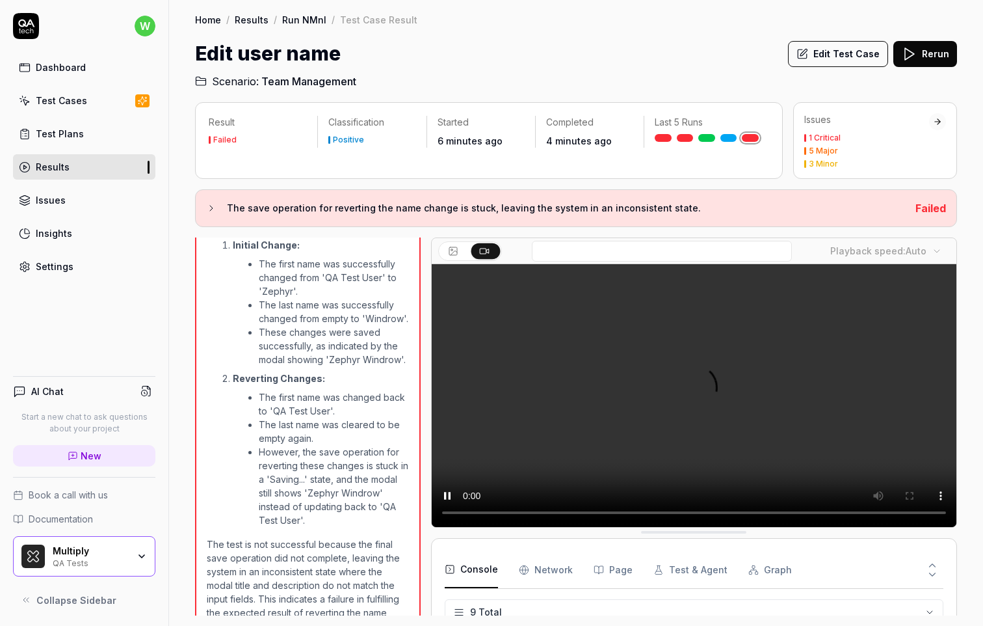
scroll to position [708, 0]
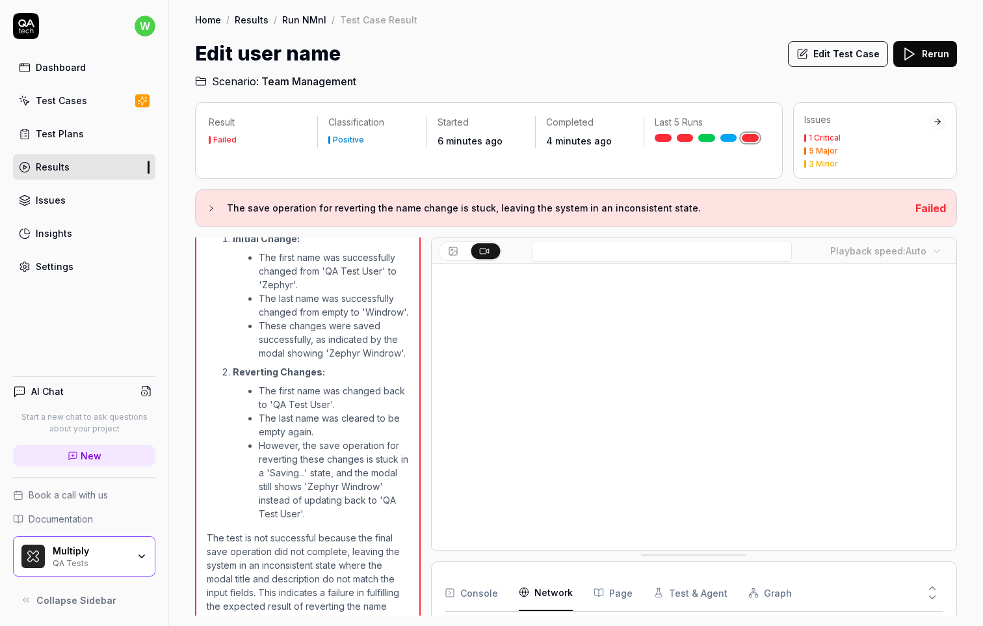
click at [540, 576] on Requests "Network" at bounding box center [546, 592] width 54 height 36
click at [498, 583] on div "Console Network Page Test & Agent Graph" at bounding box center [694, 592] width 499 height 37
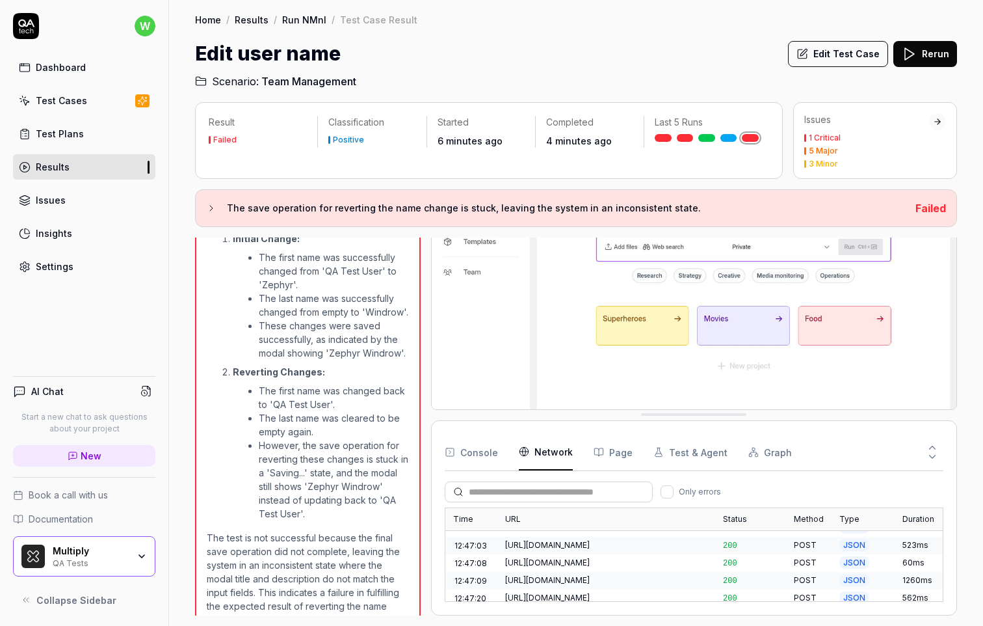
scroll to position [1080, 0]
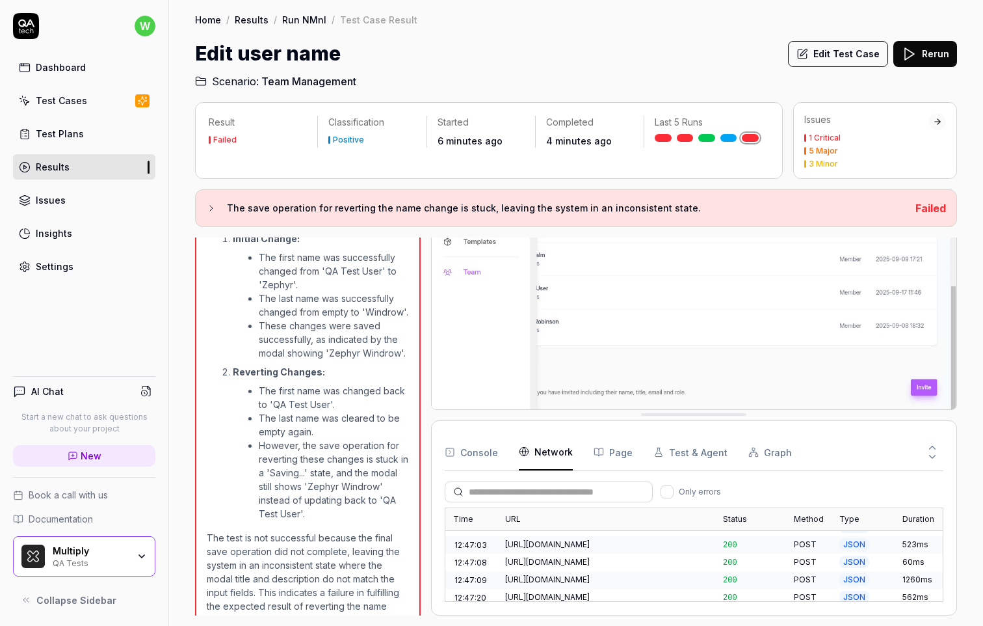
click at [485, 449] on button "Console" at bounding box center [471, 452] width 53 height 36
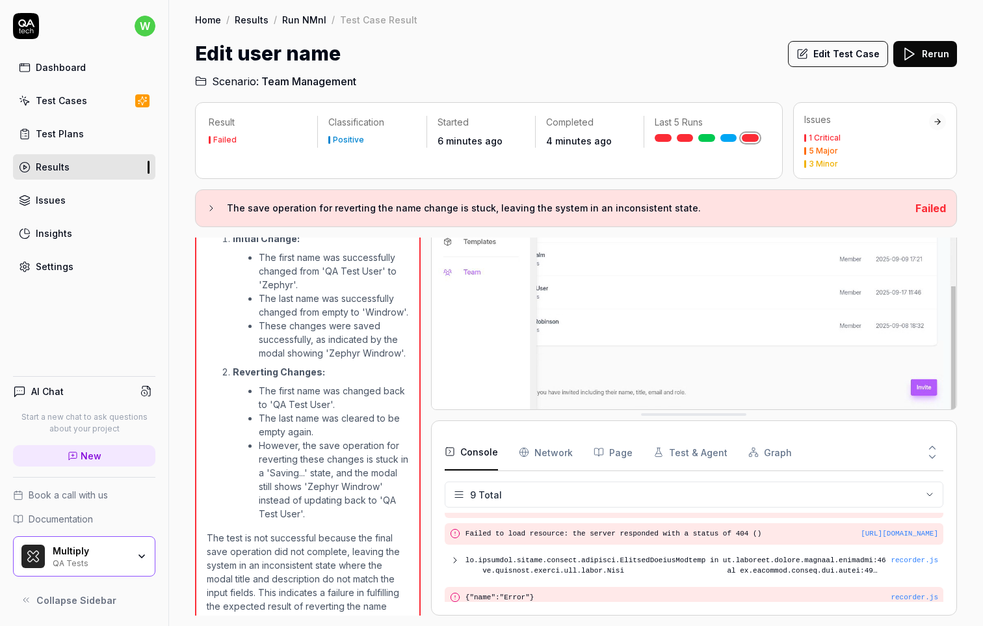
scroll to position [196, 0]
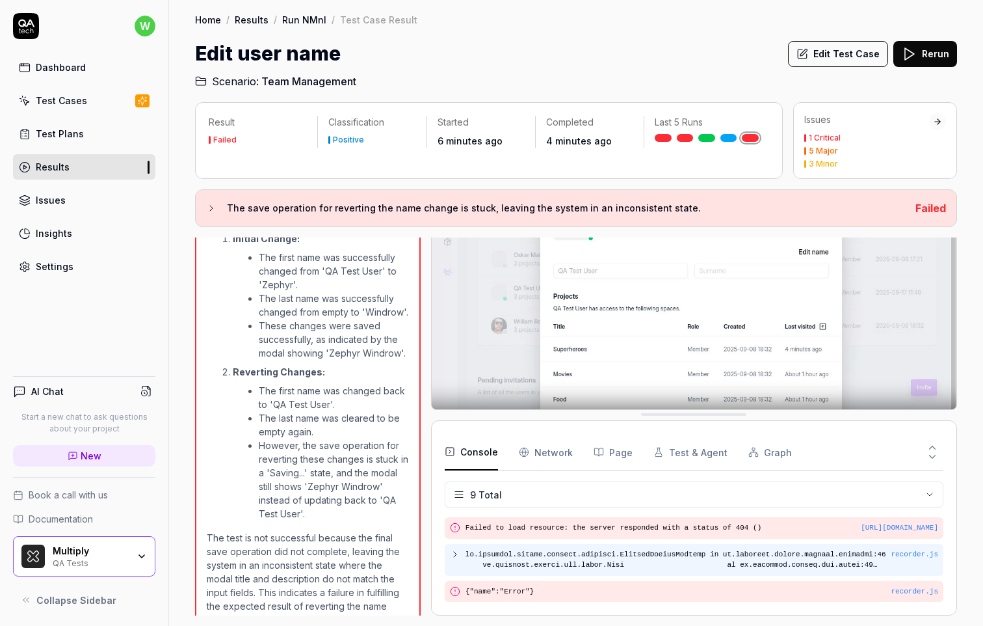
click at [456, 548] on div "recorder.js" at bounding box center [694, 560] width 499 height 32
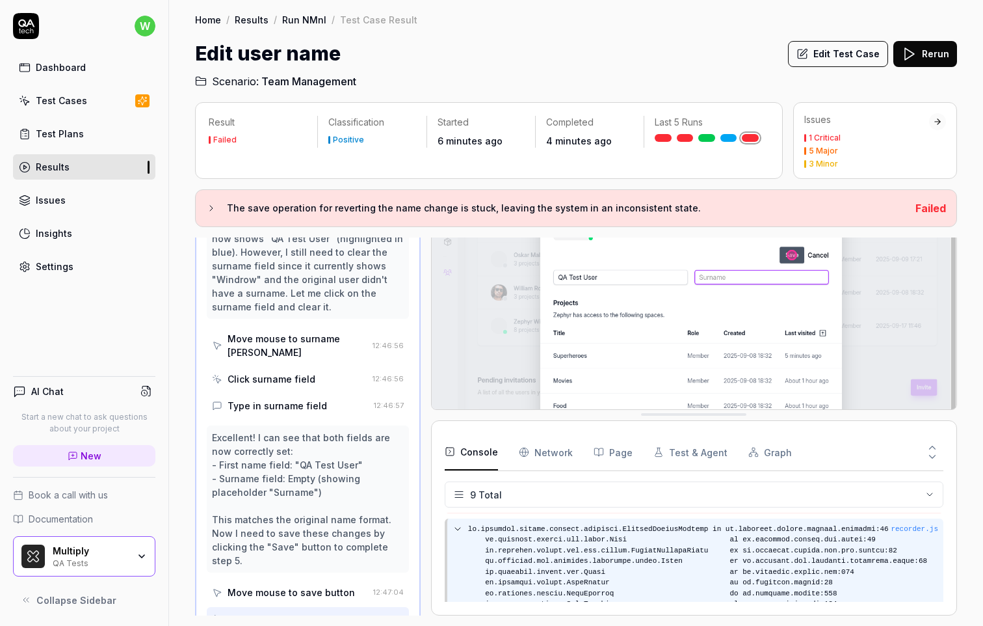
scroll to position [217, 0]
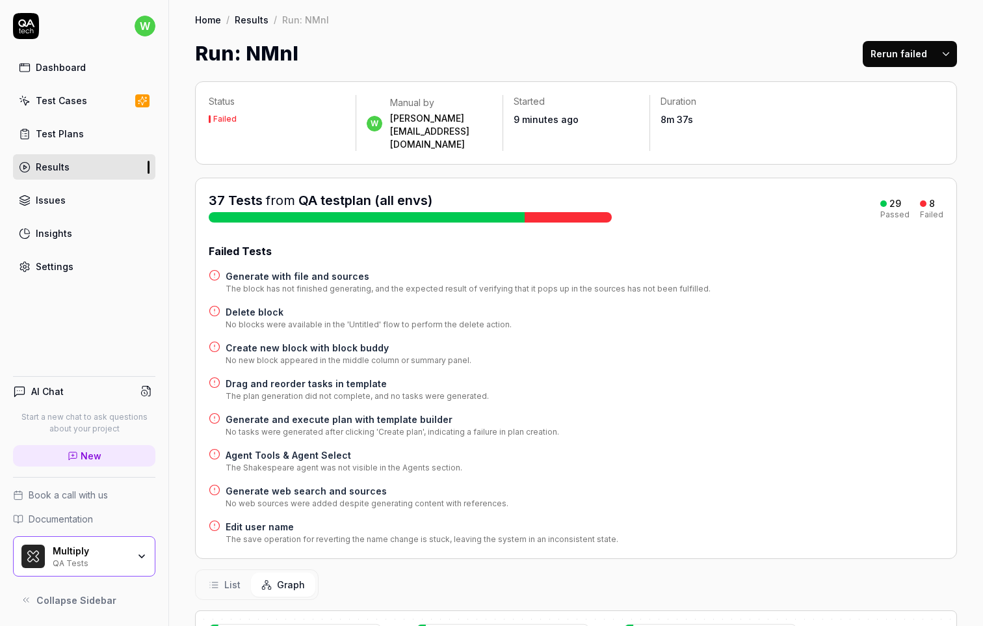
click at [346, 341] on h4 "Create new block with block buddy" at bounding box center [349, 348] width 246 height 14
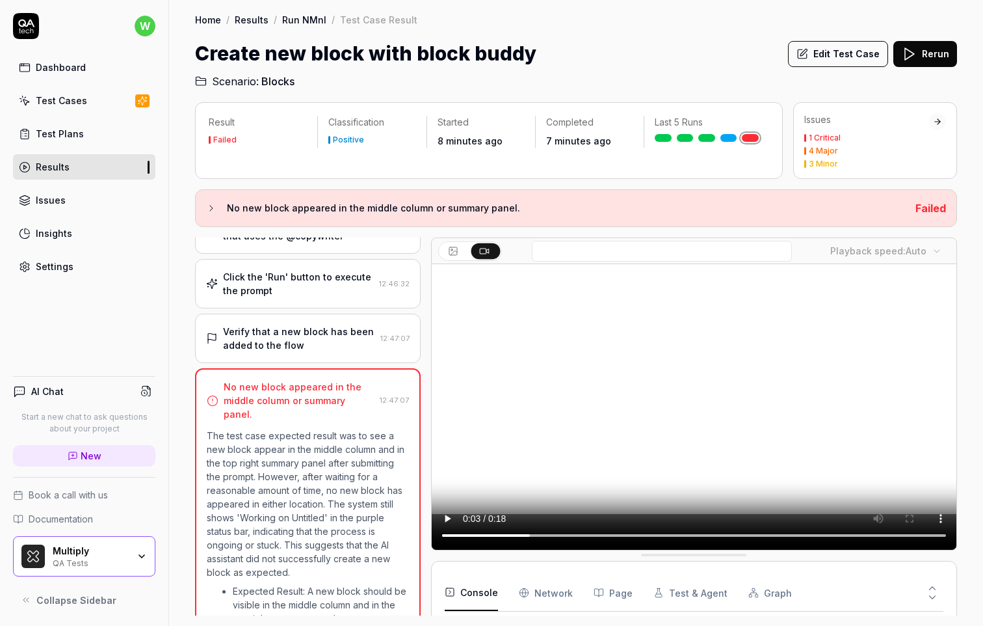
scroll to position [161, 0]
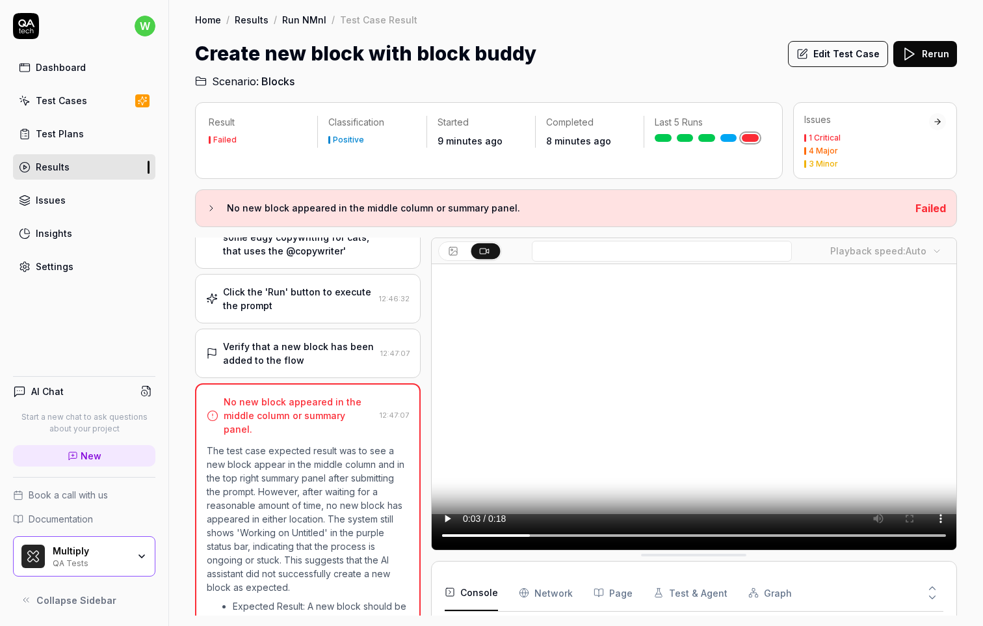
click at [334, 304] on div "Click the 'Run' button to execute the prompt" at bounding box center [298, 298] width 151 height 27
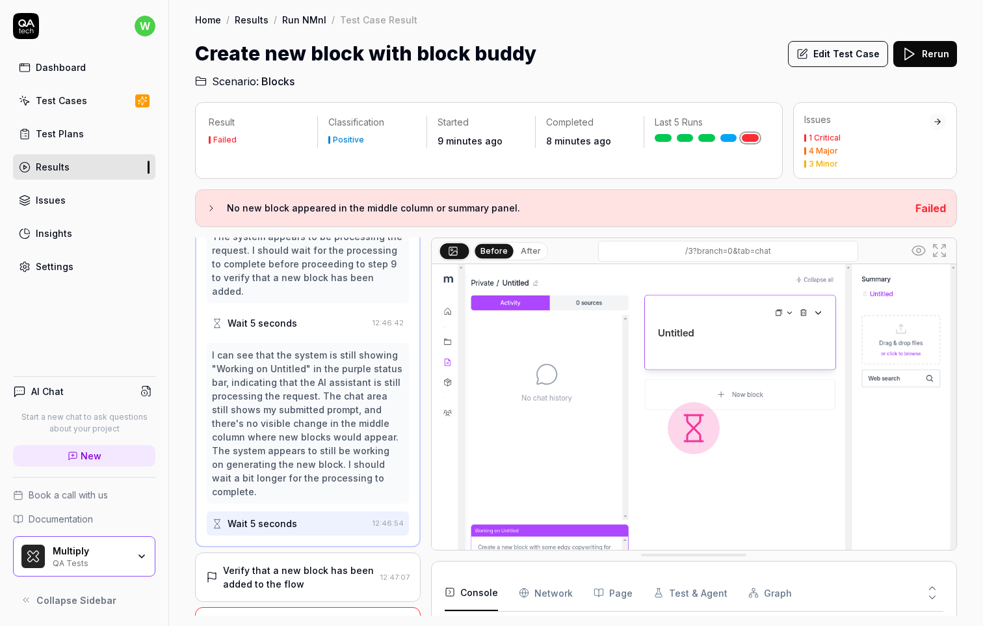
scroll to position [43, 0]
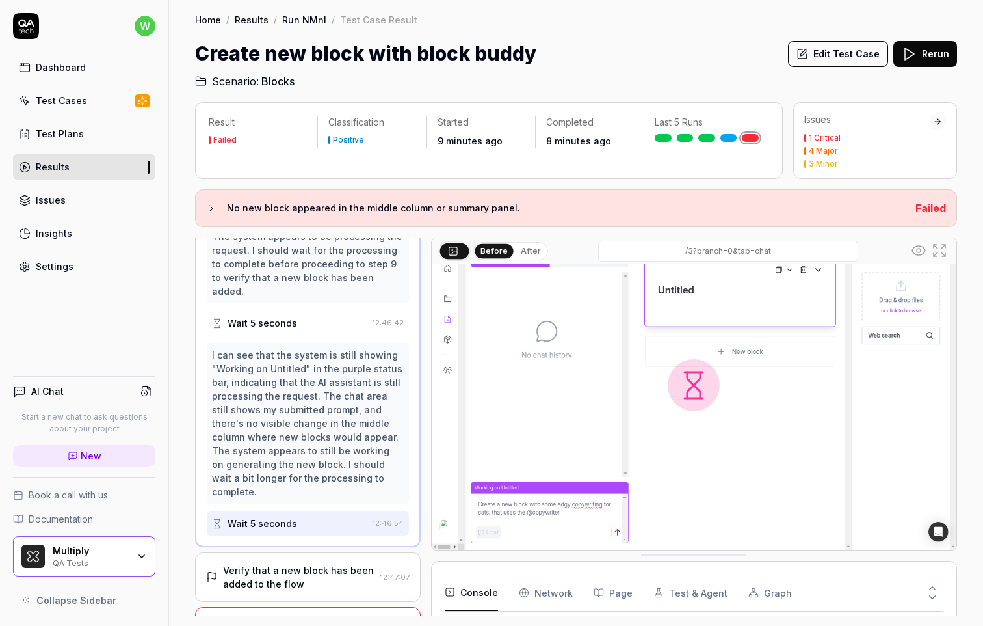
click at [310, 23] on link "Run NMnl" at bounding box center [304, 19] width 44 height 13
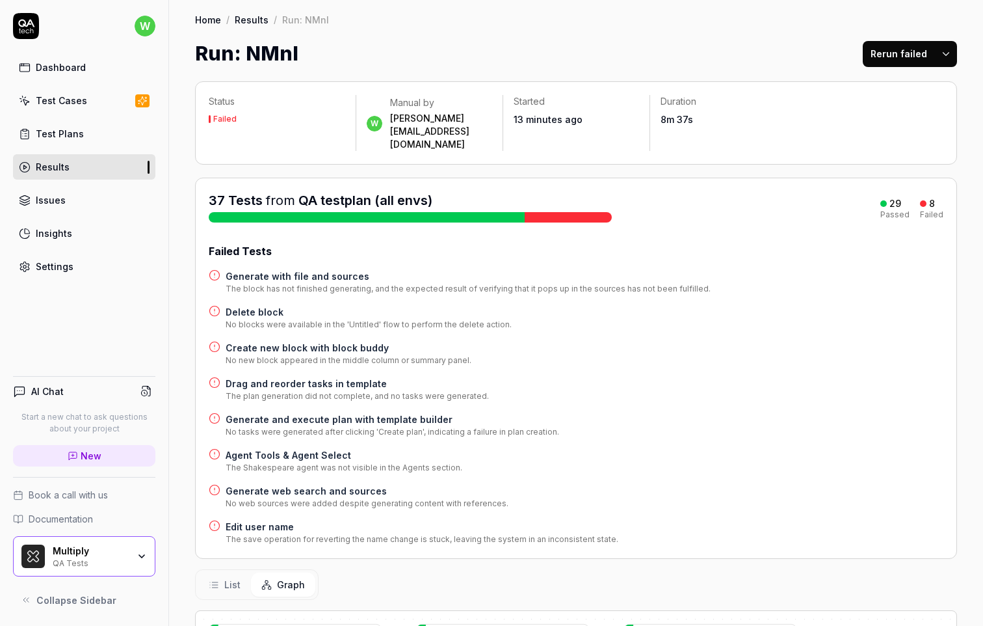
click at [437, 412] on h4 "Generate and execute plan with template builder" at bounding box center [393, 419] width 334 height 14
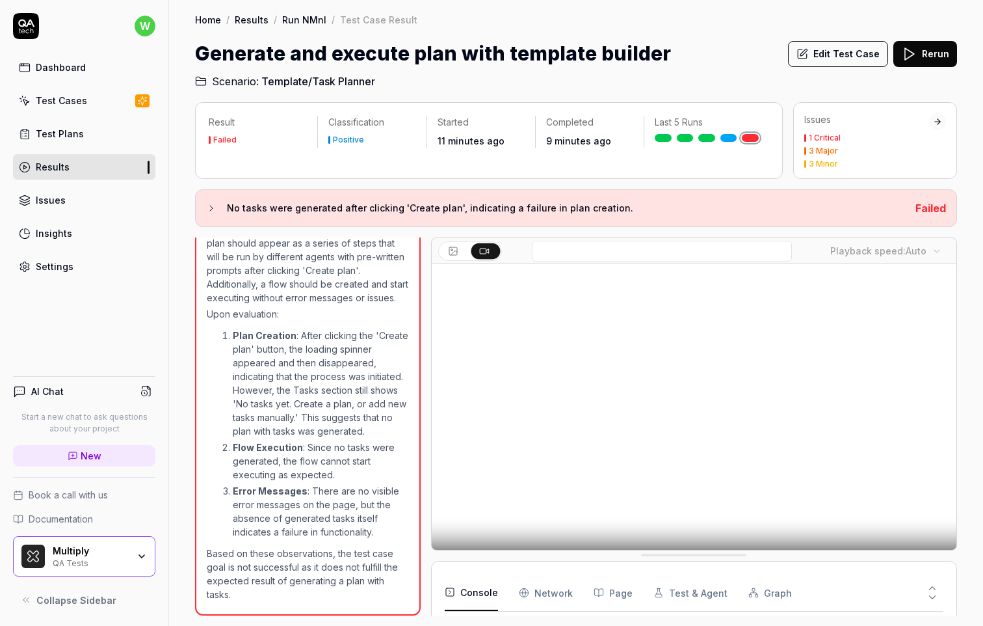
scroll to position [133, 0]
click at [922, 262] on body "w Dashboard Test Cases Test Plans Results Issues Insights Settings AI Chat Star…" at bounding box center [491, 313] width 983 height 626
click at [877, 251] on html "w Dashboard Test Cases Test Plans Results Issues Insights Settings AI Chat Star…" at bounding box center [491, 313] width 983 height 626
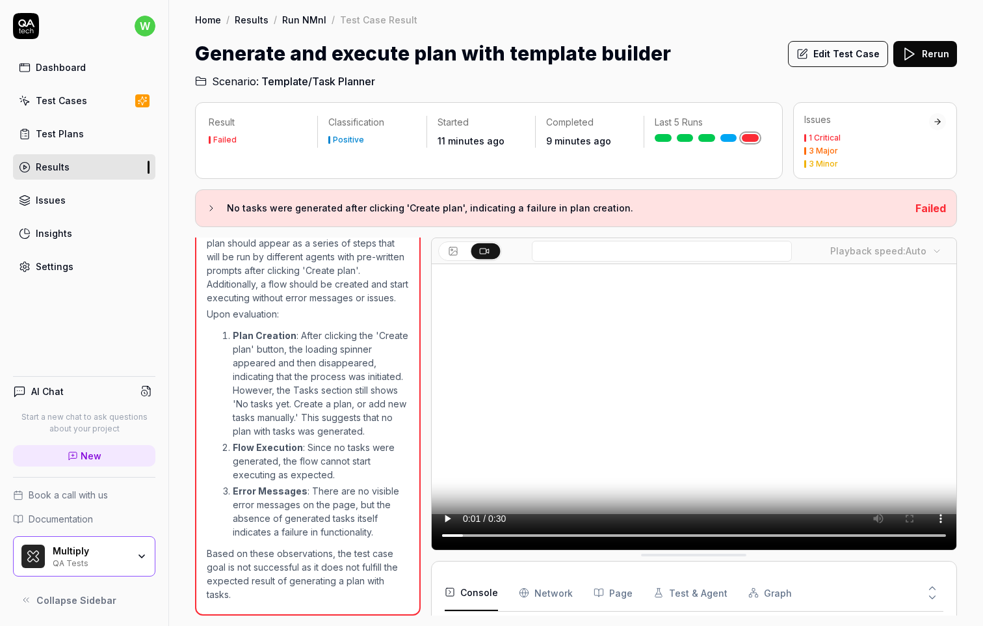
click at [922, 253] on body "w Dashboard Test Cases Test Plans Results Issues Insights Settings AI Chat Star…" at bounding box center [491, 313] width 983 height 626
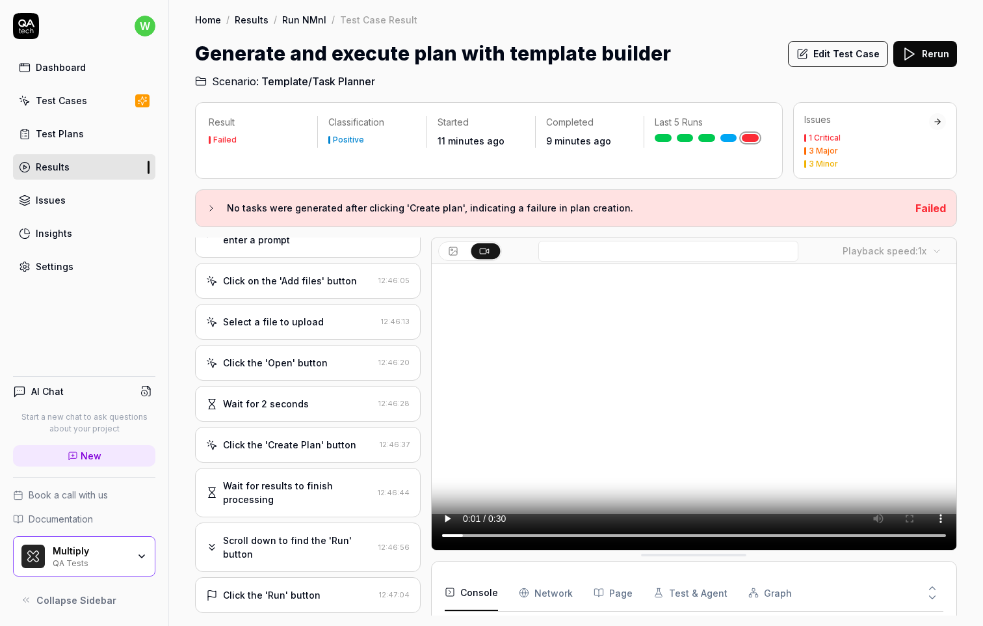
scroll to position [0, 0]
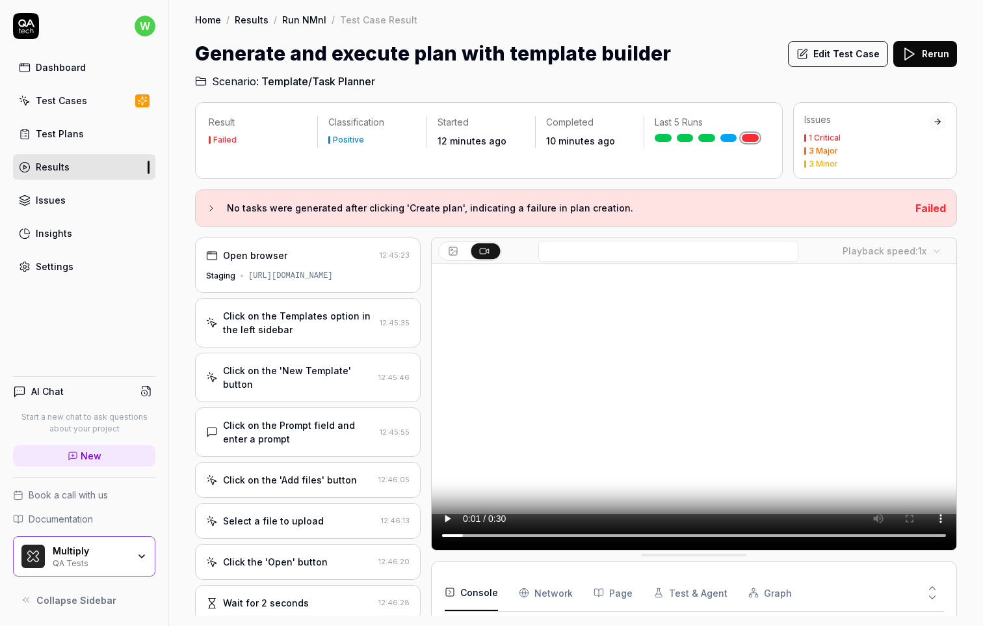
click at [265, 23] on link "Results" at bounding box center [252, 19] width 34 height 13
